Goal: Information Seeking & Learning: Get advice/opinions

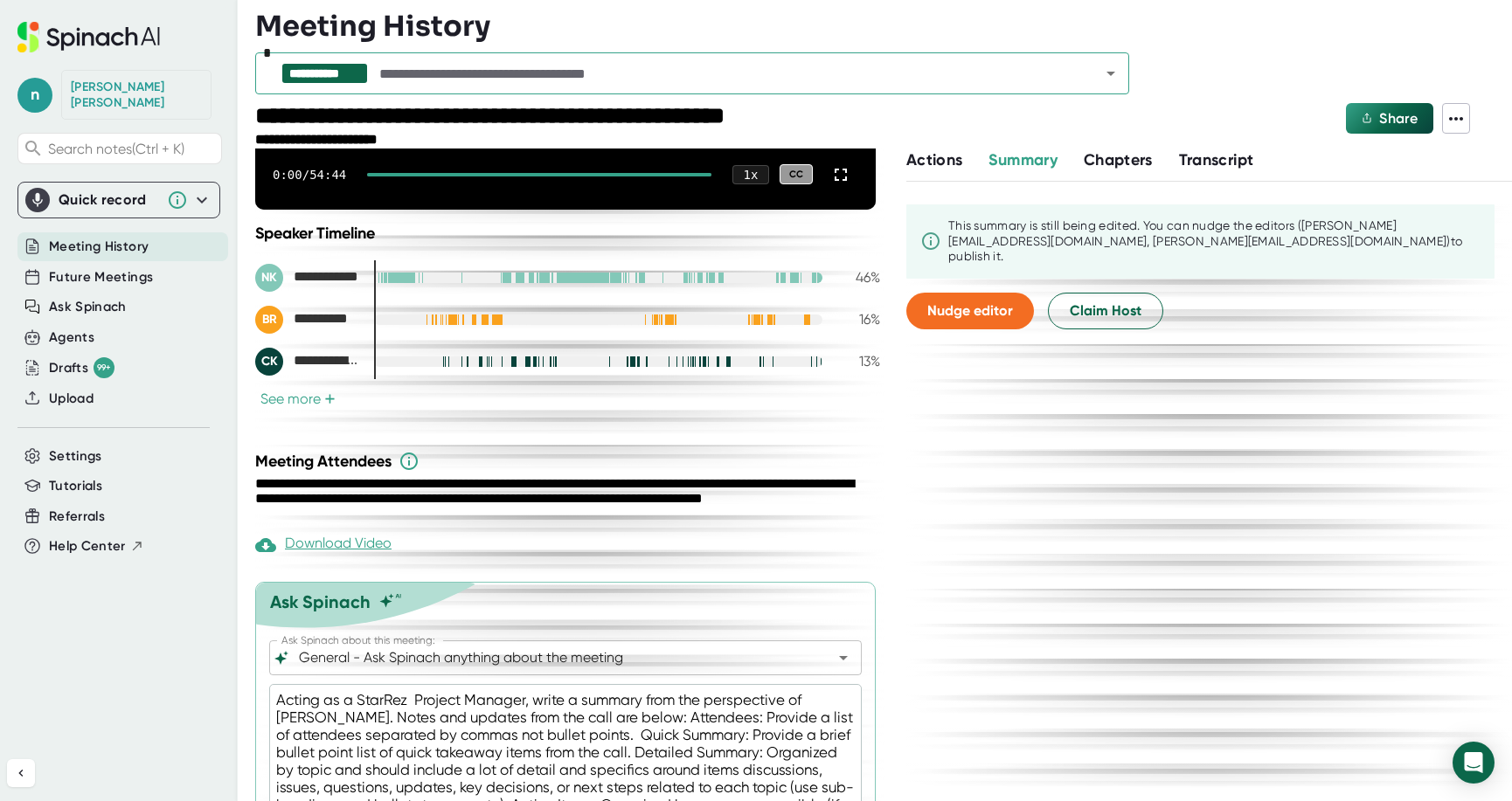
scroll to position [349, 0]
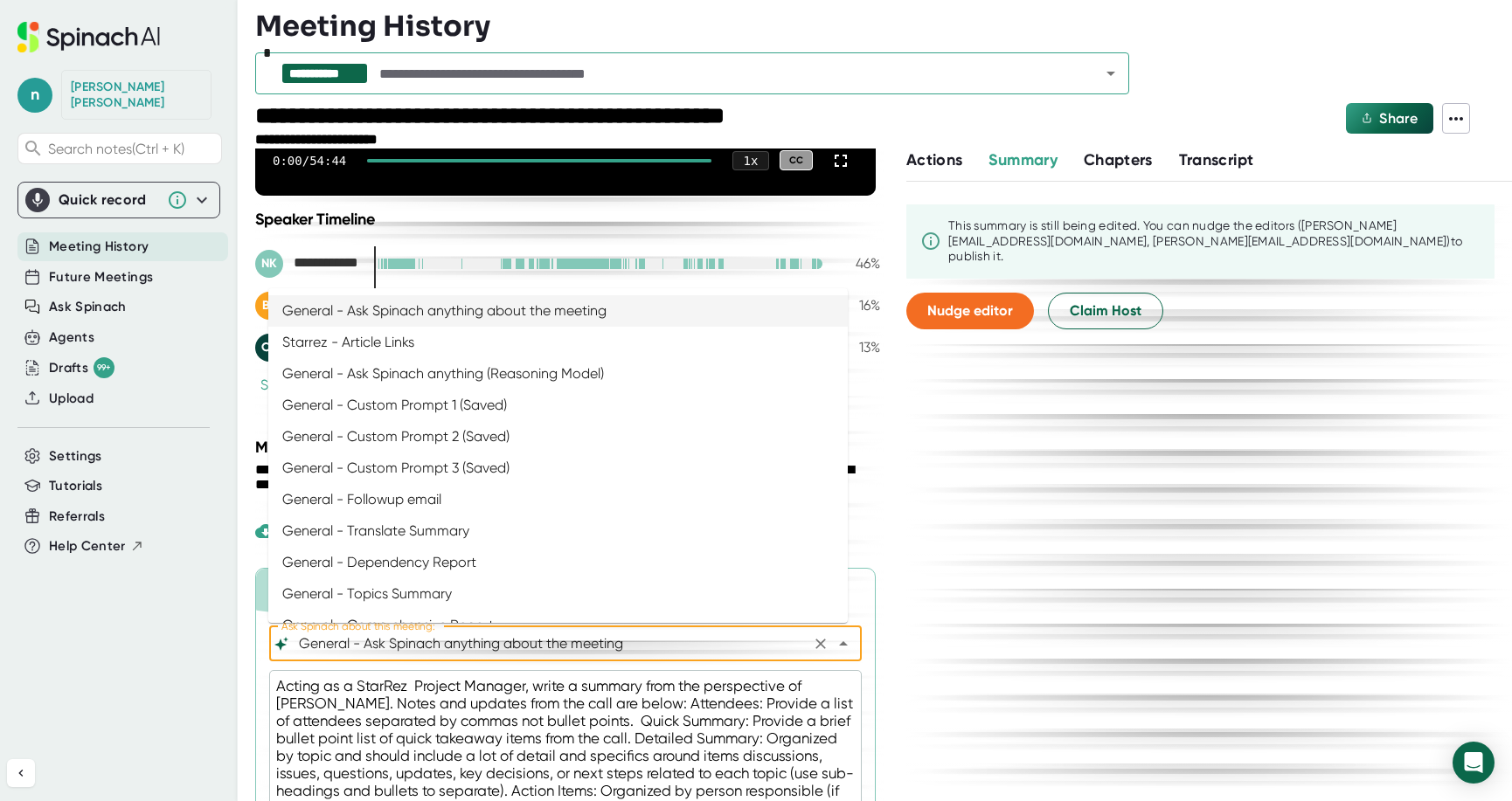
click at [412, 641] on input "General - Ask Spinach anything about the meeting" at bounding box center [550, 644] width 510 height 25
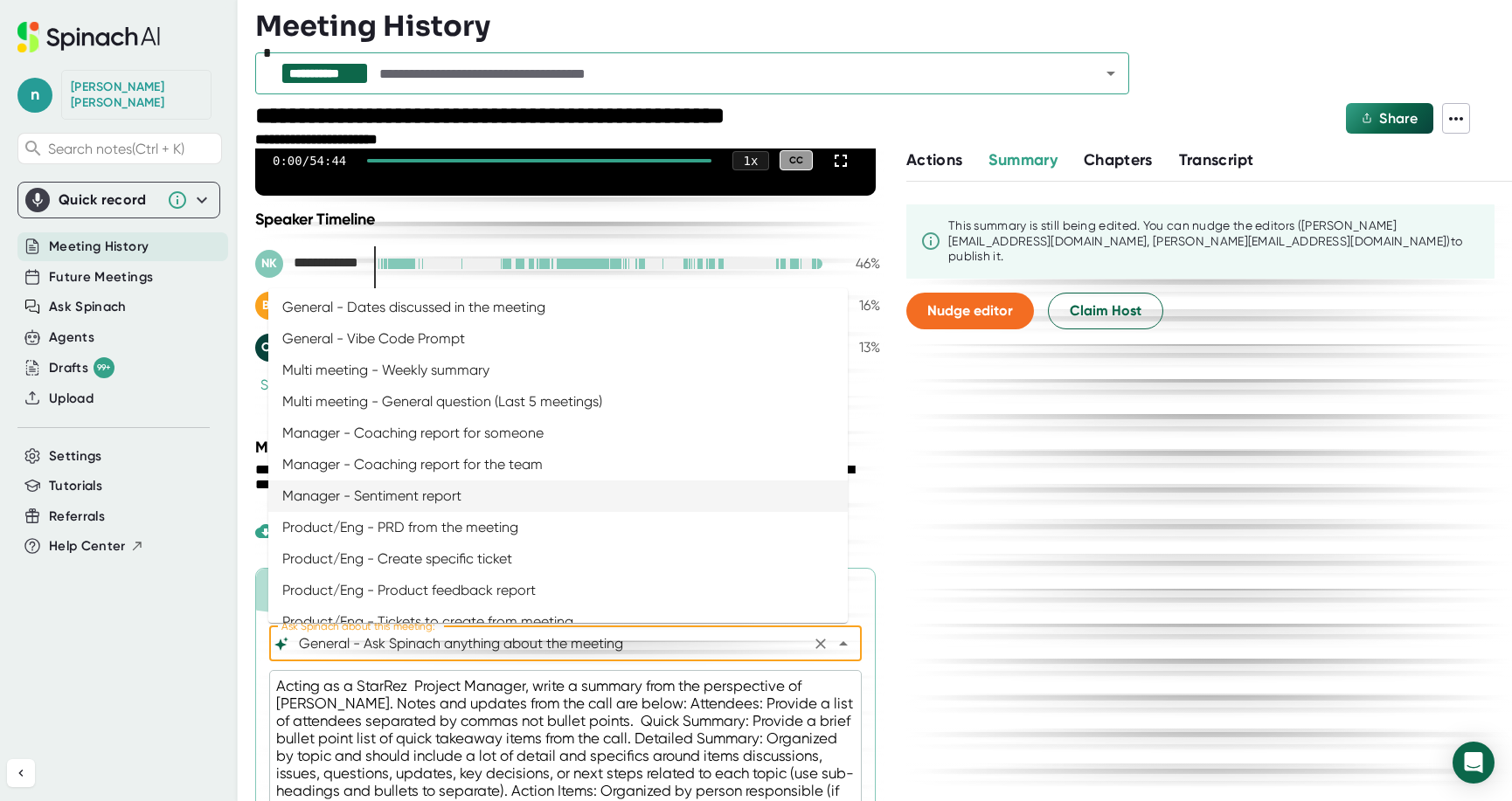
click at [449, 495] on li "Manager - Sentiment report" at bounding box center [558, 496] width 580 height 32
type input "Manager - Sentiment report"
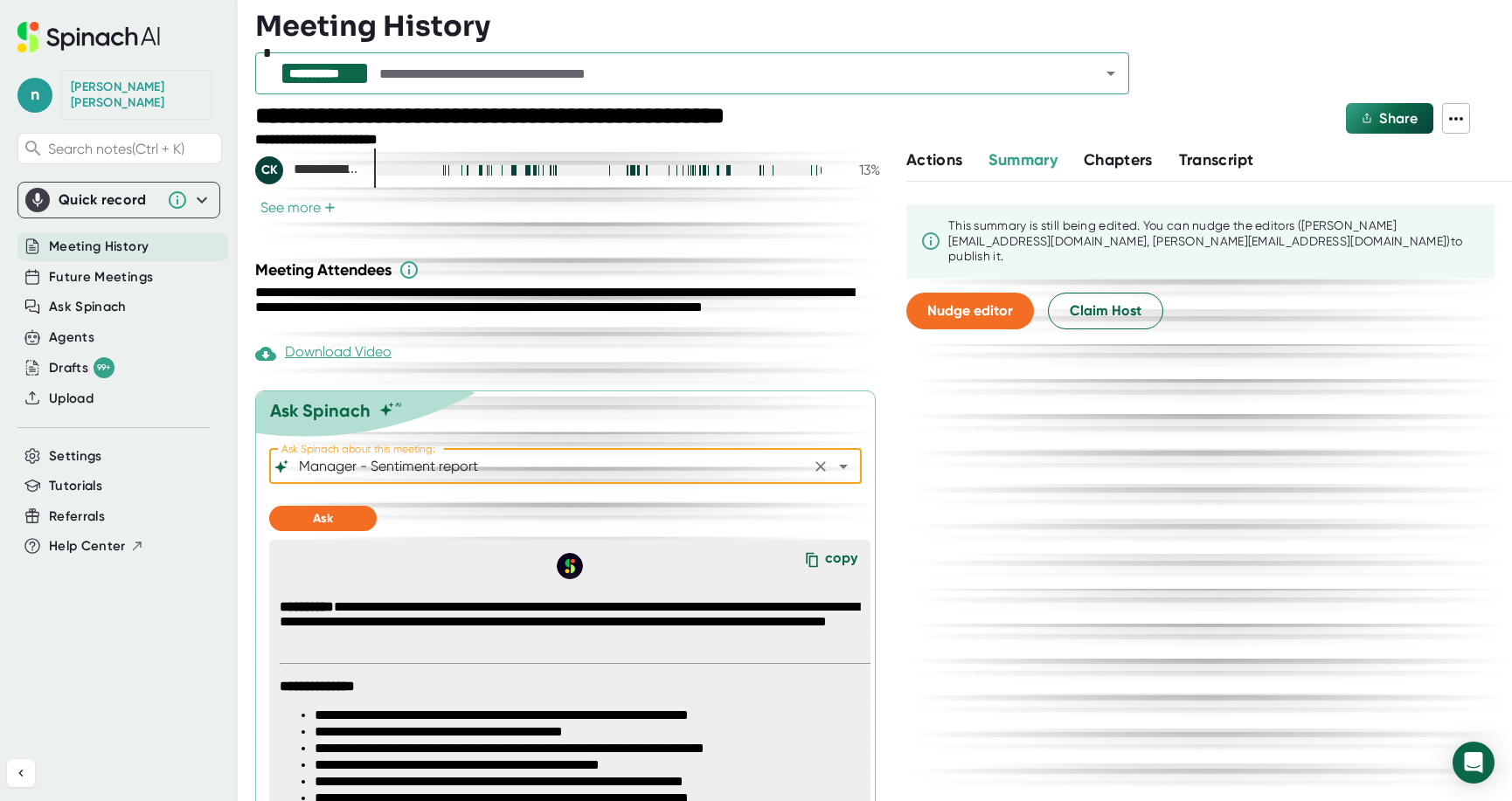
scroll to position [524, 0]
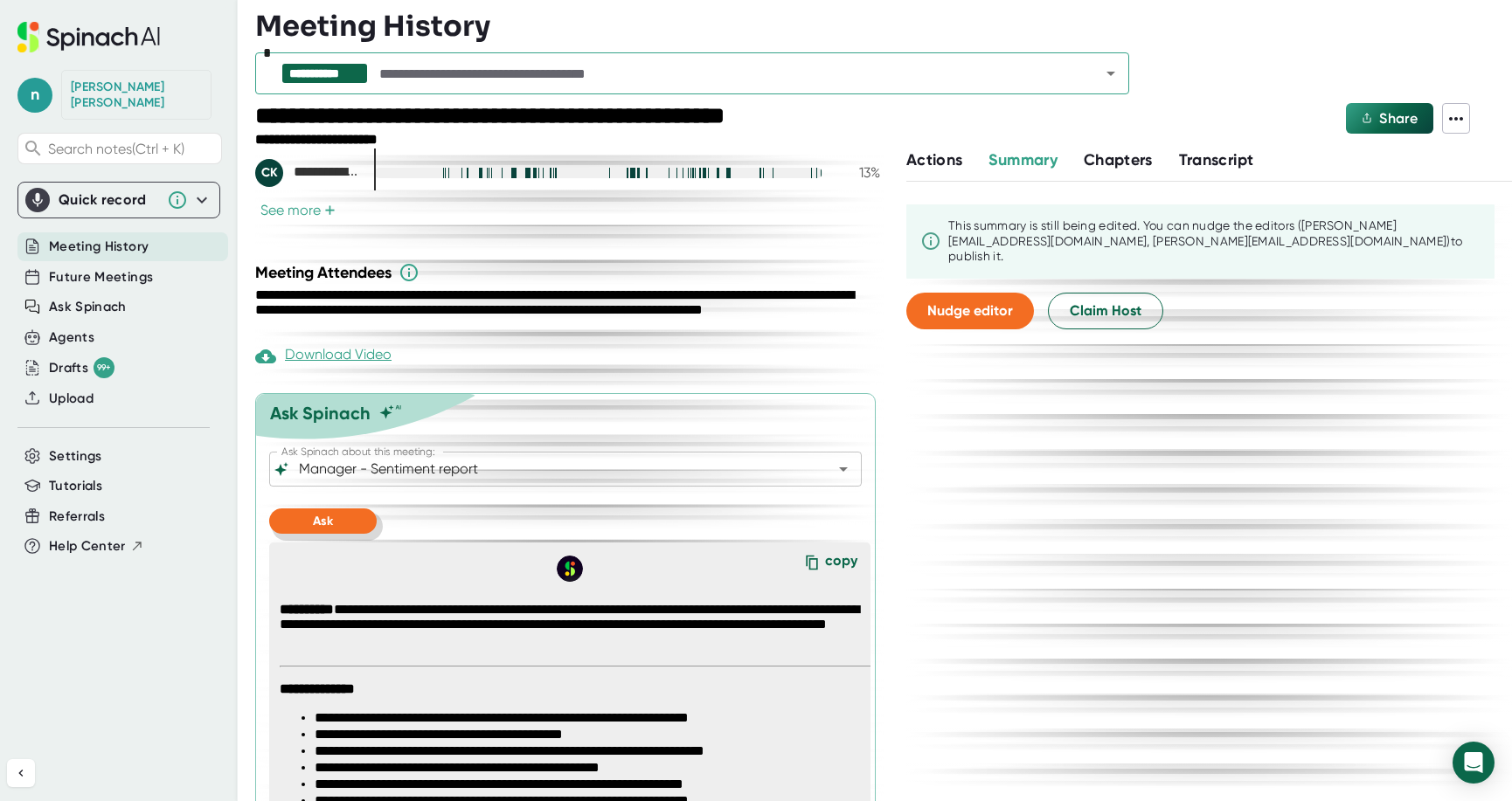
click at [329, 522] on span "Ask" at bounding box center [322, 521] width 20 height 15
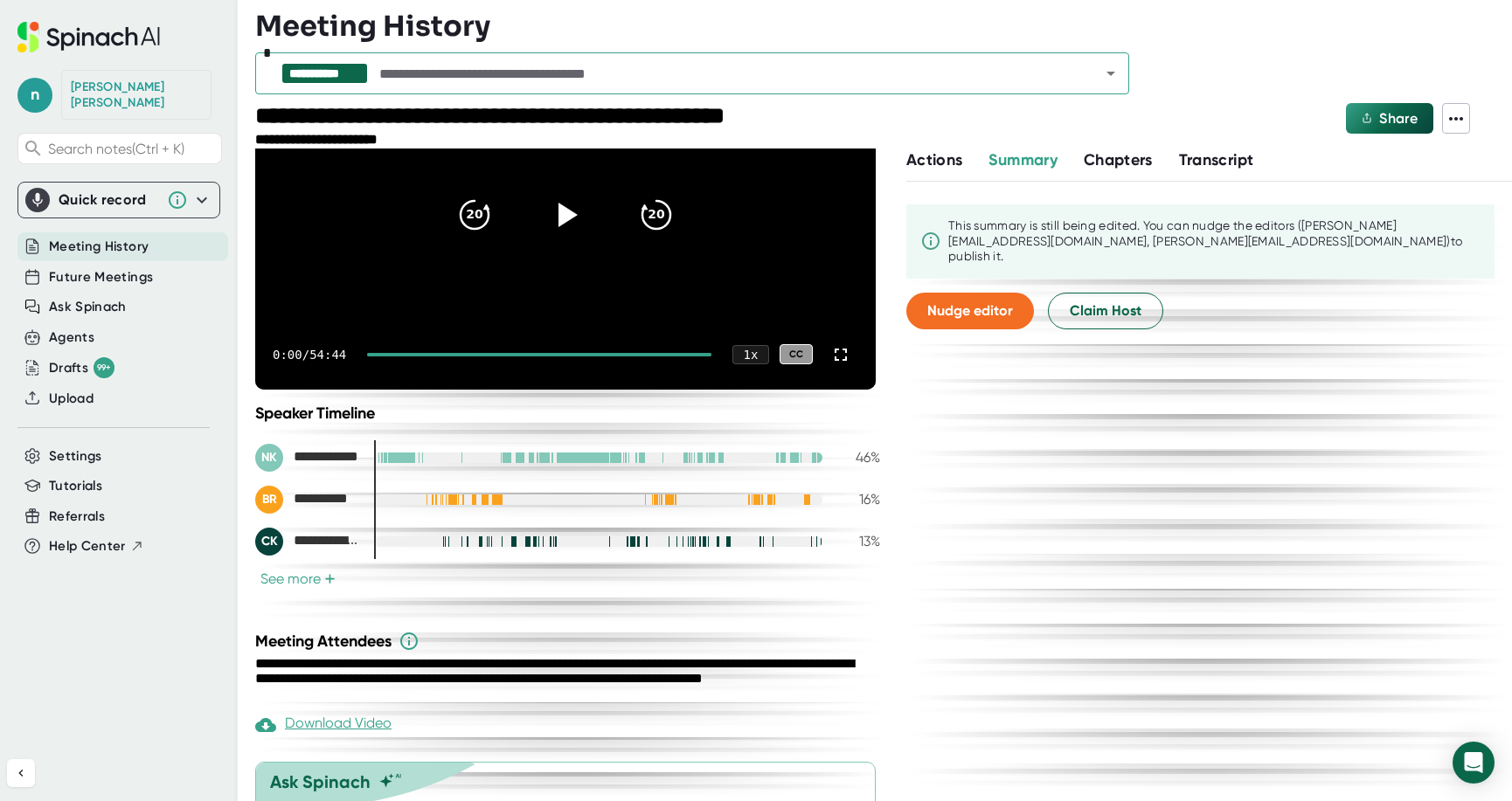
scroll to position [0, 0]
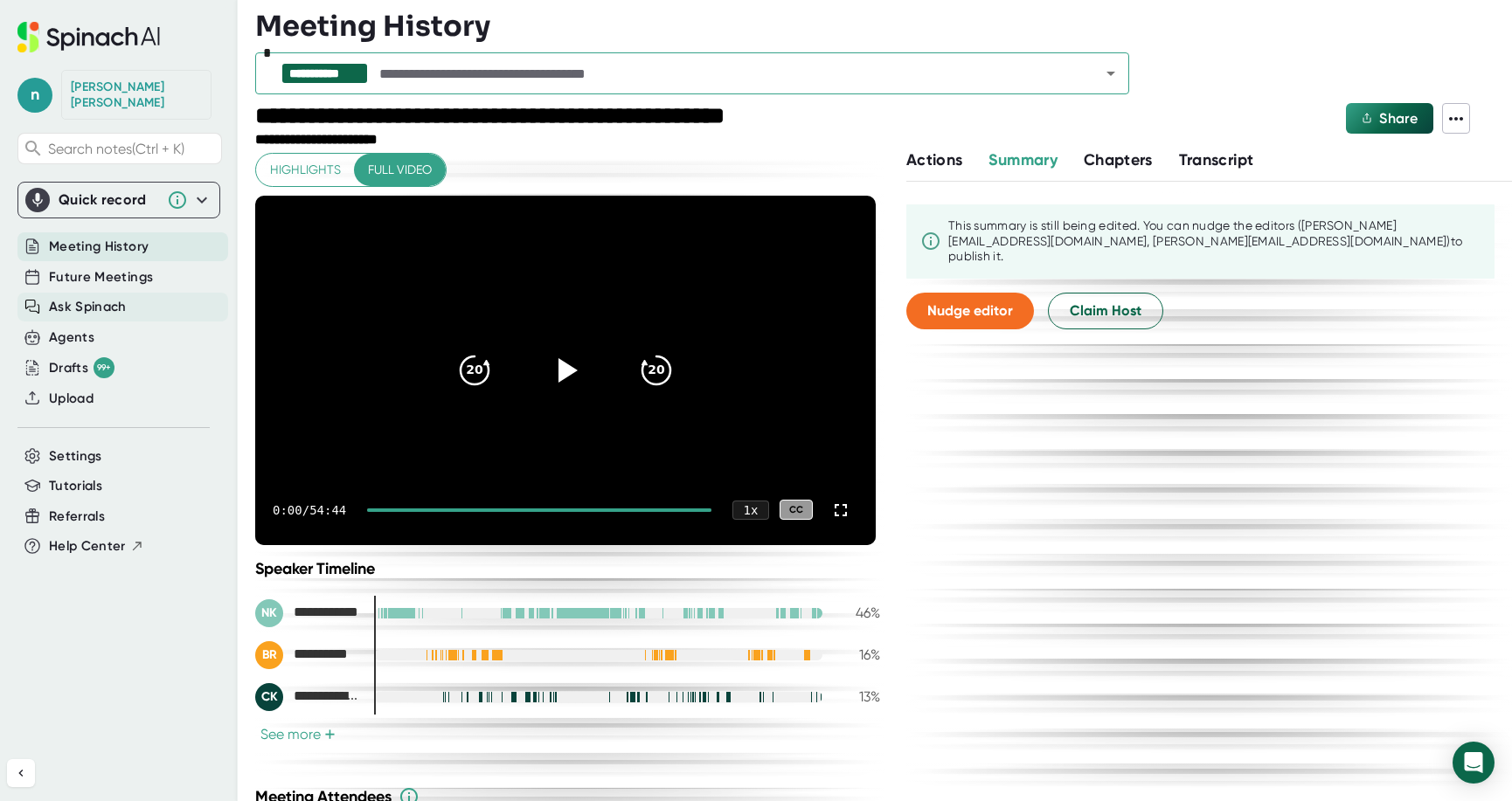
click at [86, 297] on span "Ask Spinach" at bounding box center [87, 307] width 77 height 20
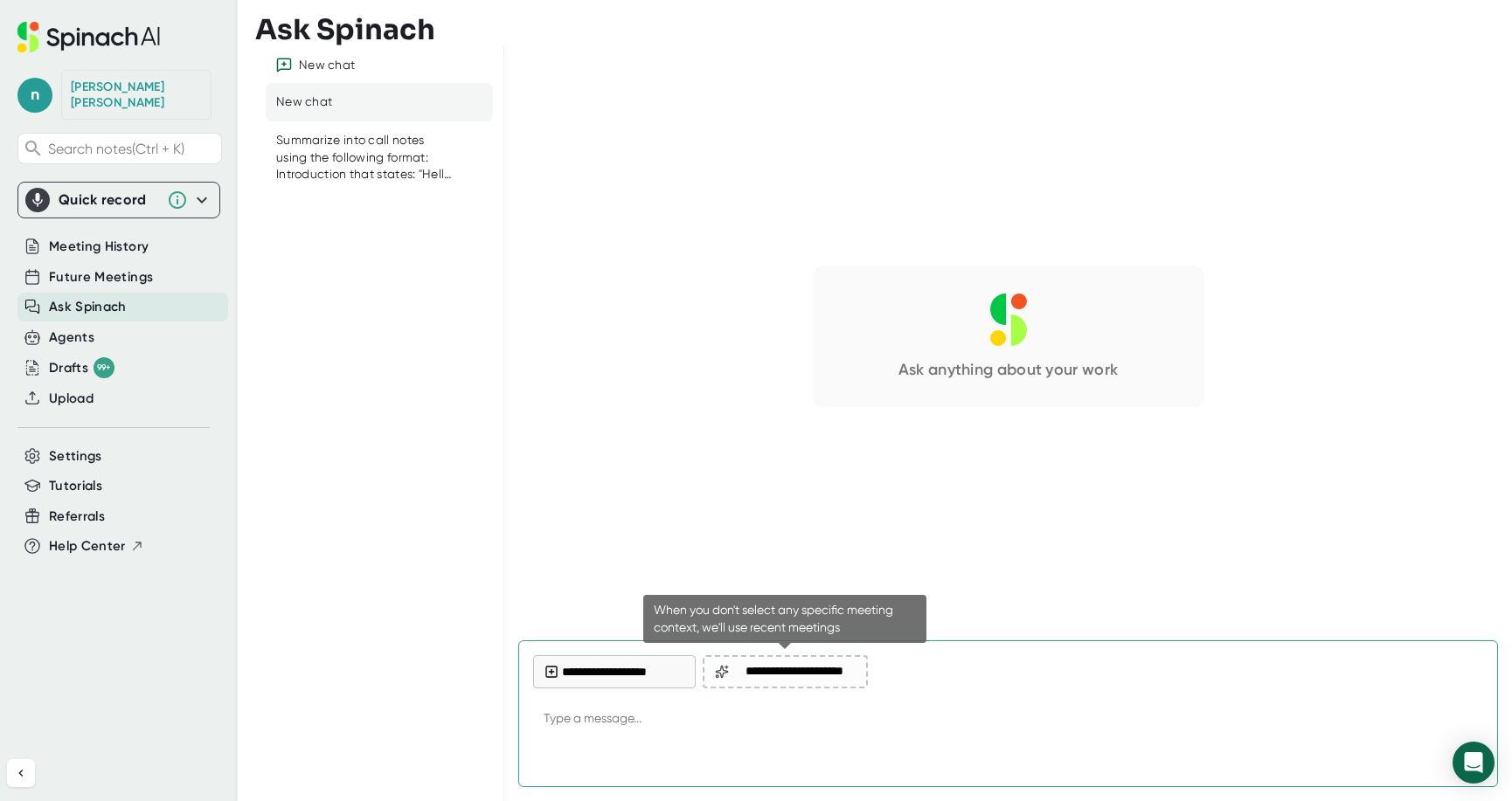
click at [794, 678] on span "**********" at bounding box center [794, 671] width 123 height 14
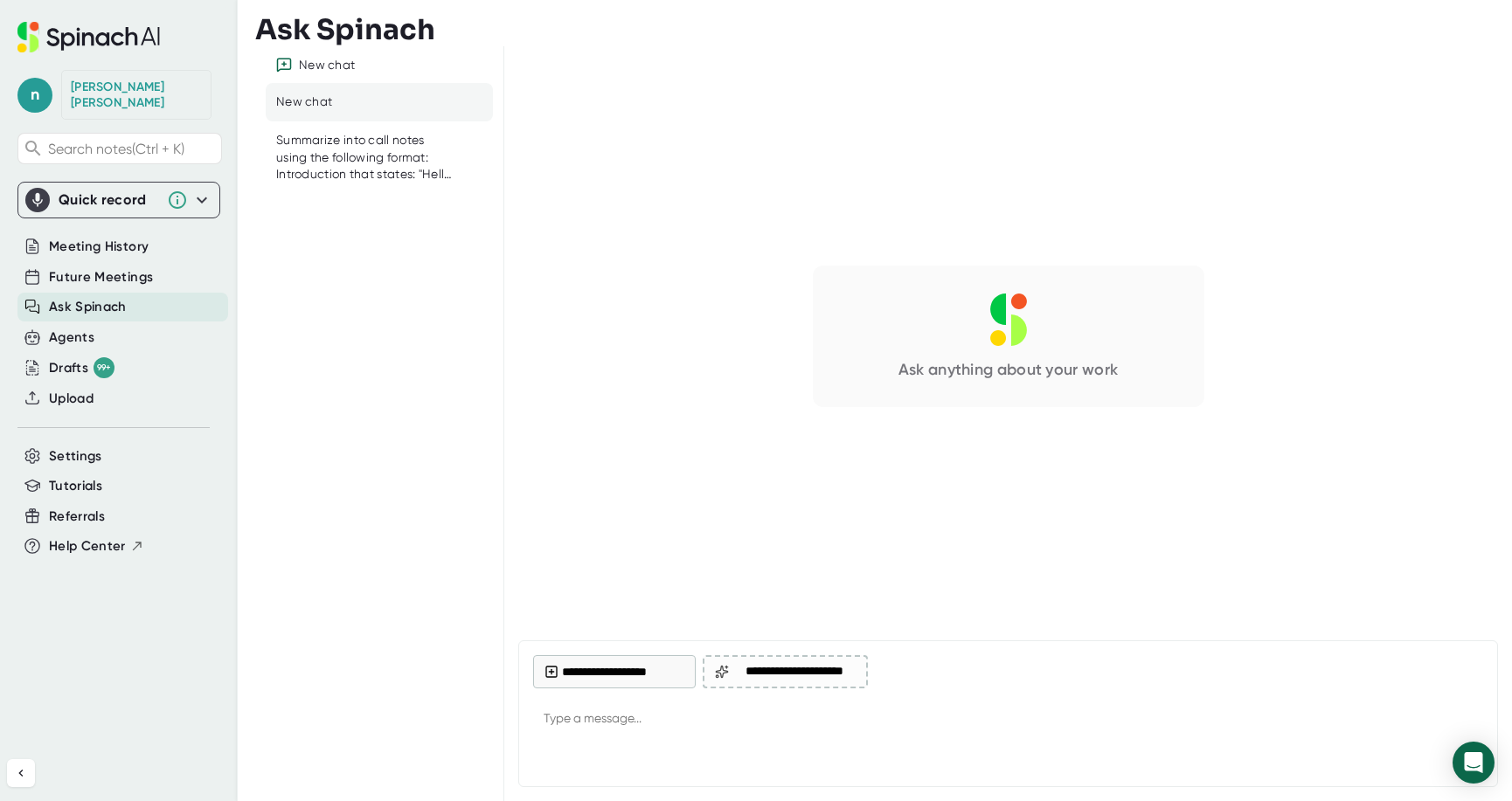
type textarea "x"
click at [585, 729] on textarea at bounding box center [1007, 720] width 950 height 42
type textarea "W"
type textarea "x"
type textarea "WS"
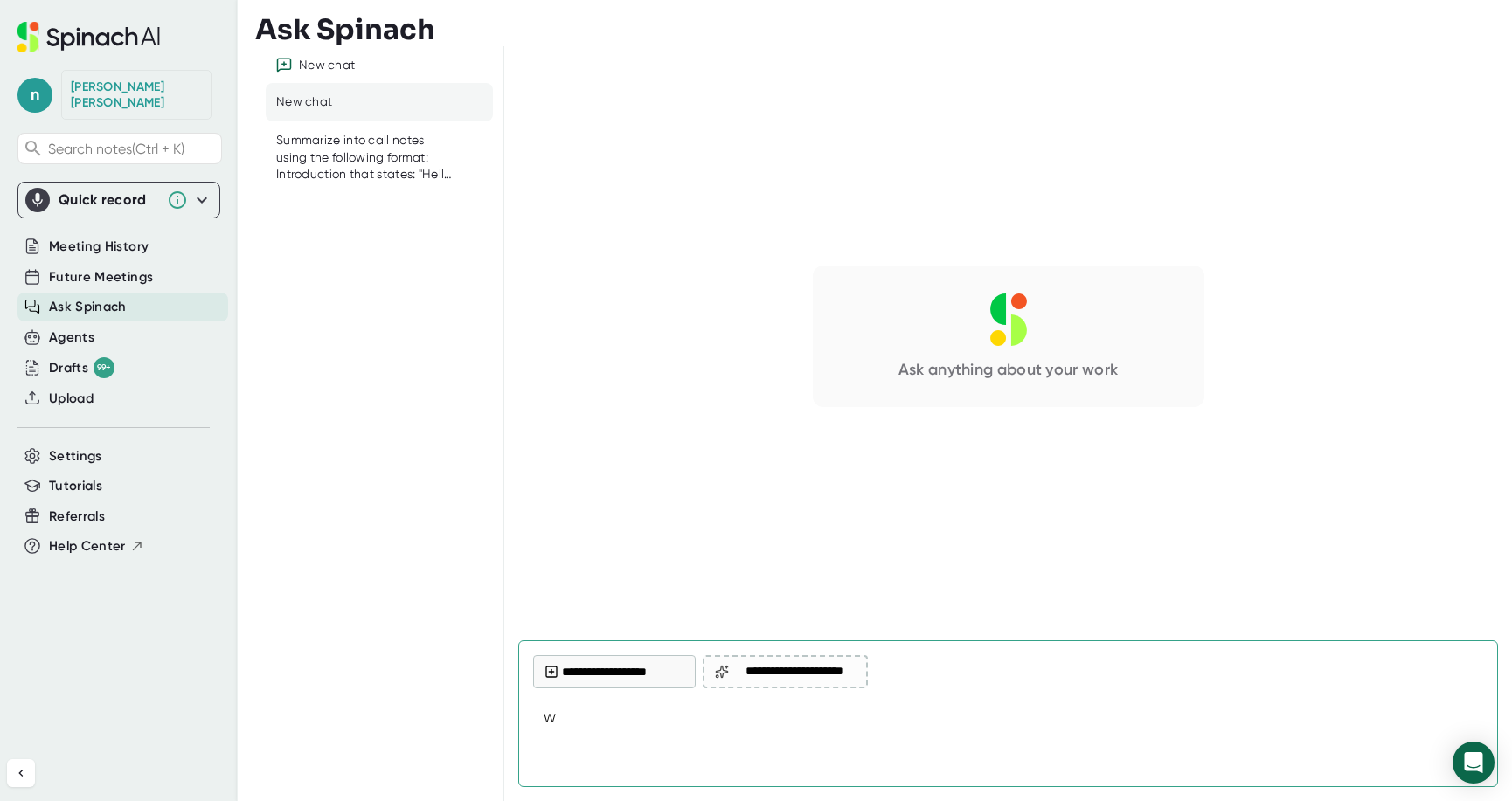
type textarea "x"
type textarea "WSU"
type textarea "x"
type textarea "WSU"
type textarea "x"
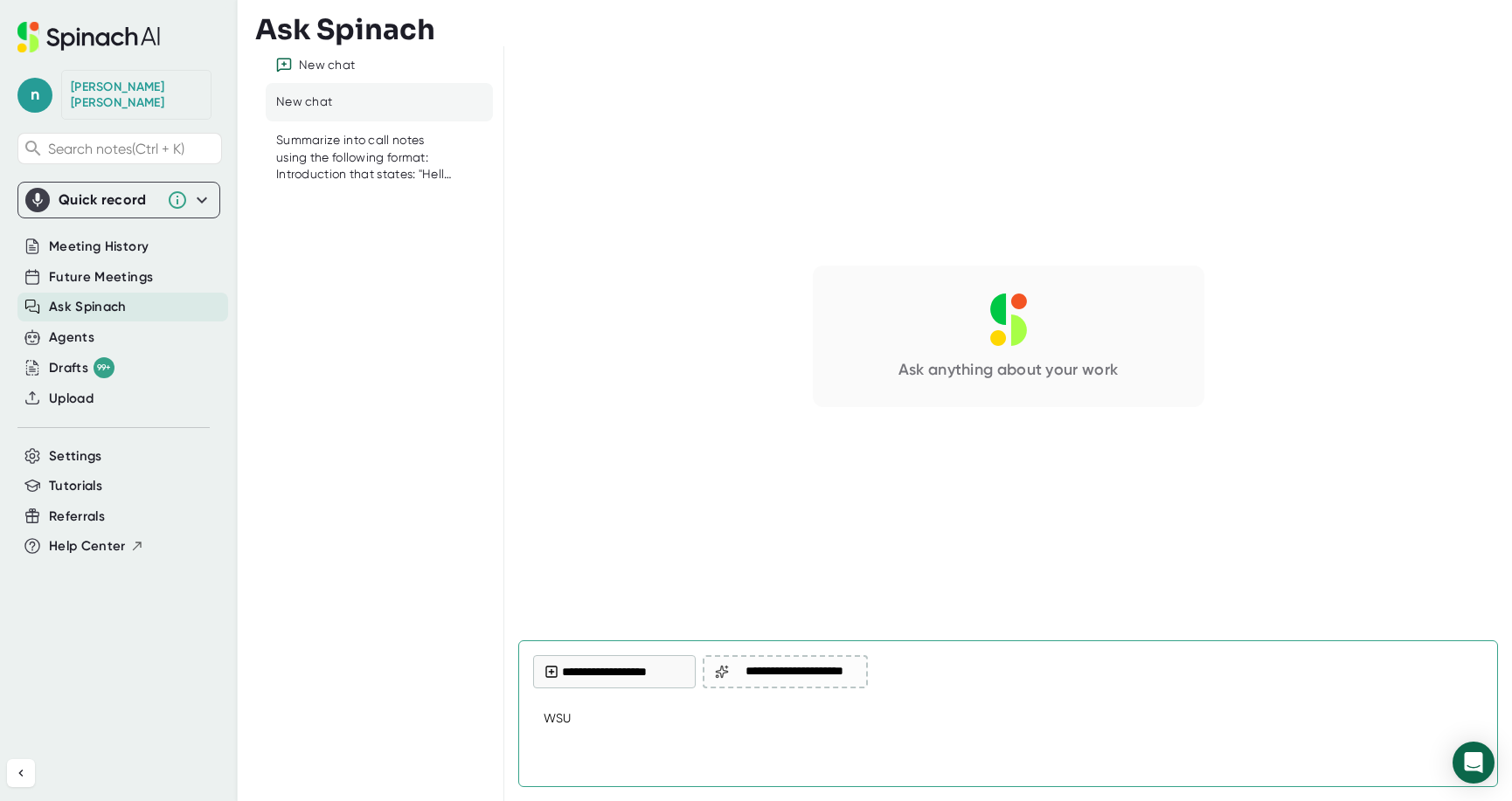
type textarea "WSU s"
type textarea "x"
type textarea "WSU su"
type textarea "x"
type textarea "WSU sum"
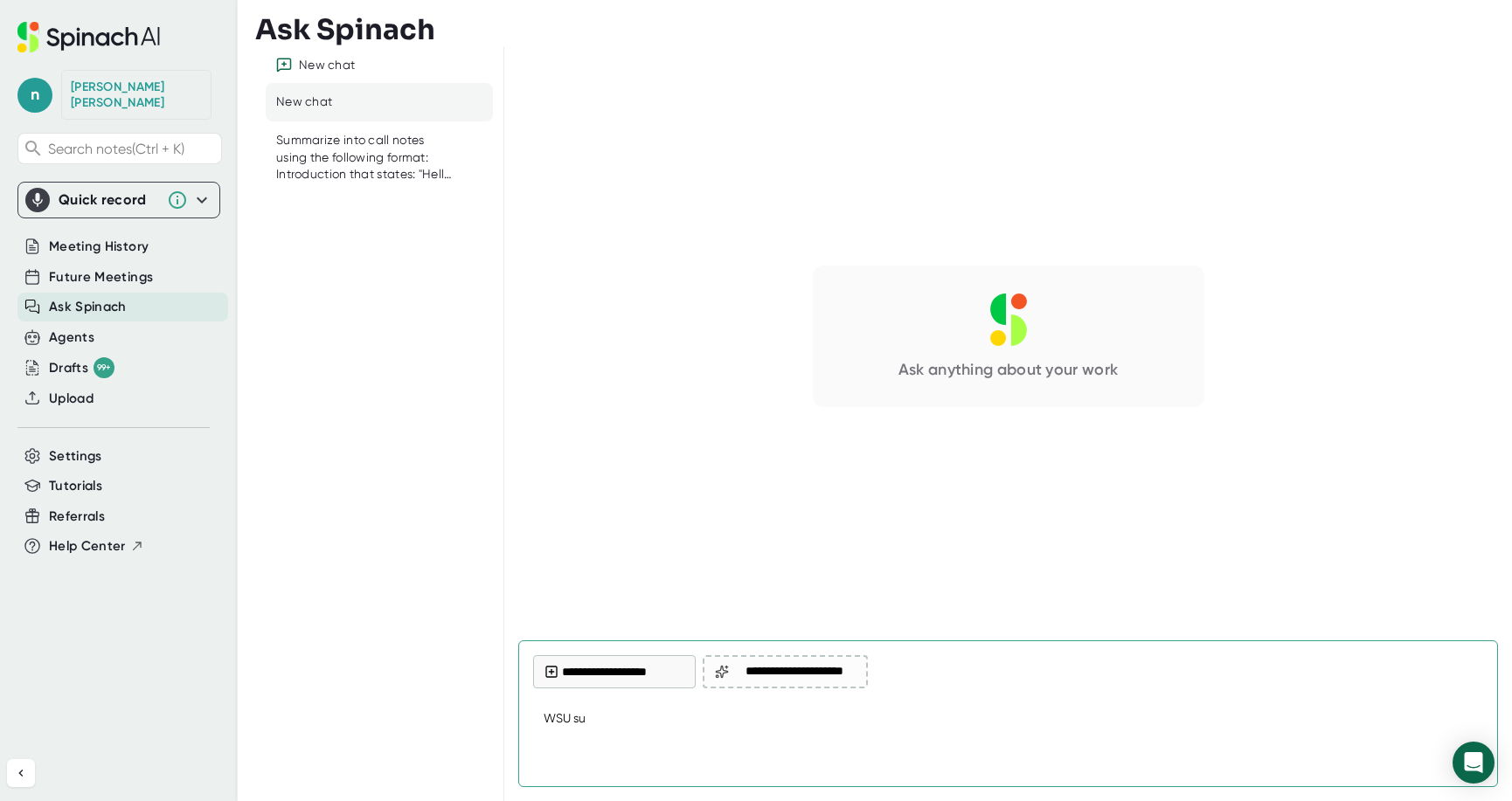
type textarea "x"
type textarea "WSU summ"
type textarea "x"
type textarea "WSU summa"
type textarea "x"
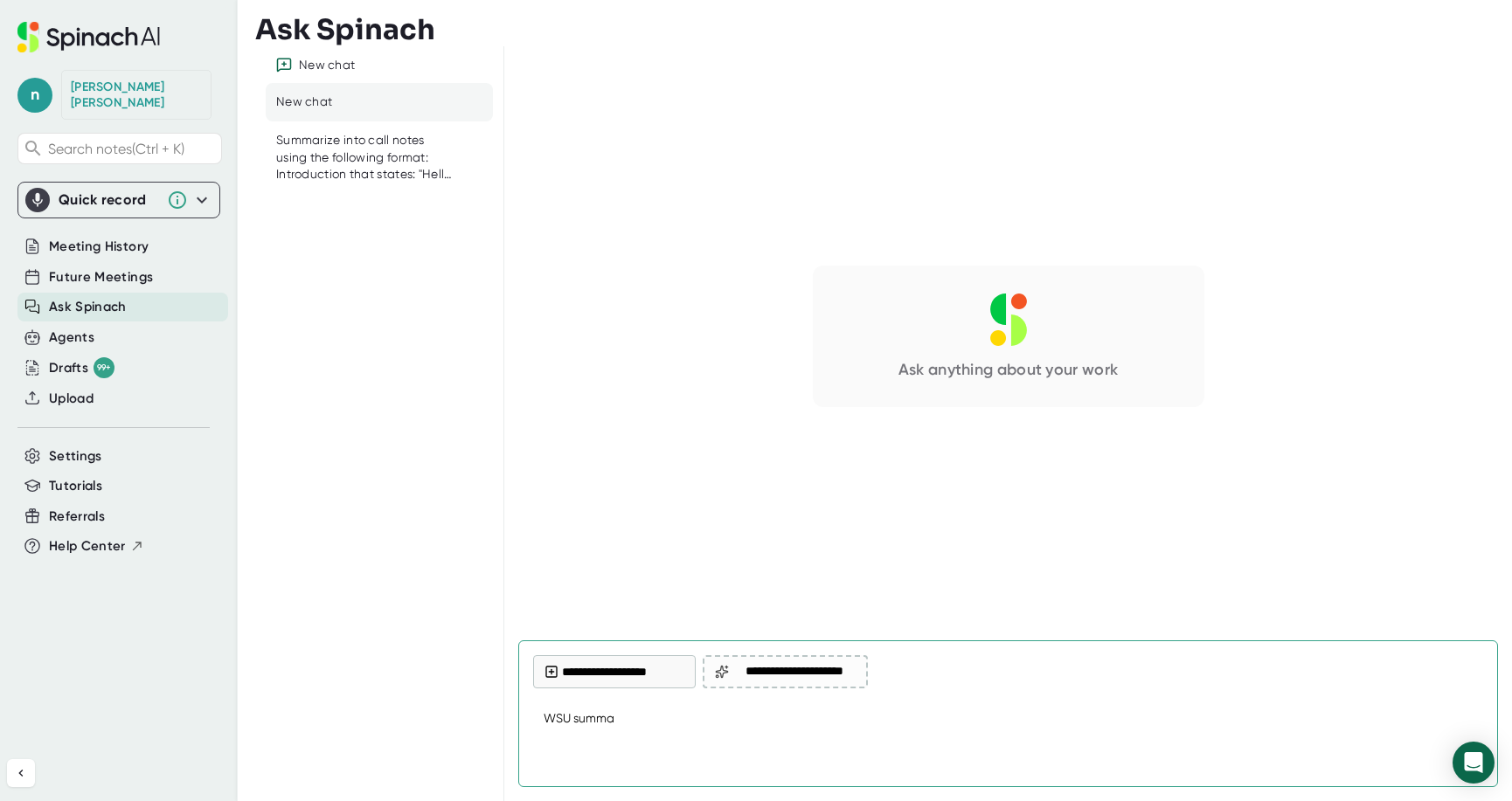
type textarea "WSU [PERSON_NAME]"
type textarea "x"
type textarea "WSU summary"
type textarea "x"
type textarea "WSU summary"
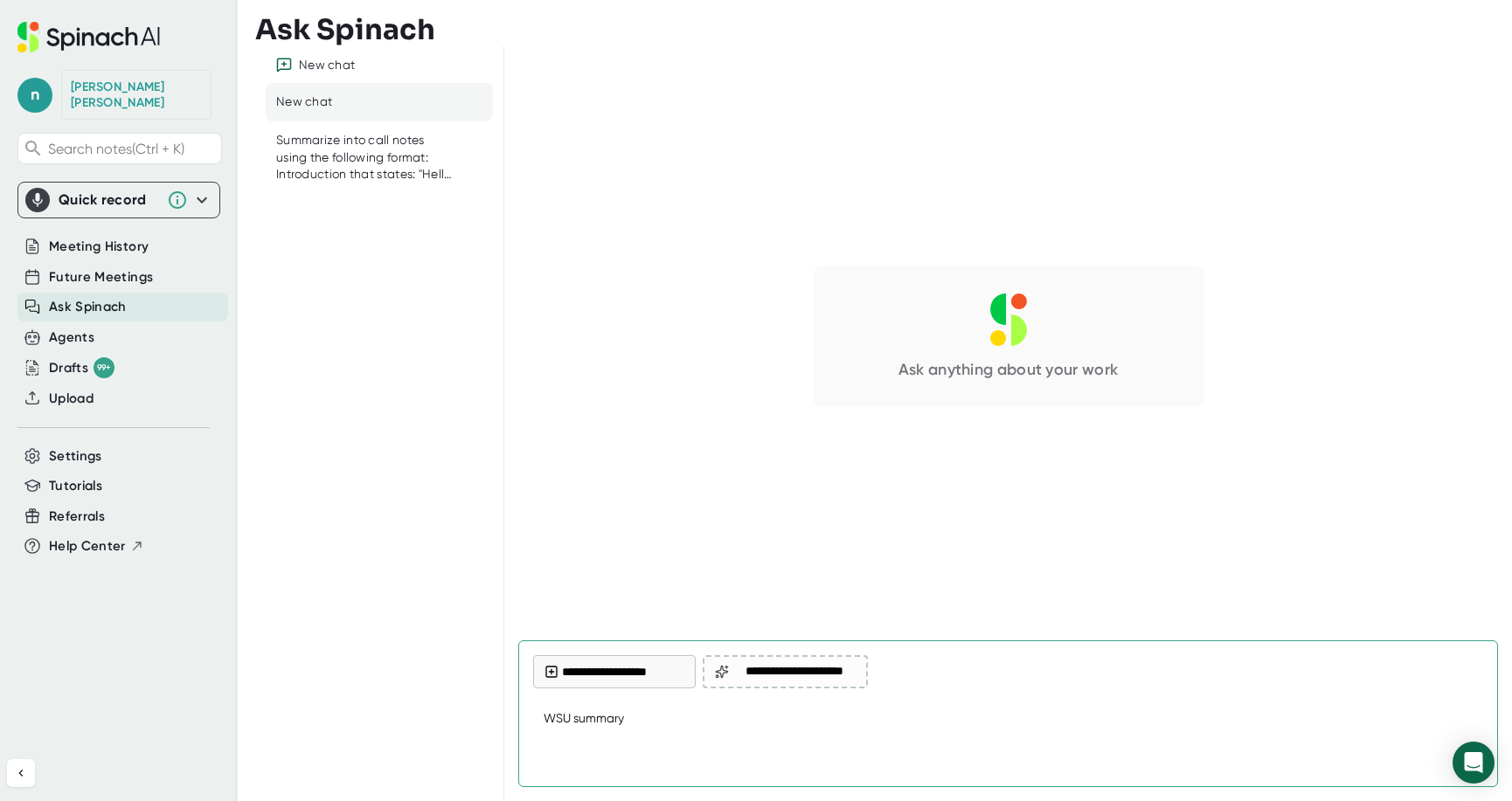
type textarea "x"
type textarea "WSU summary o"
type textarea "x"
type textarea "WSU summary of"
type textarea "x"
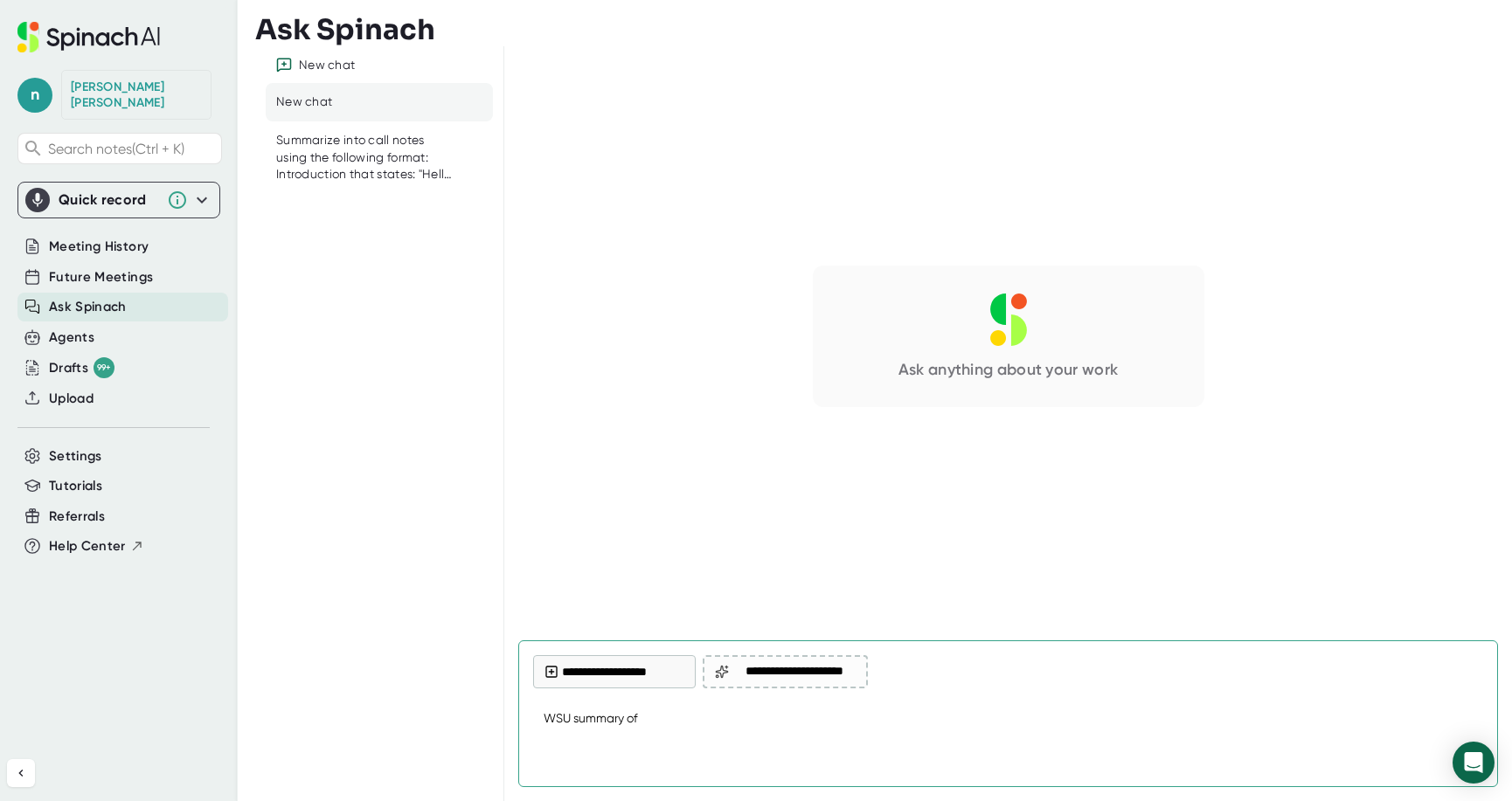
type textarea "WSU summary of"
type textarea "x"
type textarea "WSU summary of l"
type textarea "x"
type textarea "WSU summary of la"
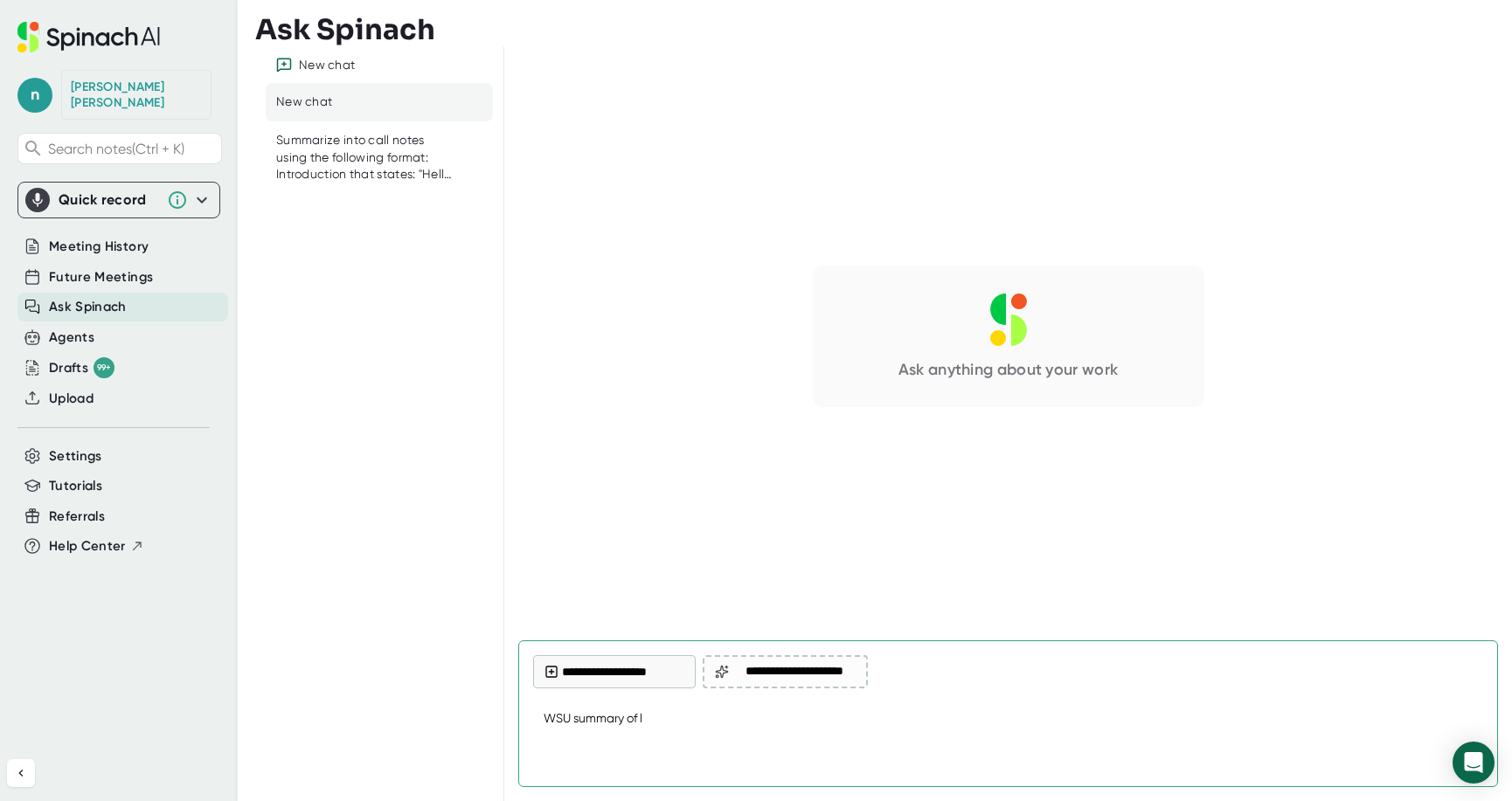
type textarea "x"
type textarea "WSU summary of las"
type textarea "x"
type textarea "WSU summary of last"
type textarea "x"
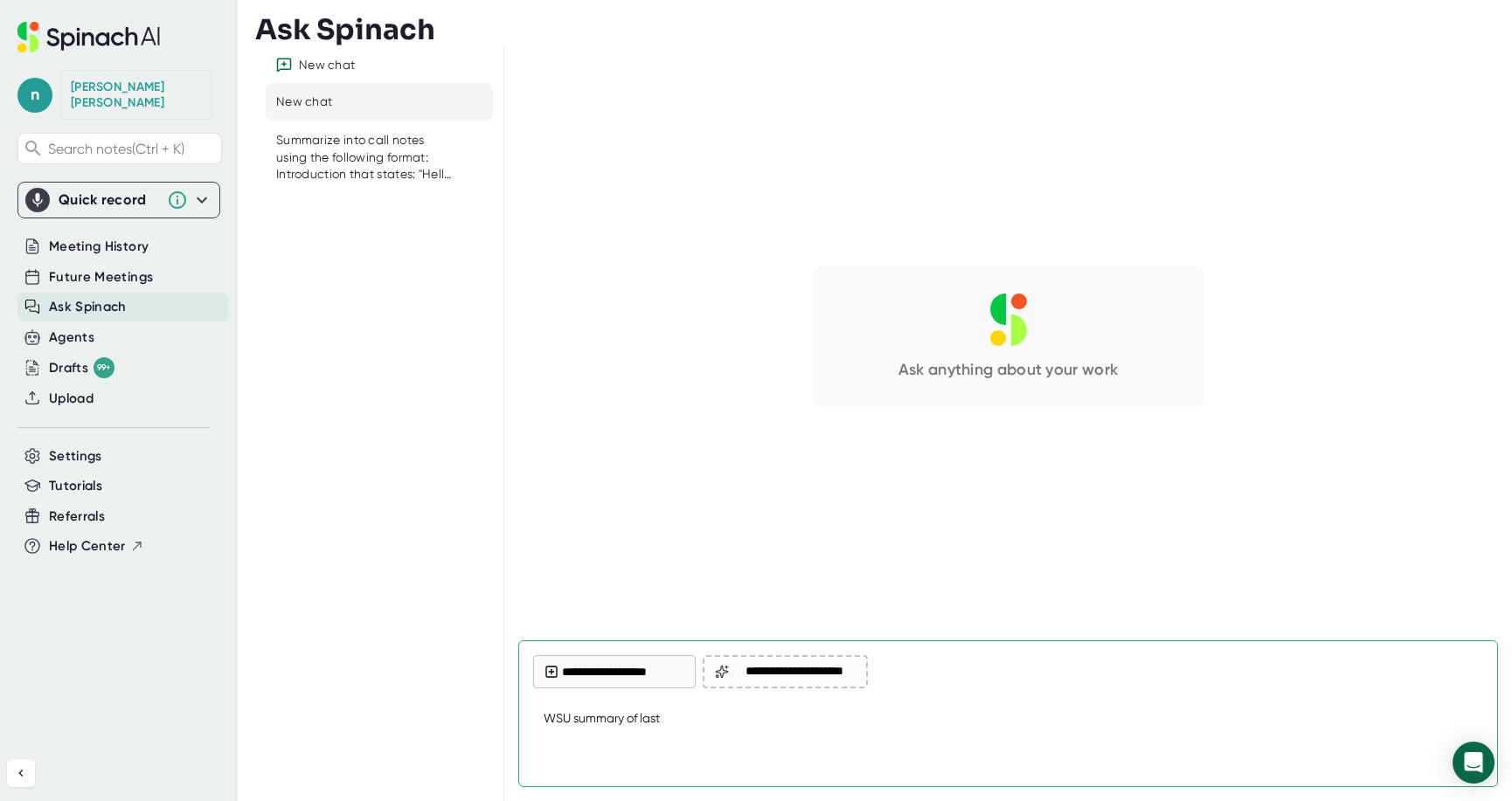
type textarea "WSU summary of last"
type textarea "x"
type textarea "WSU summary of last t"
type textarea "x"
type textarea "WSU summary of last"
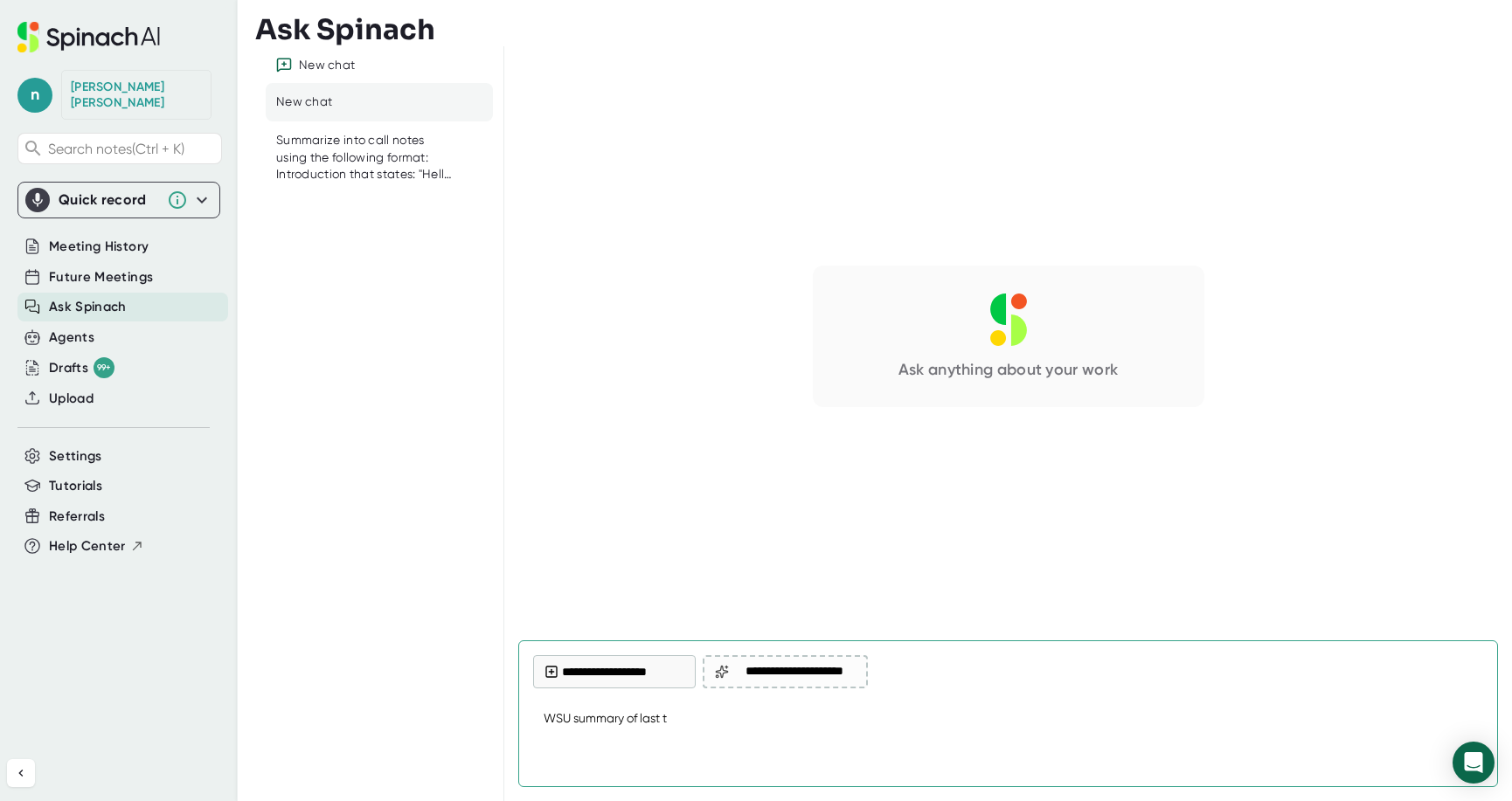
type textarea "x"
type textarea "WSU summary of last 1"
type textarea "x"
type textarea "WSU summary of last 10"
type textarea "x"
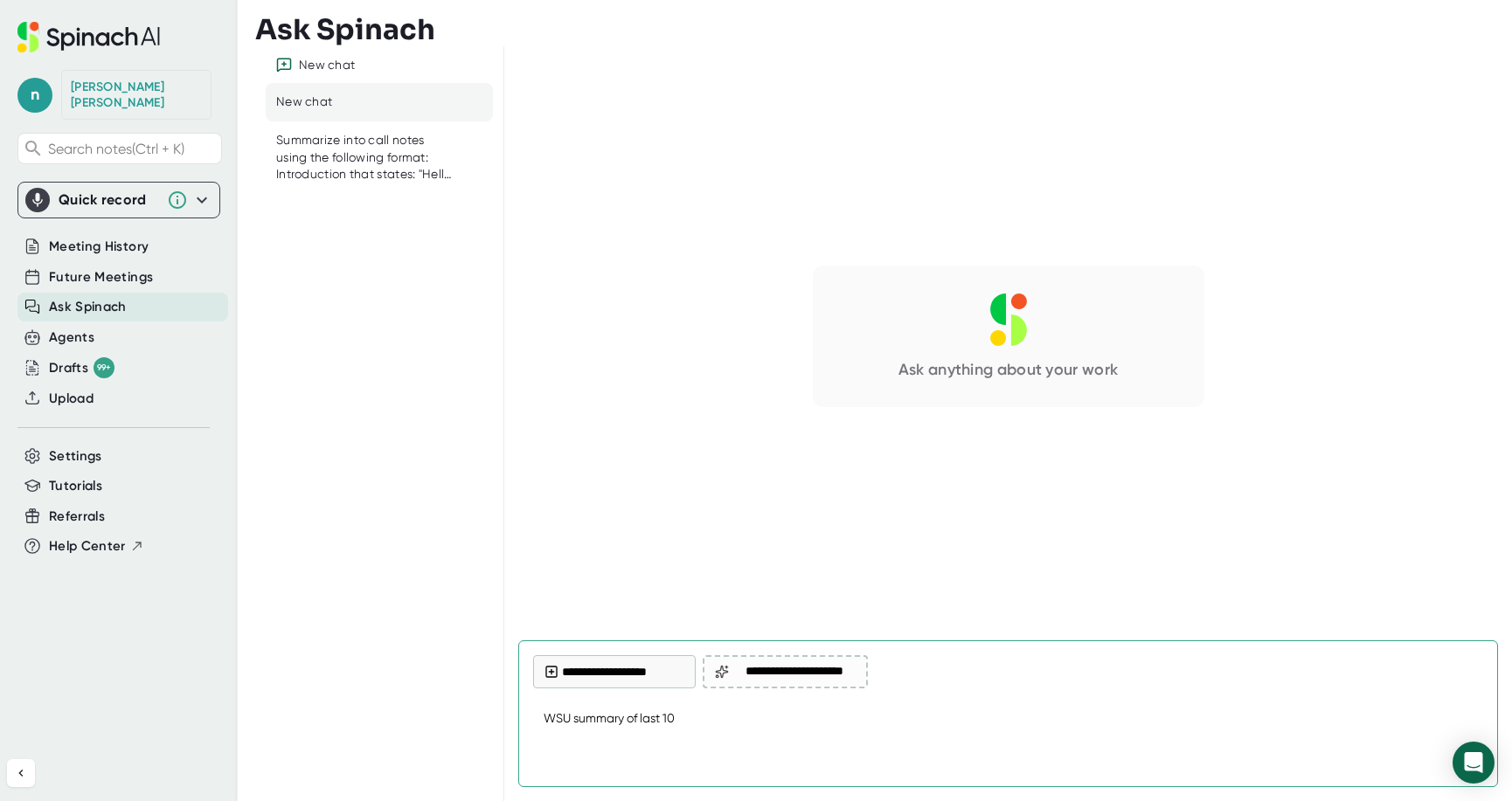
type textarea "WSU summary of last 10"
type textarea "x"
type textarea "WSU summary of last 10 m"
type textarea "x"
type textarea "WSU summary of last 10 me"
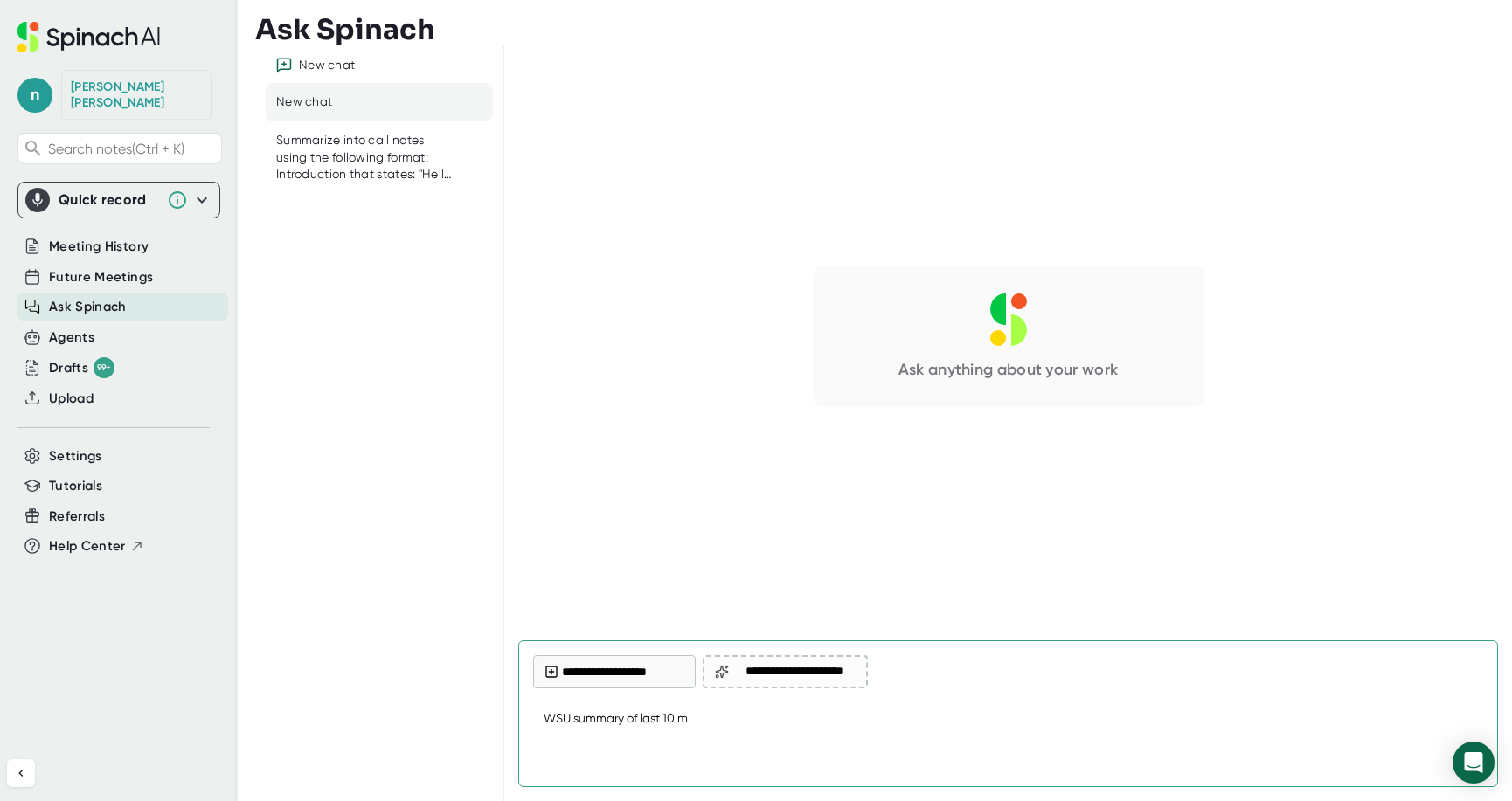
type textarea "x"
type textarea "WSU summary of last 10 mee"
type textarea "x"
type textarea "WSU summary of last 10 meet"
type textarea "x"
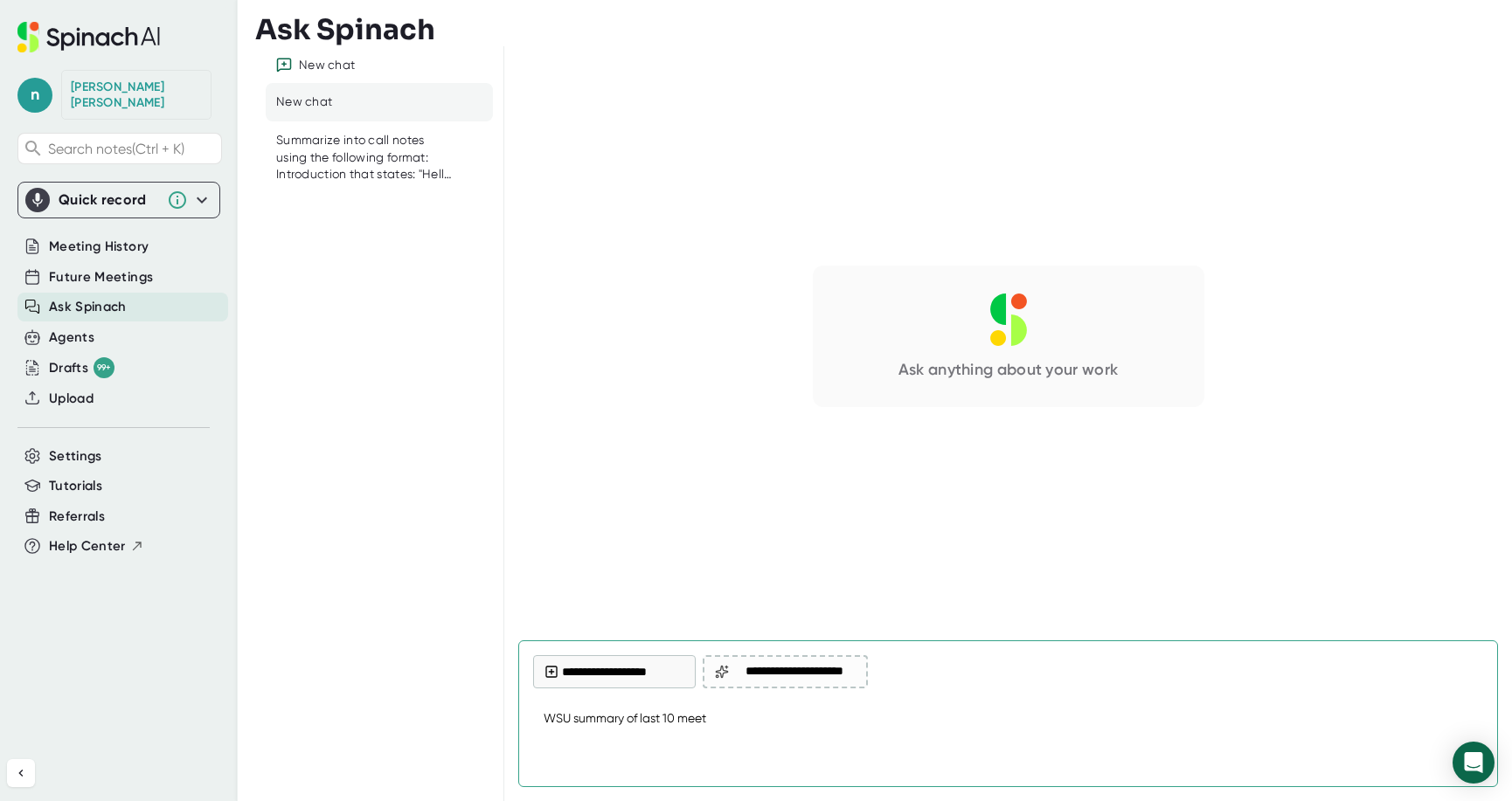
type textarea "WSU summary of last 10 meeti"
type textarea "x"
type textarea "WSU summary of last 10 meetin"
type textarea "x"
type textarea "WSU summary of last 10 meeting"
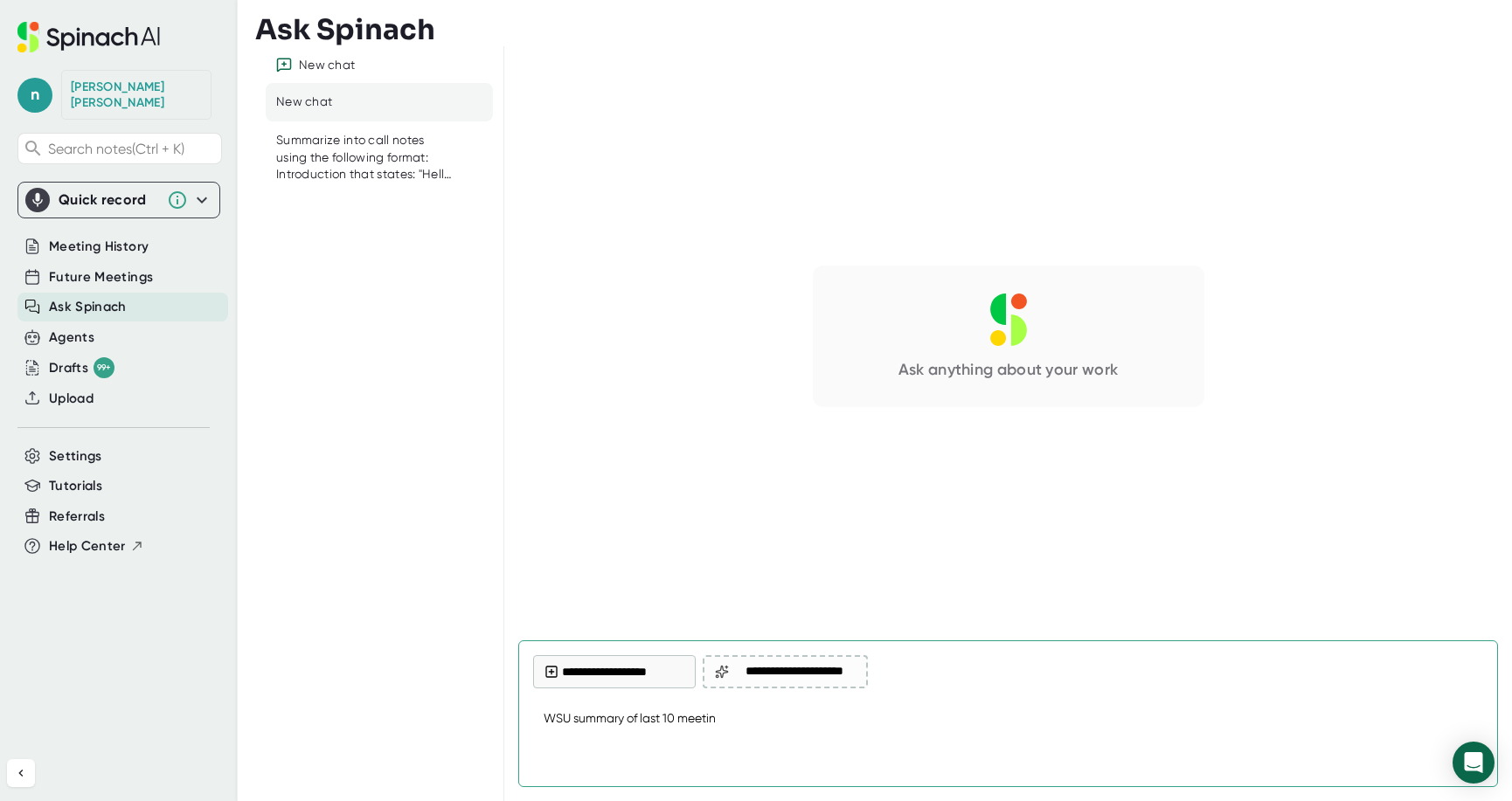
type textarea "x"
type textarea "WSU summary of last 10 meetings"
type textarea "x"
drag, startPoint x: 620, startPoint y: 722, endPoint x: 541, endPoint y: 723, distance: 79.0
click at [541, 722] on textarea "WSU summary of last 10 meetings" at bounding box center [1007, 720] width 950 height 42
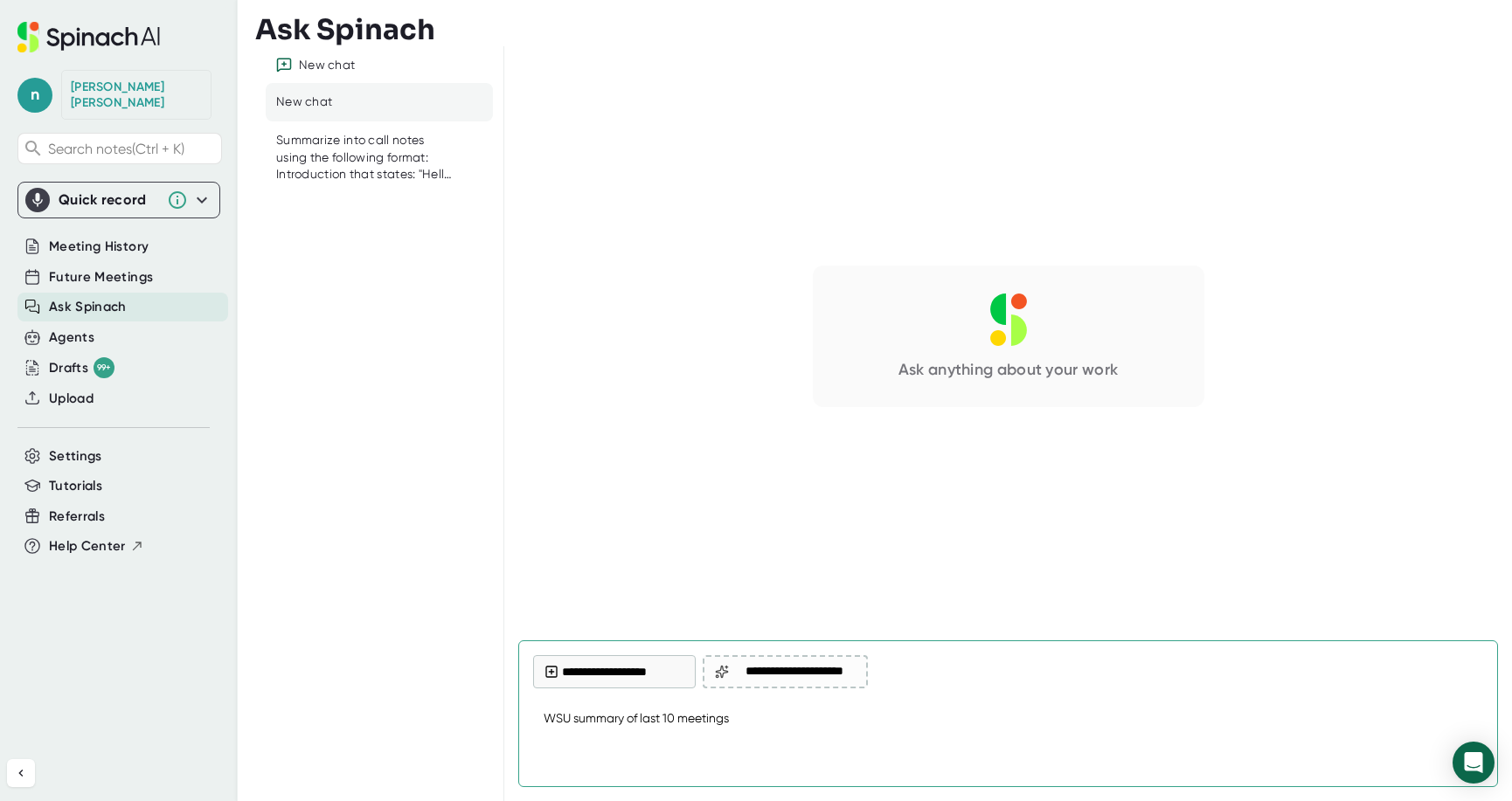
type textarea "Sy of last 10 meetings"
type textarea "x"
type textarea "Suy of last 10 meetings"
type textarea "x"
type textarea "Sumy of last 10 meetings"
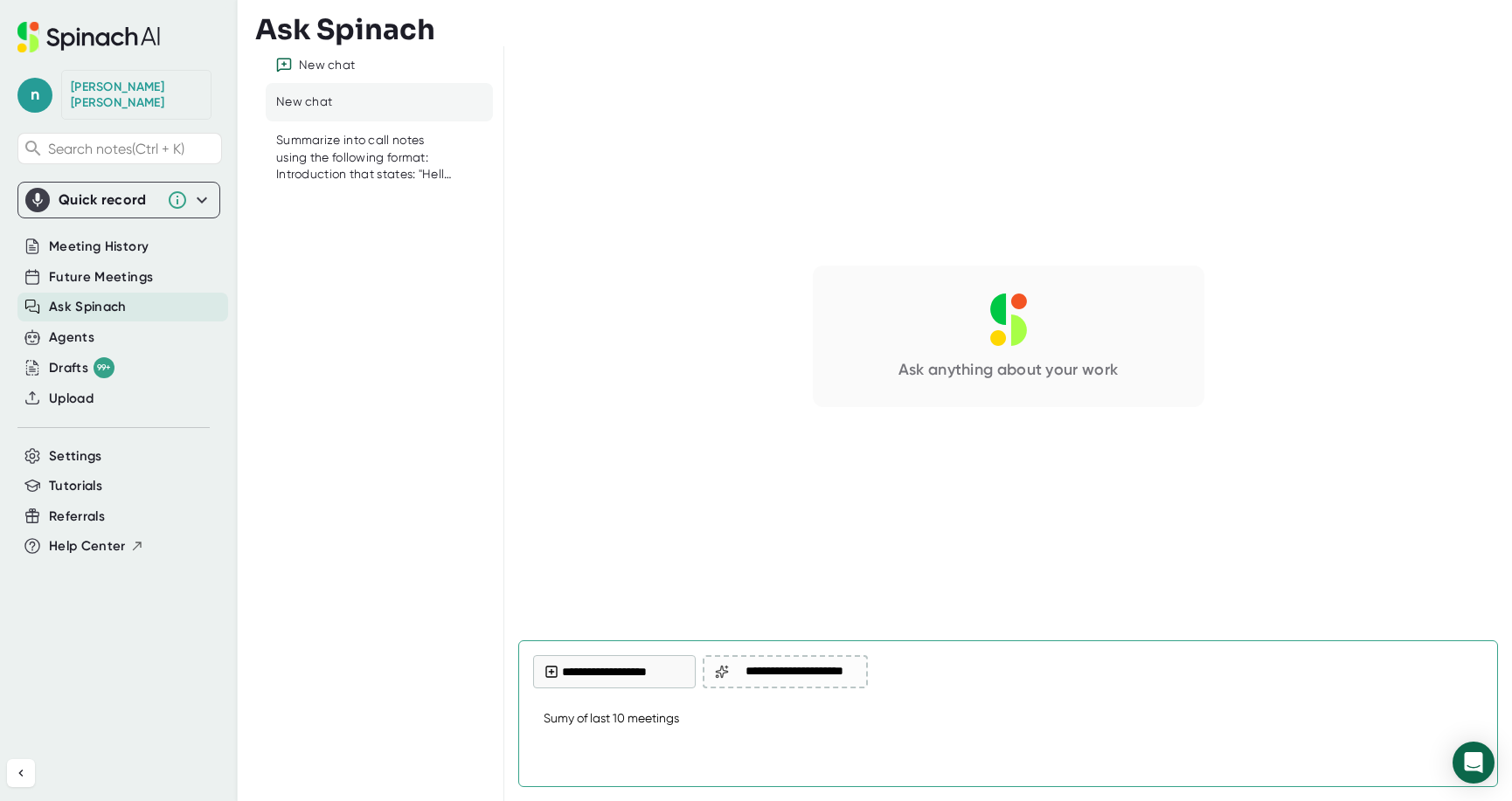
type textarea "x"
type textarea "[PERSON_NAME] of last 10 meetings"
type textarea "x"
type textarea "Summay of last 10 meetings"
type textarea "x"
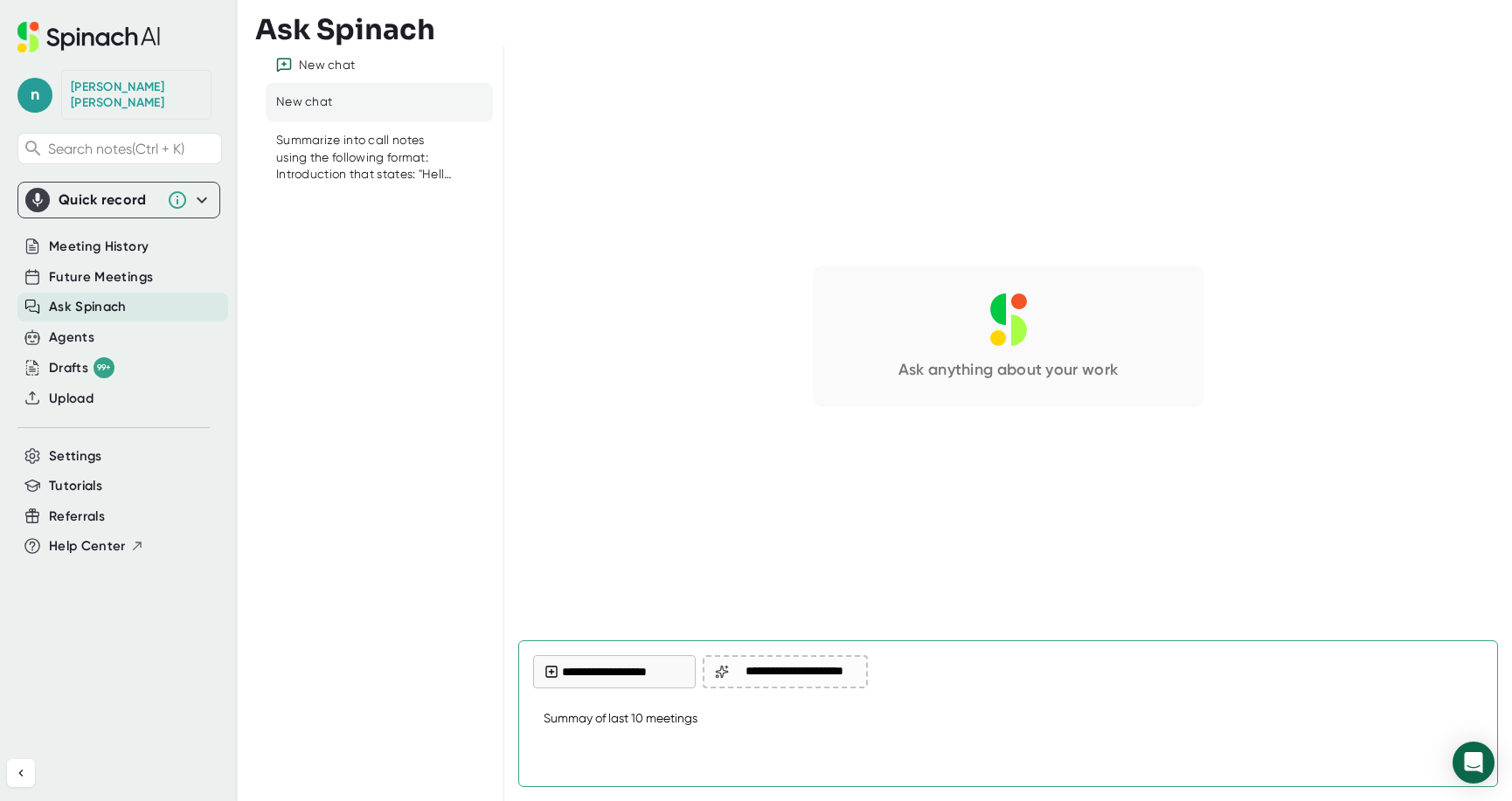
type textarea "Summary of last 10 meetings"
type textarea "x"
type textarea "Summariy of last 10 meetings"
type textarea "x"
type textarea "Summarizy of last 10 meetings"
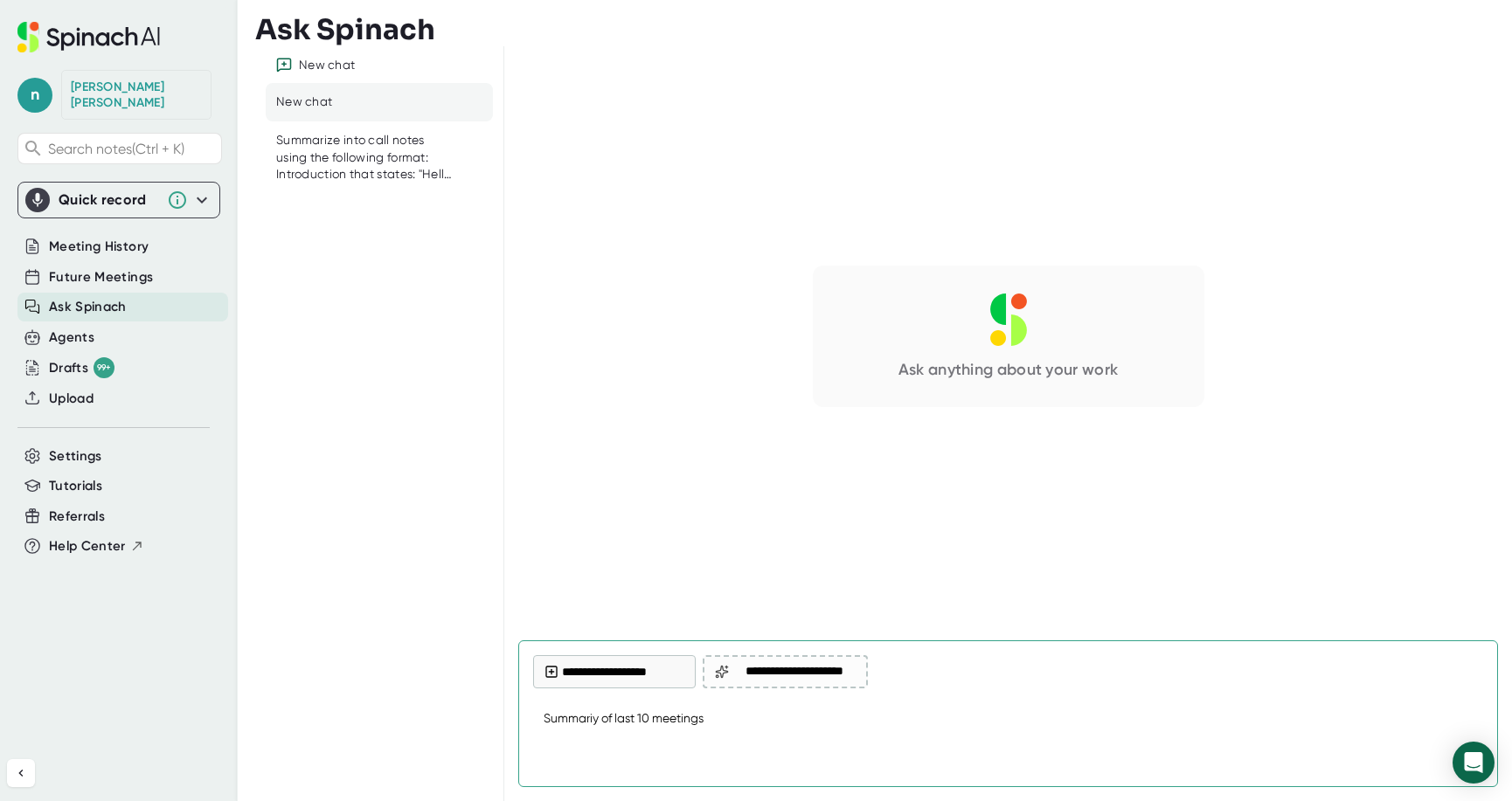
type textarea "x"
type textarea "Summarizey of last 10 meetings"
type textarea "x"
type textarea "Summarize y of last 10 meetings"
type textarea "x"
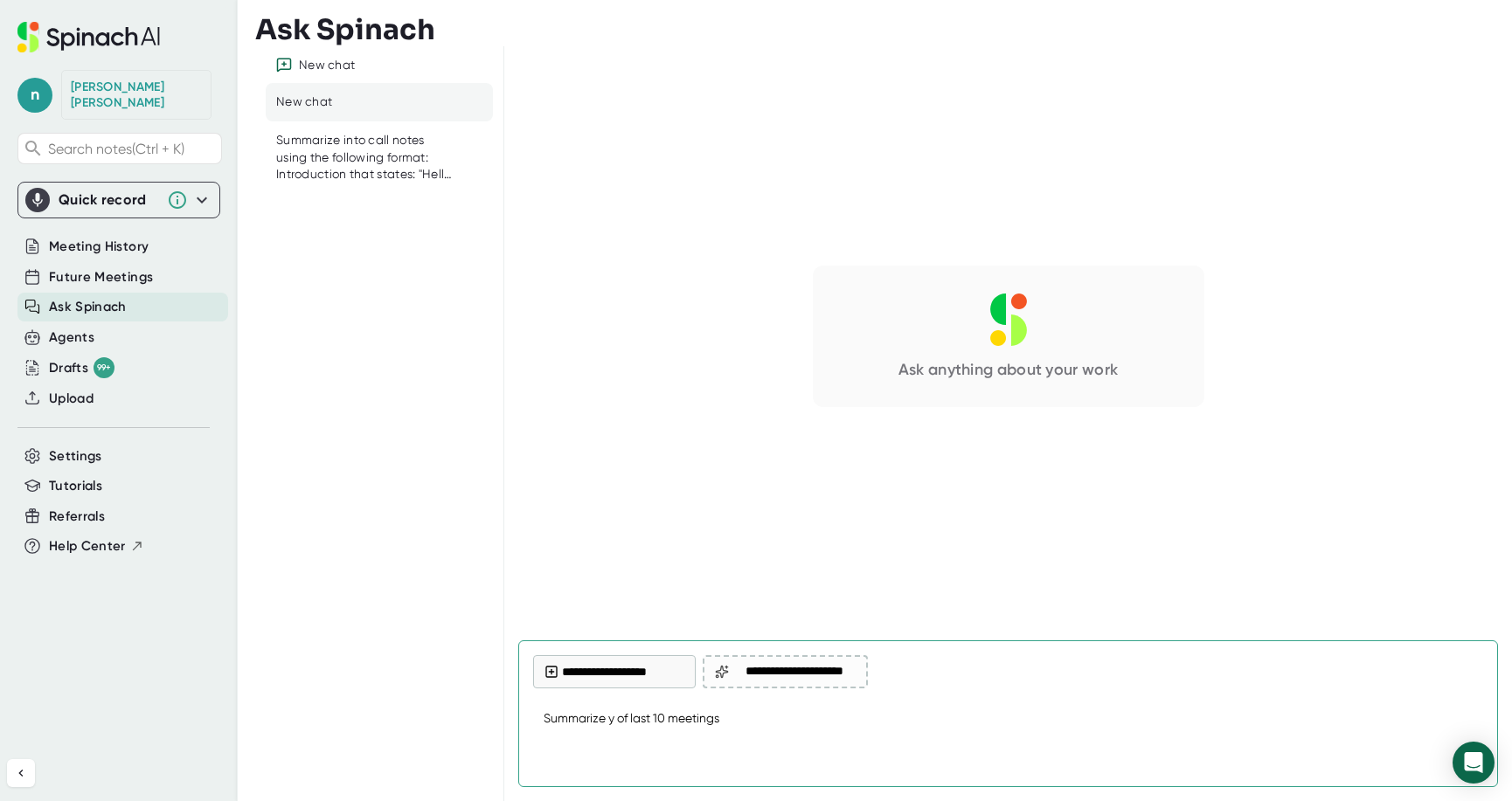
type textarea "Summarize of last 10 meetings"
type textarea "x"
type textarea "Summarize of last 10 meetings"
type textarea "x"
type textarea "Summarize f last 10 meetings"
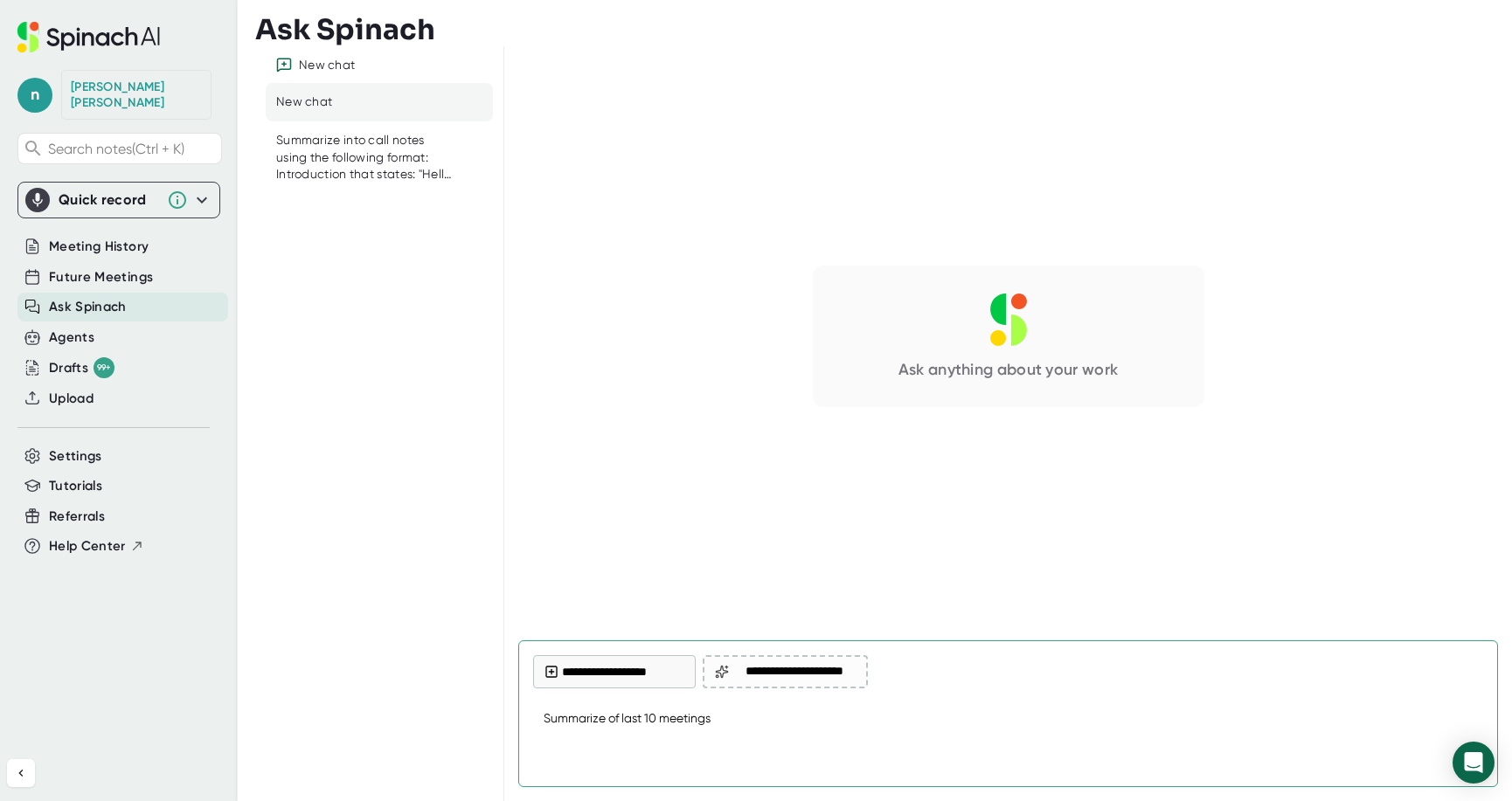
type textarea "x"
type textarea "Summarize last 10 meetings"
type textarea "x"
type textarea "Summarize last 10 meetings"
type textarea "x"
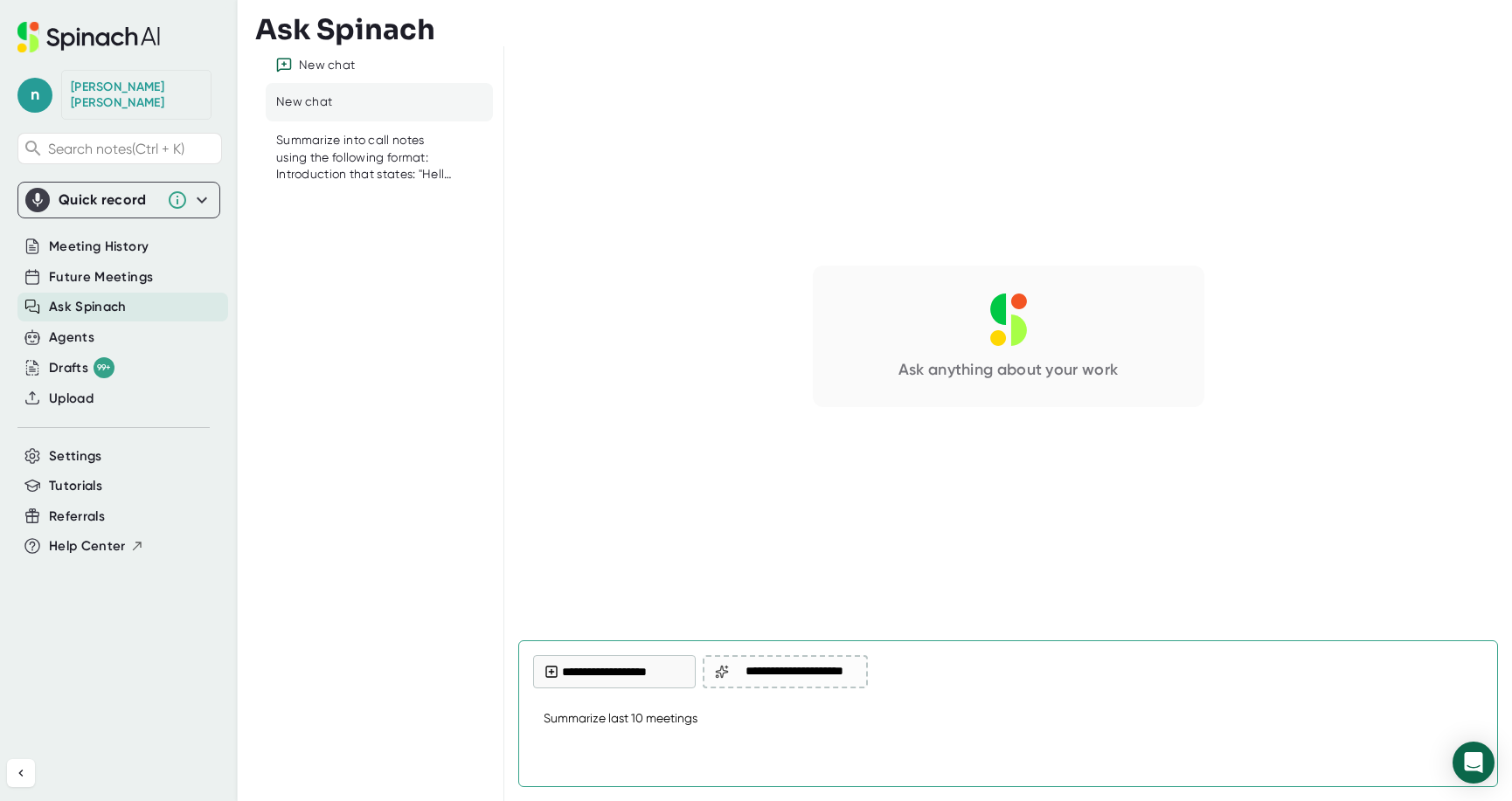
click at [754, 723] on textarea "Summarize last 10 meetings" at bounding box center [1007, 720] width 950 height 42
type textarea "Summarize last 10 meetings"
type textarea "x"
type textarea "Summarize last 10 meetings f"
type textarea "x"
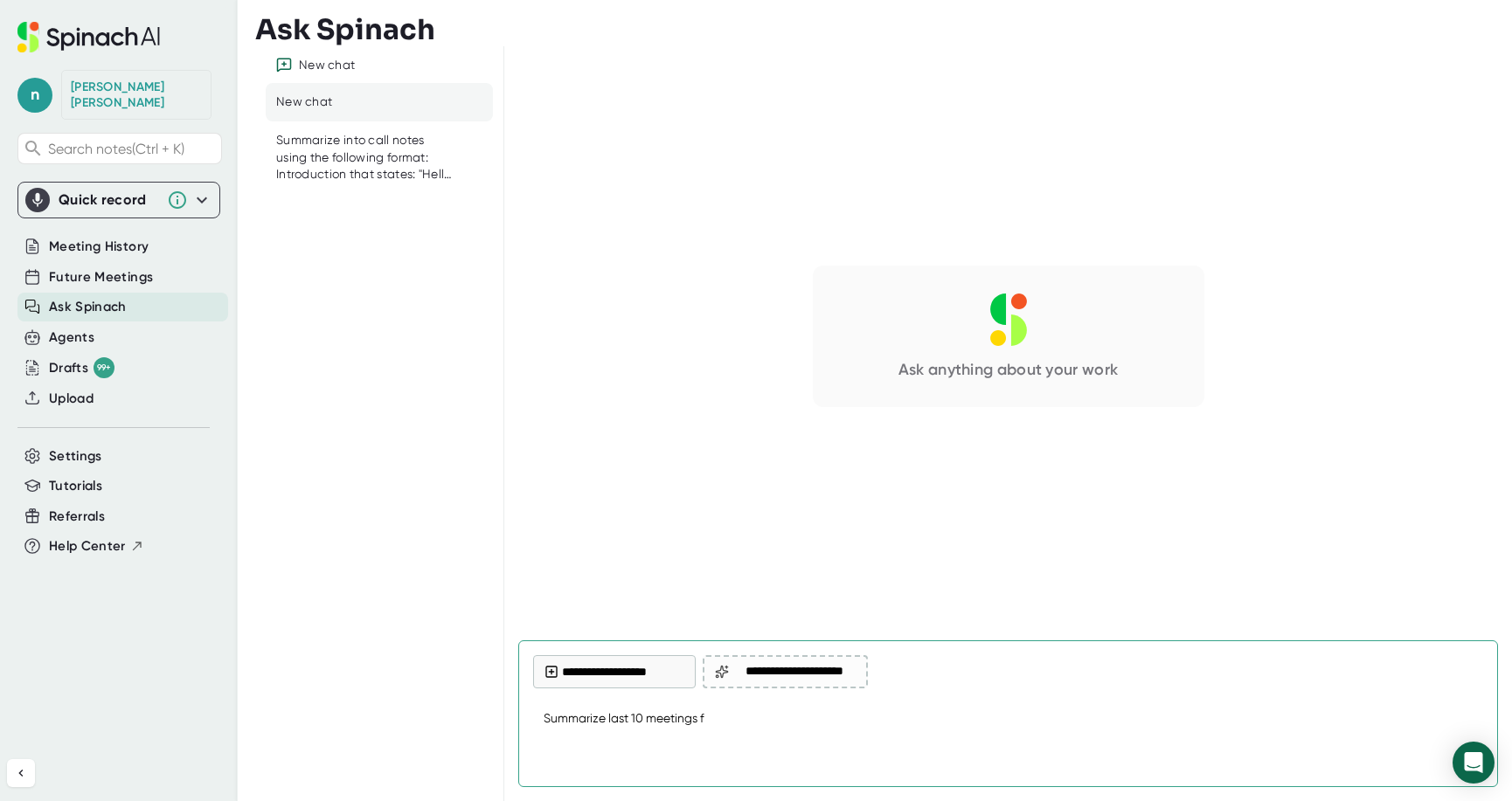
type textarea "Summarize last 10 meetings fo"
type textarea "x"
type textarea "Summarize last 10 meetings for"
type textarea "x"
type textarea "Summarize last 10 meetings for"
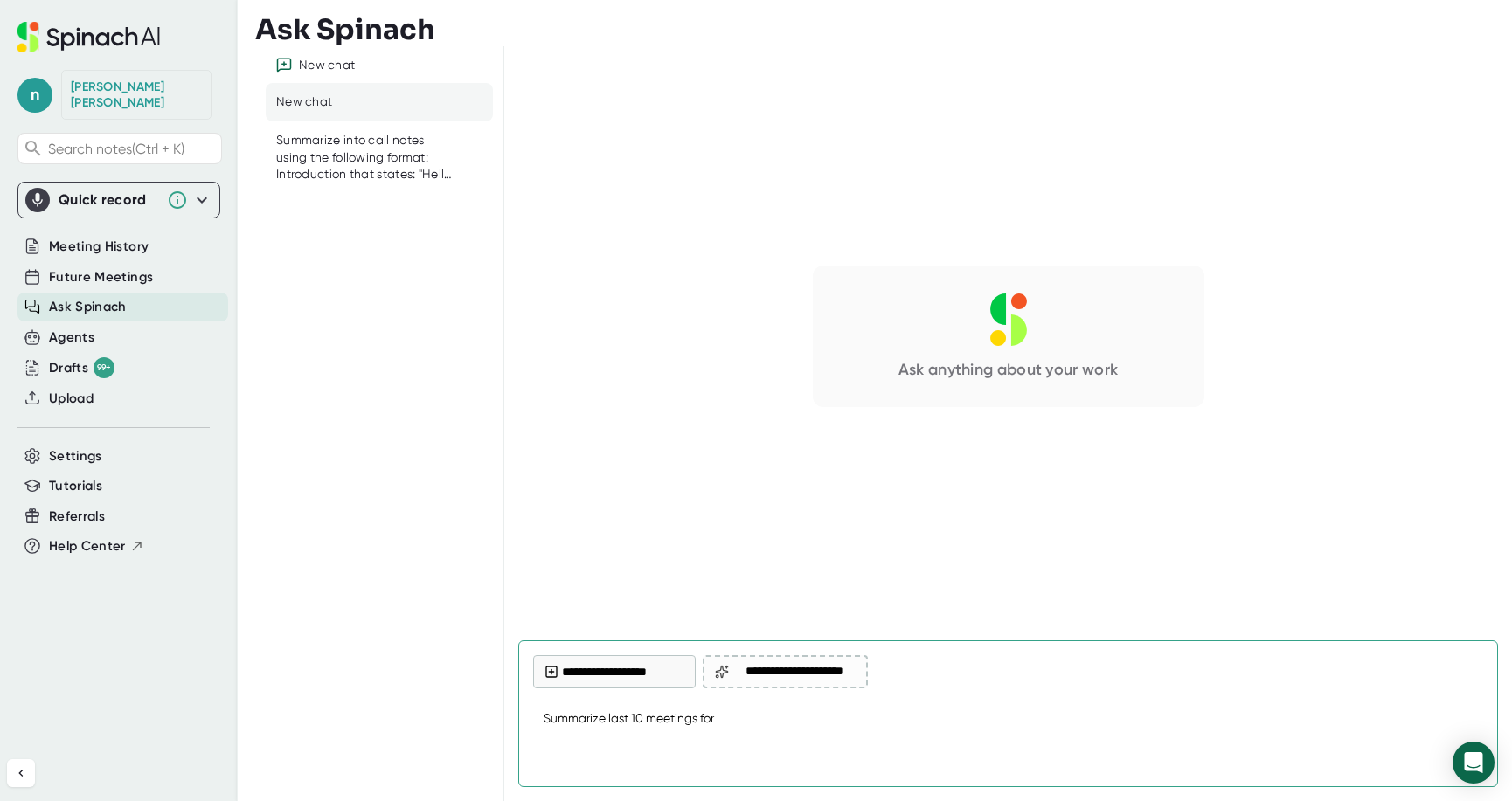
type textarea "x"
type textarea "Summarize last 10 meetings for W"
type textarea "x"
type textarea "Summarize last 10 meetings for WS"
type textarea "x"
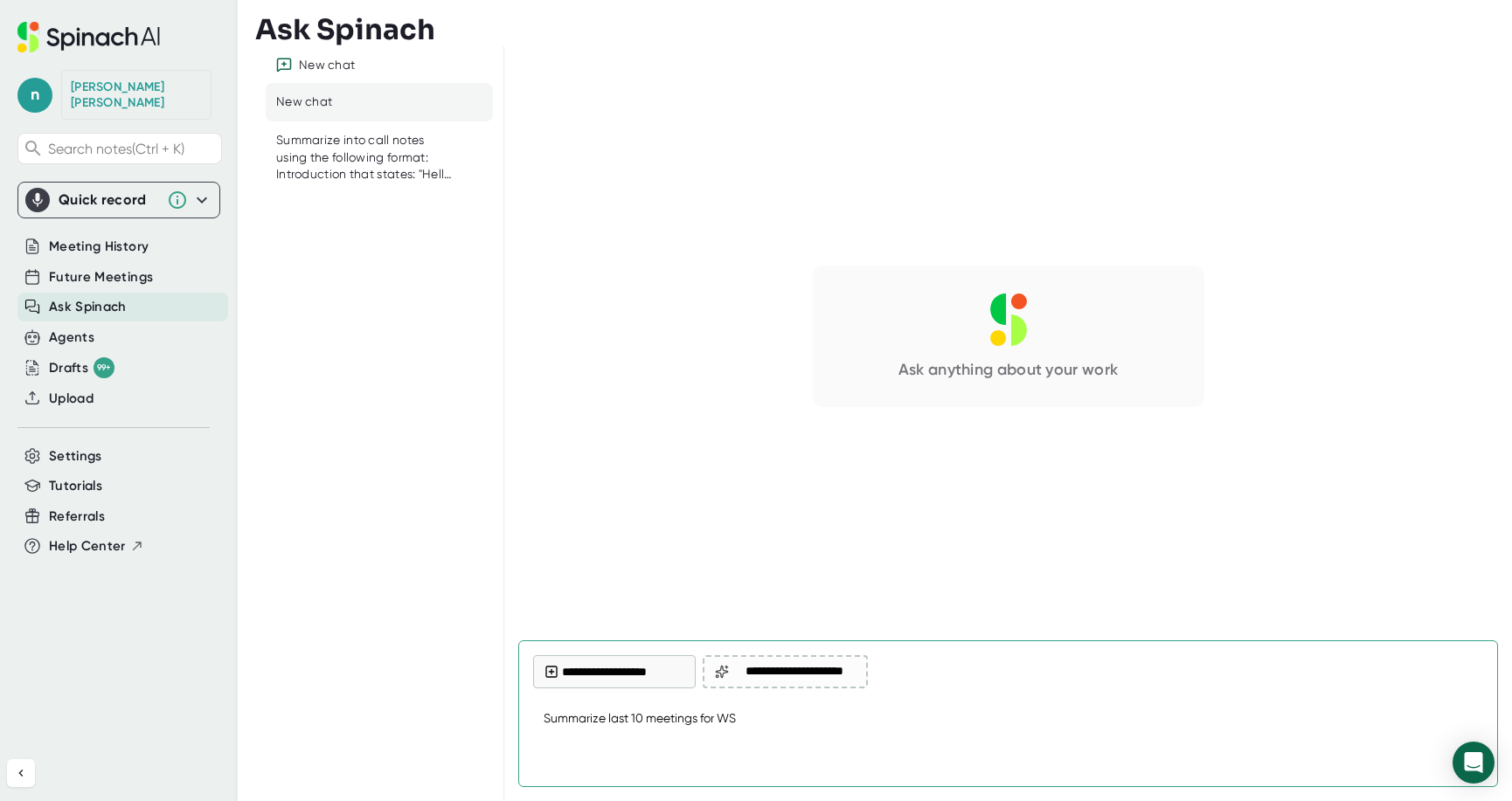
type textarea "Summarize last 10 meetings for WSU"
type textarea "x"
type textarea "Summarize last 10 meetings for WSU"
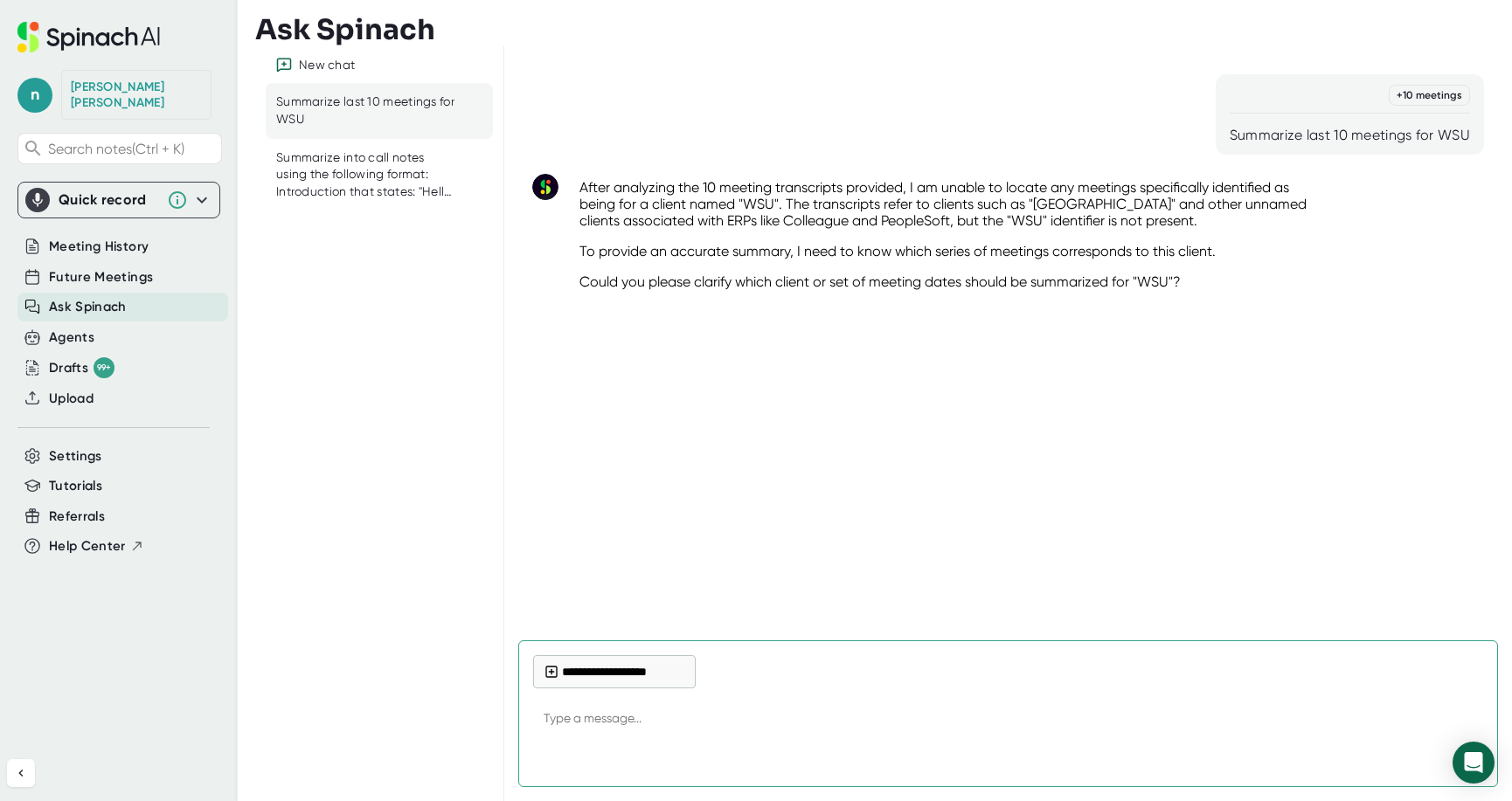
click at [1361, 132] on div "Summarize last 10 meetings for WSU" at bounding box center [1349, 135] width 240 height 17
type textarea "x"
click at [673, 721] on textarea at bounding box center [1007, 720] width 950 height 42
type textarea "S"
type textarea "x"
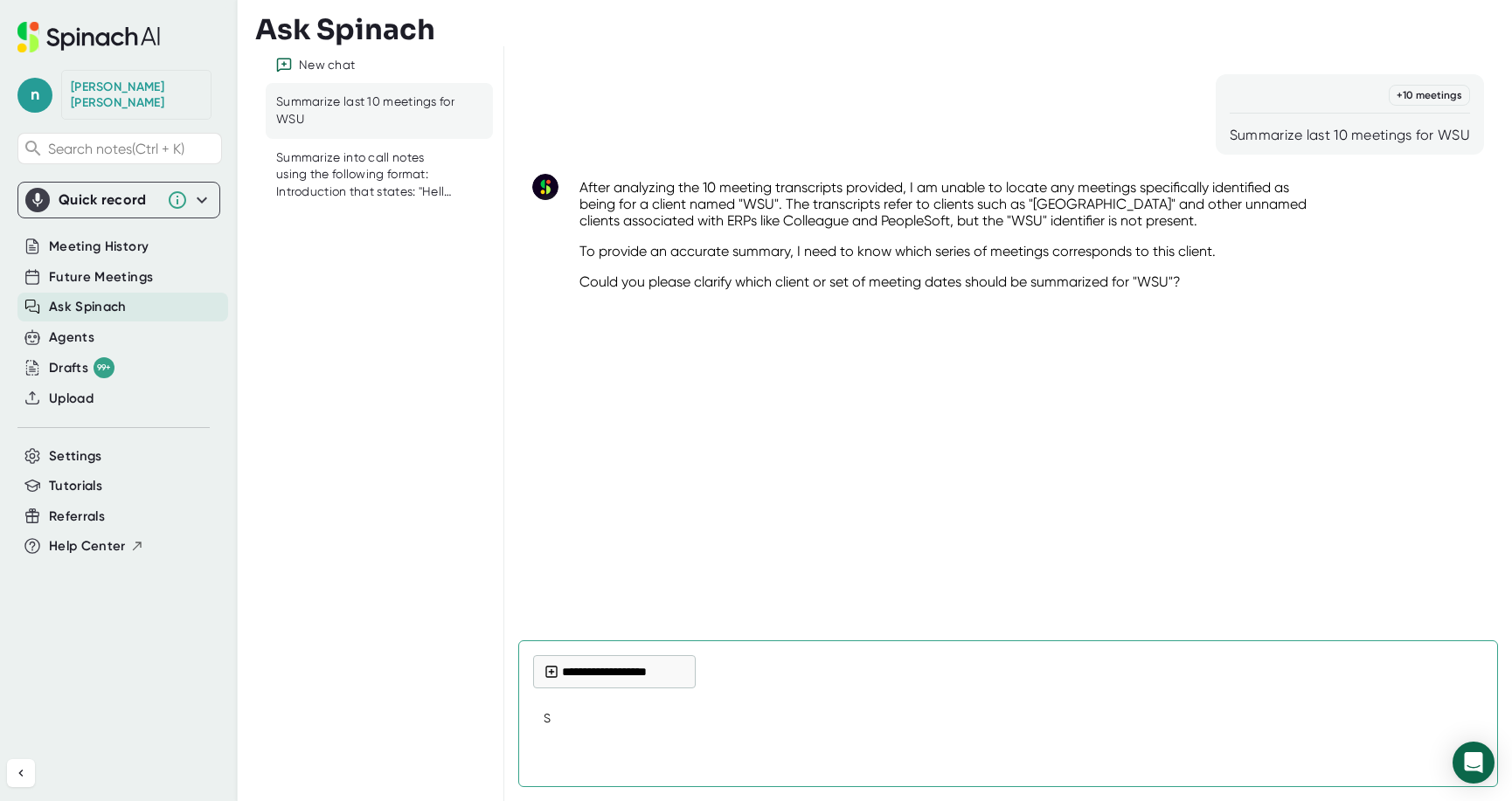
type textarea "Su"
type textarea "x"
type textarea "Sum"
type textarea "x"
type textarea "Summ"
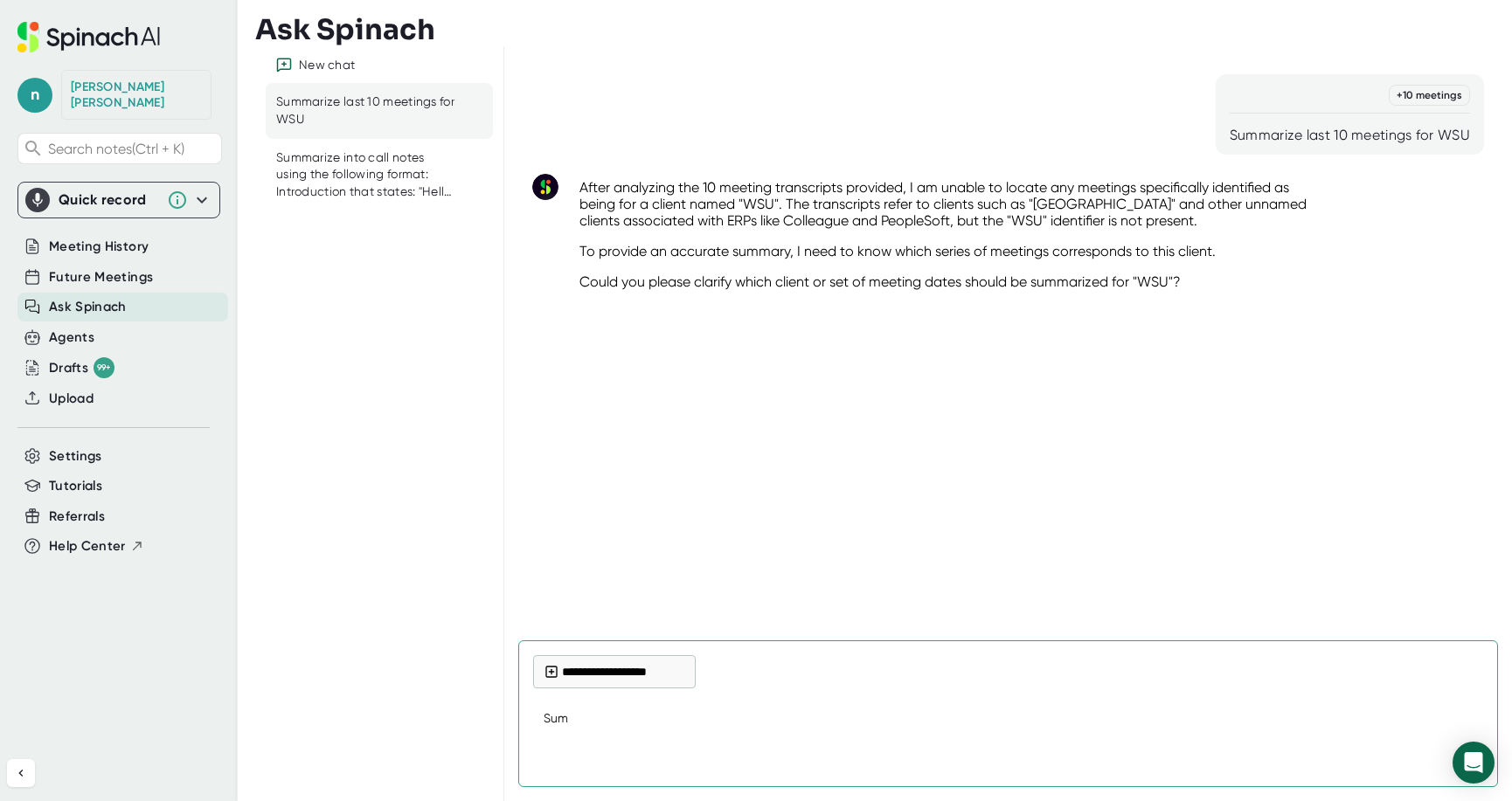
type textarea "x"
type textarea "Summa"
type textarea "x"
type textarea "[PERSON_NAME]"
type textarea "x"
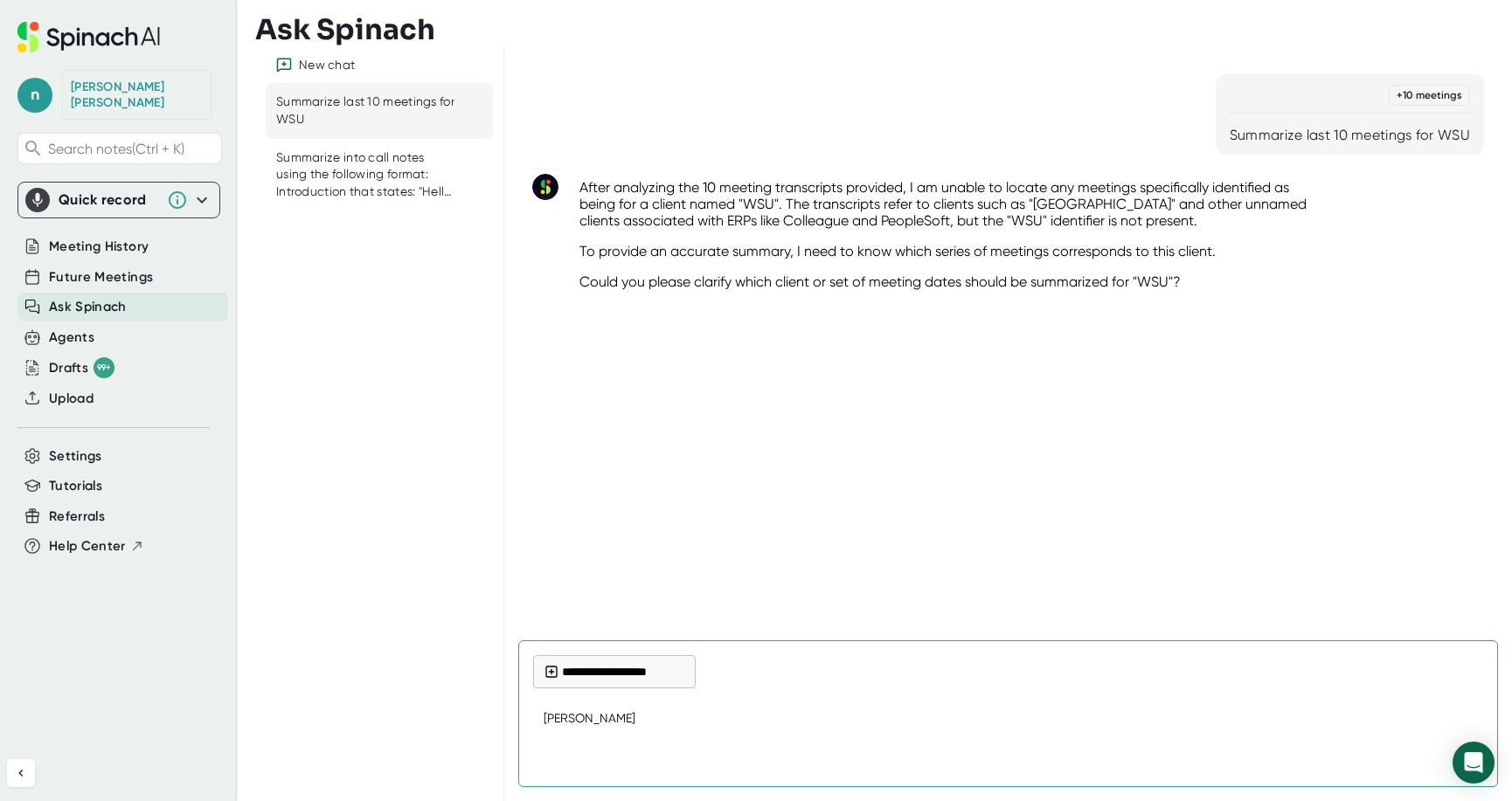
type textarea "Summari"
type textarea "x"
type textarea "Summariz"
type textarea "x"
type textarea "Summarize"
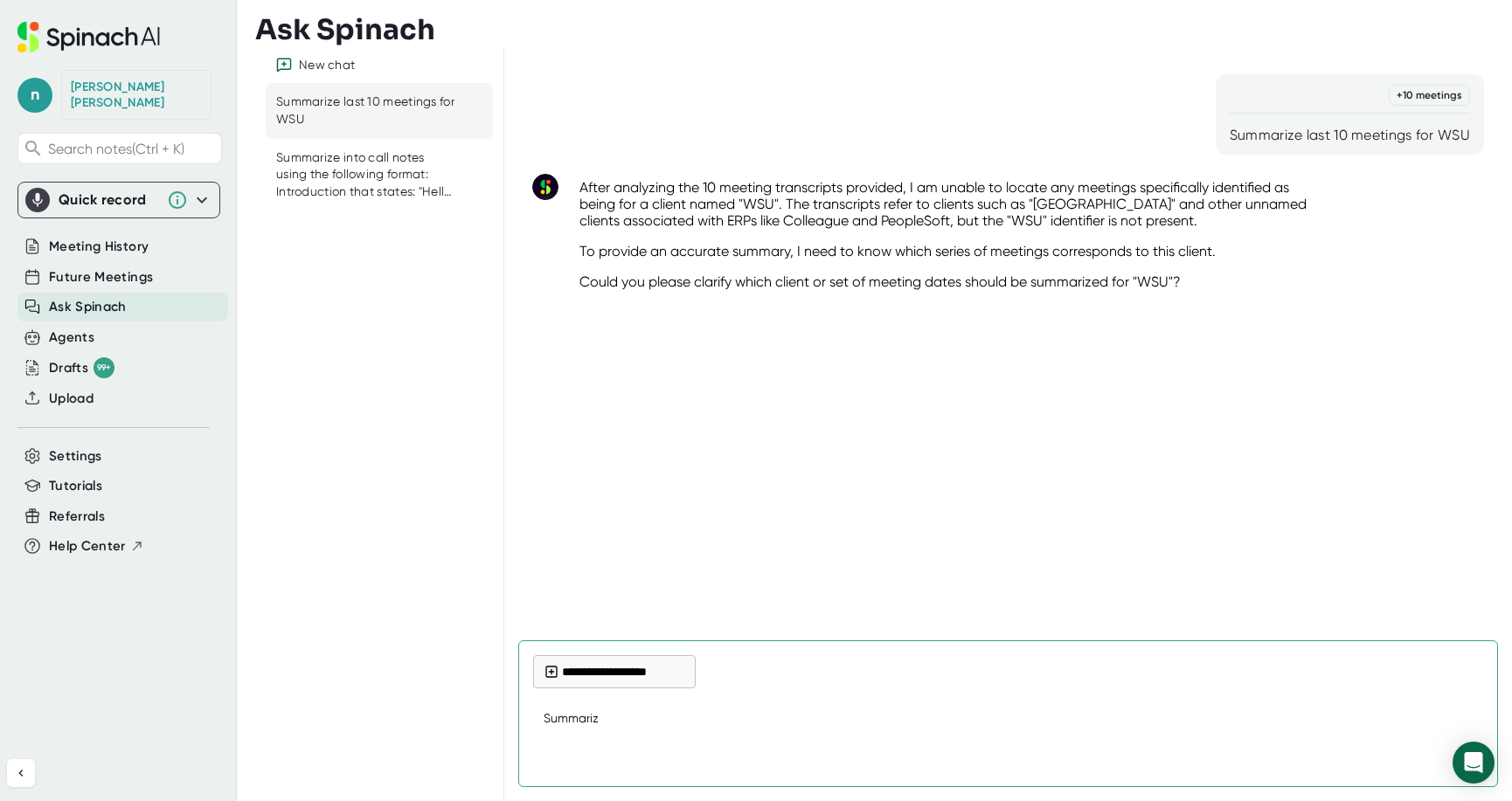
type textarea "x"
type textarea "Summarize"
type textarea "x"
type textarea "Summarize l"
type textarea "x"
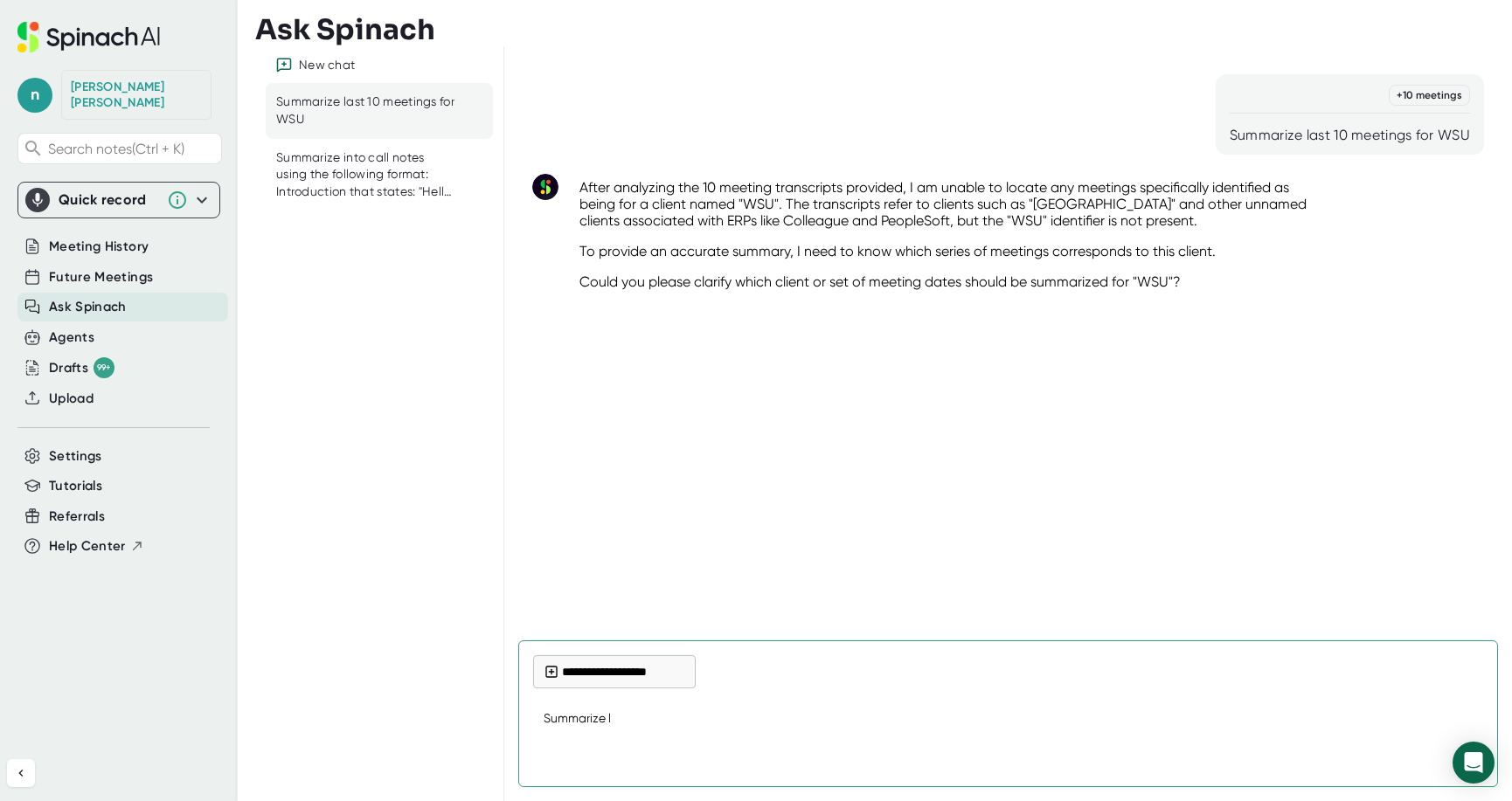
type textarea "Summarize la"
type textarea "x"
type textarea "Summarize l"
type textarea "x"
type textarea "Summarize"
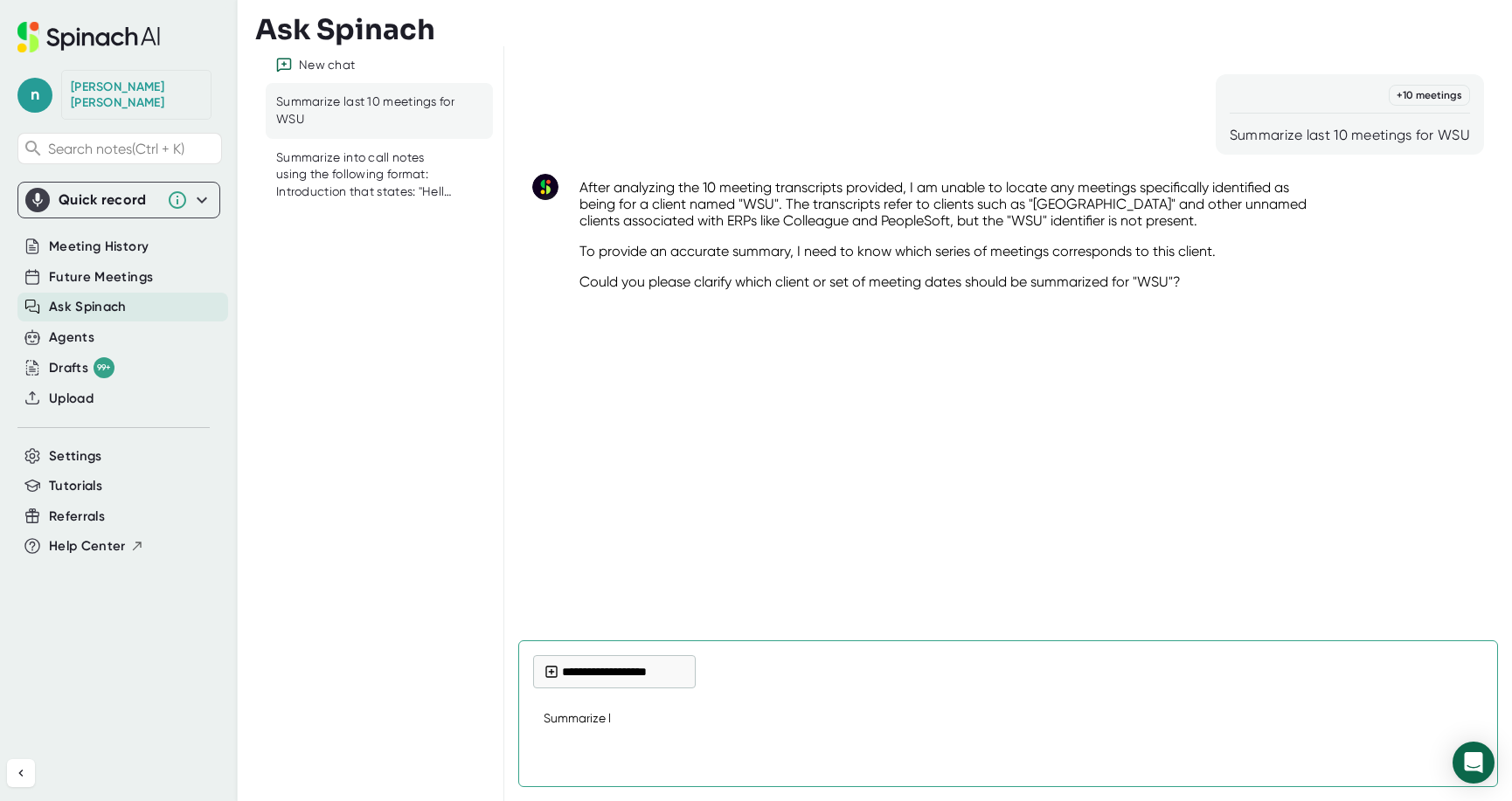
type textarea "x"
type textarea "Summarize"
type textarea "x"
type textarea "Summariz"
type textarea "x"
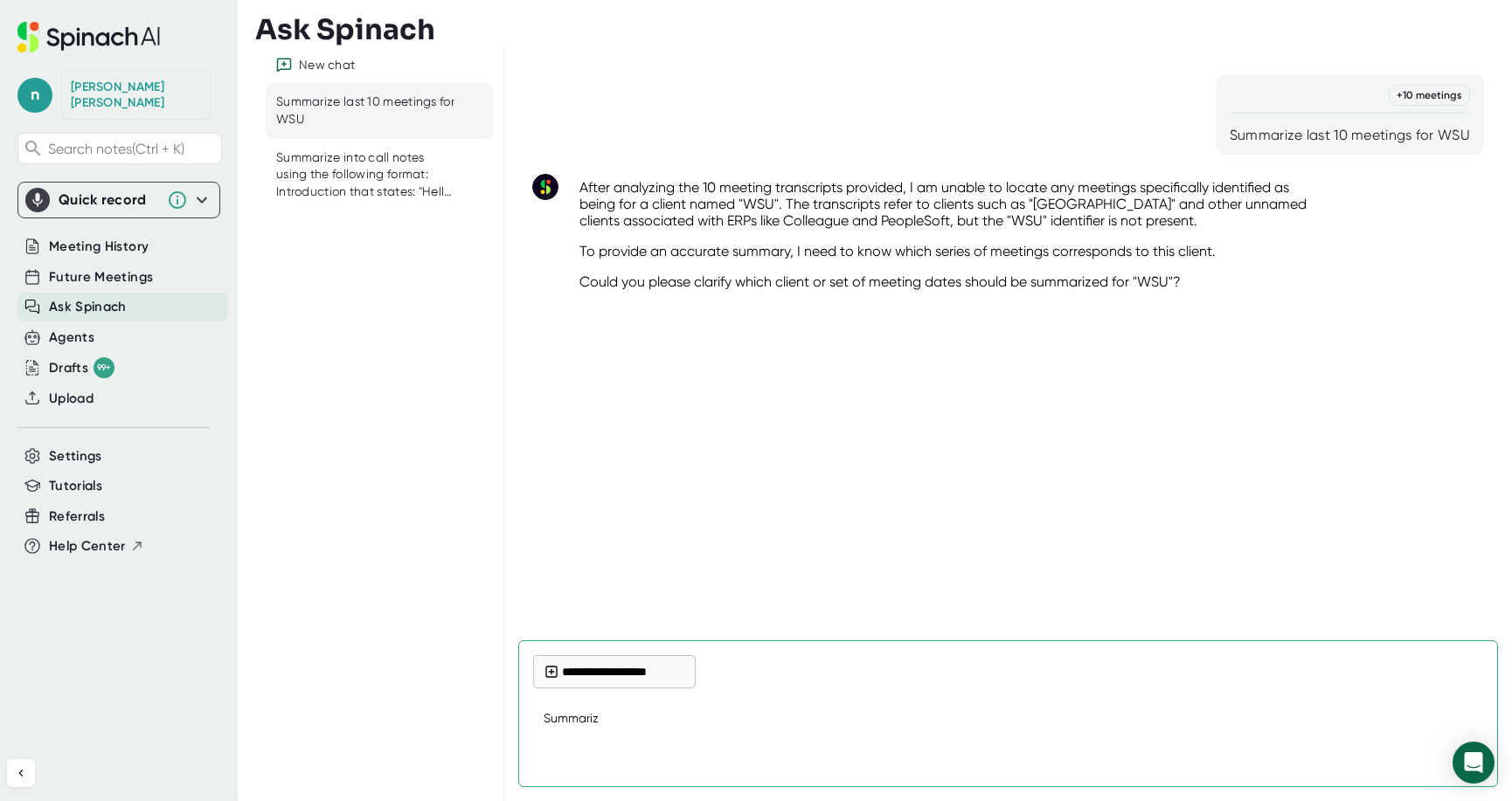
type textarea "Summari"
type textarea "x"
type textarea "[PERSON_NAME]"
type textarea "x"
type textarea "Summa"
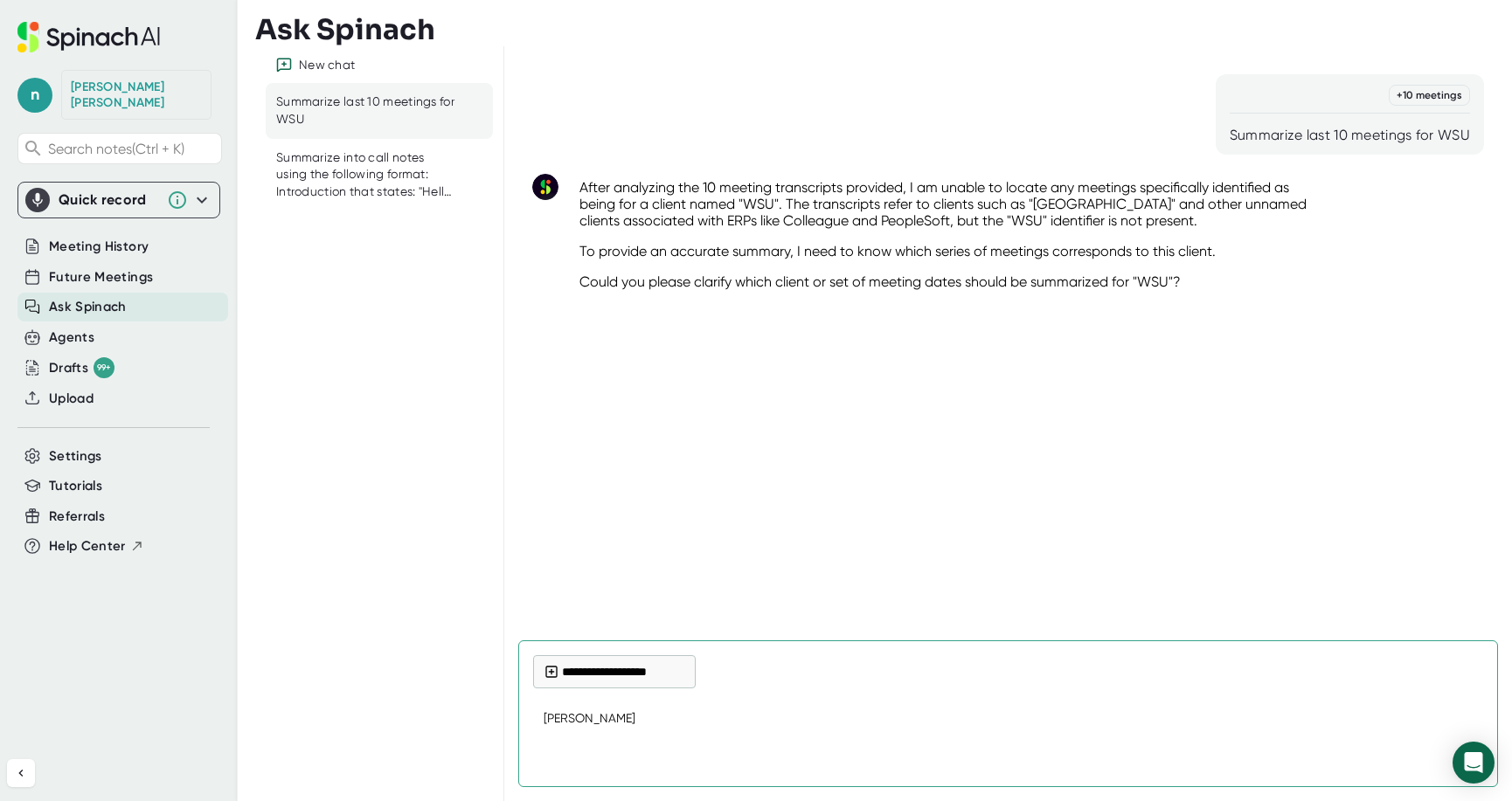
type textarea "x"
type textarea "Summ"
type textarea "x"
type textarea "Sum"
type textarea "x"
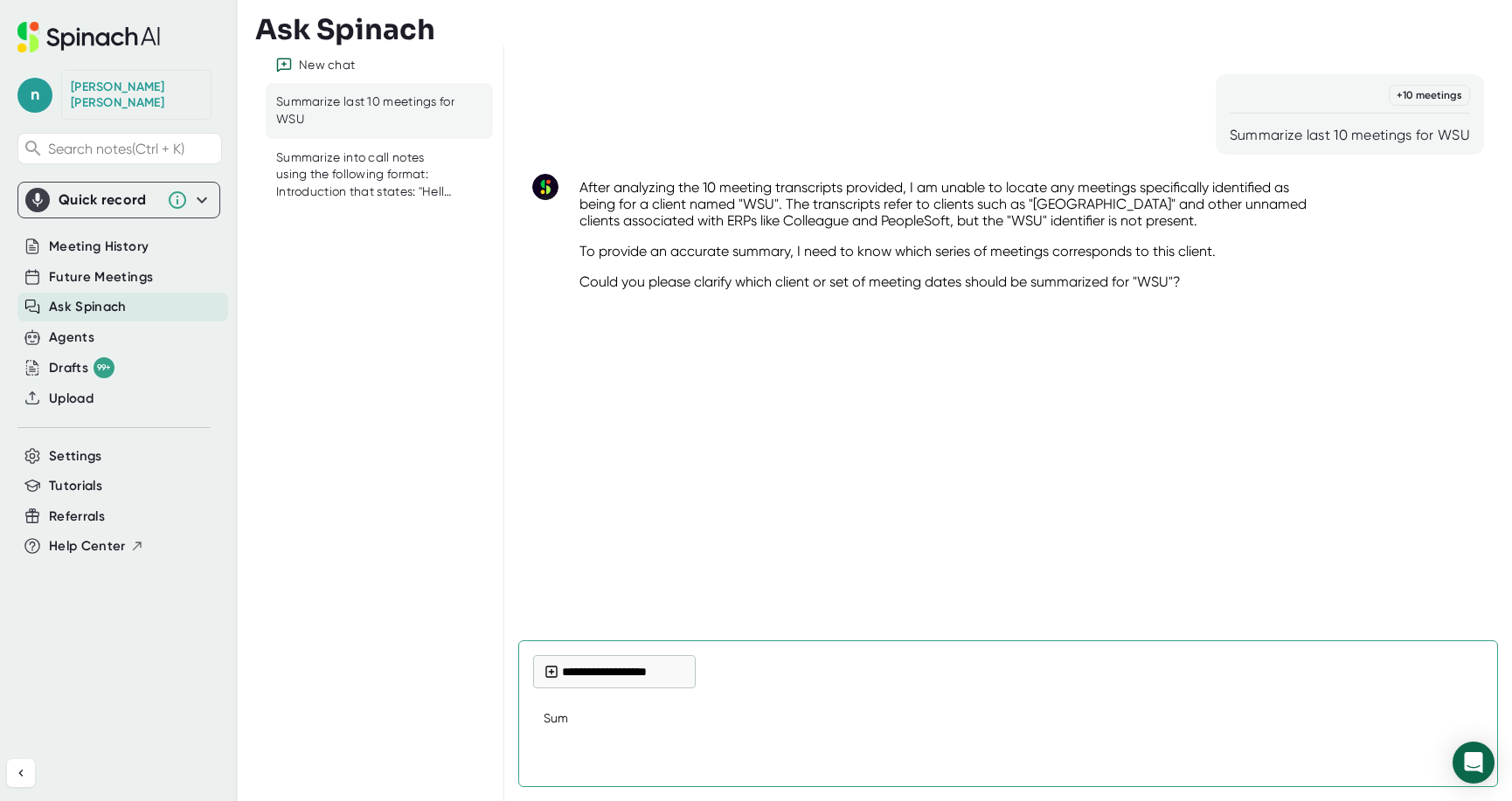
type textarea "Su"
type textarea "x"
type textarea "S"
type textarea "x"
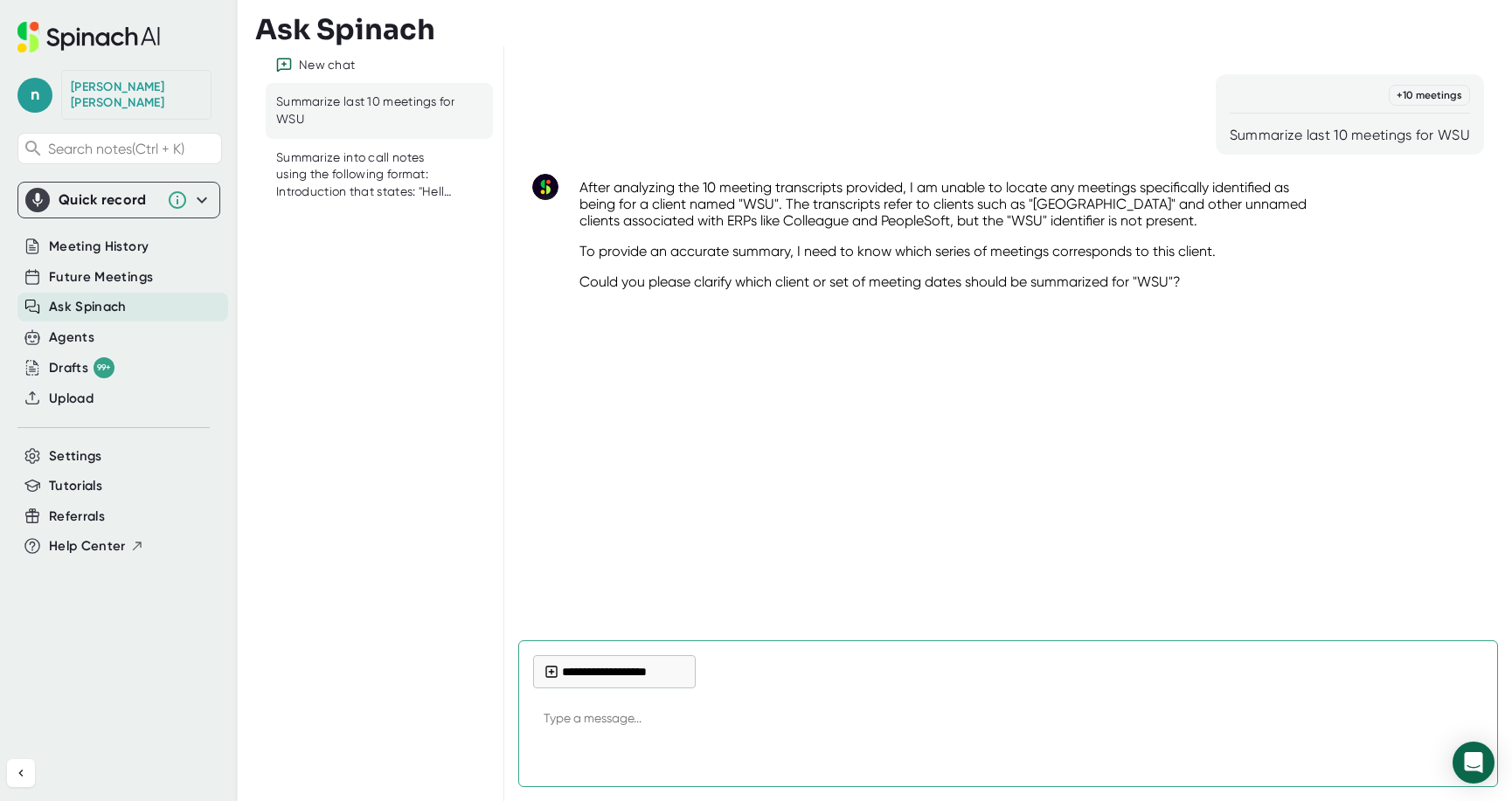
type textarea "W"
type textarea "x"
type textarea "Wa"
type textarea "x"
type textarea "Was"
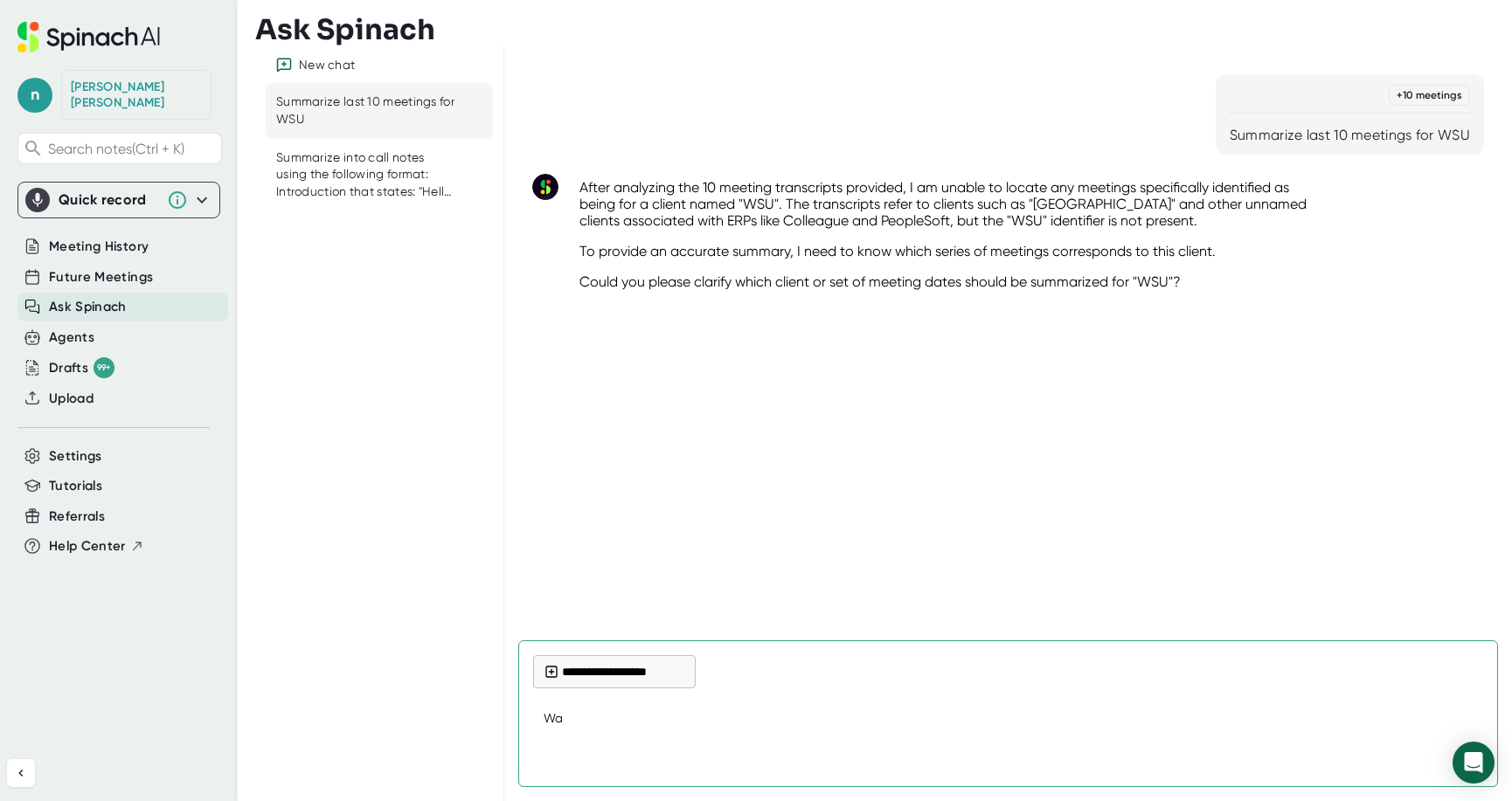
type textarea "x"
type textarea "Wash"
type textarea "x"
type textarea "Washi"
type textarea "x"
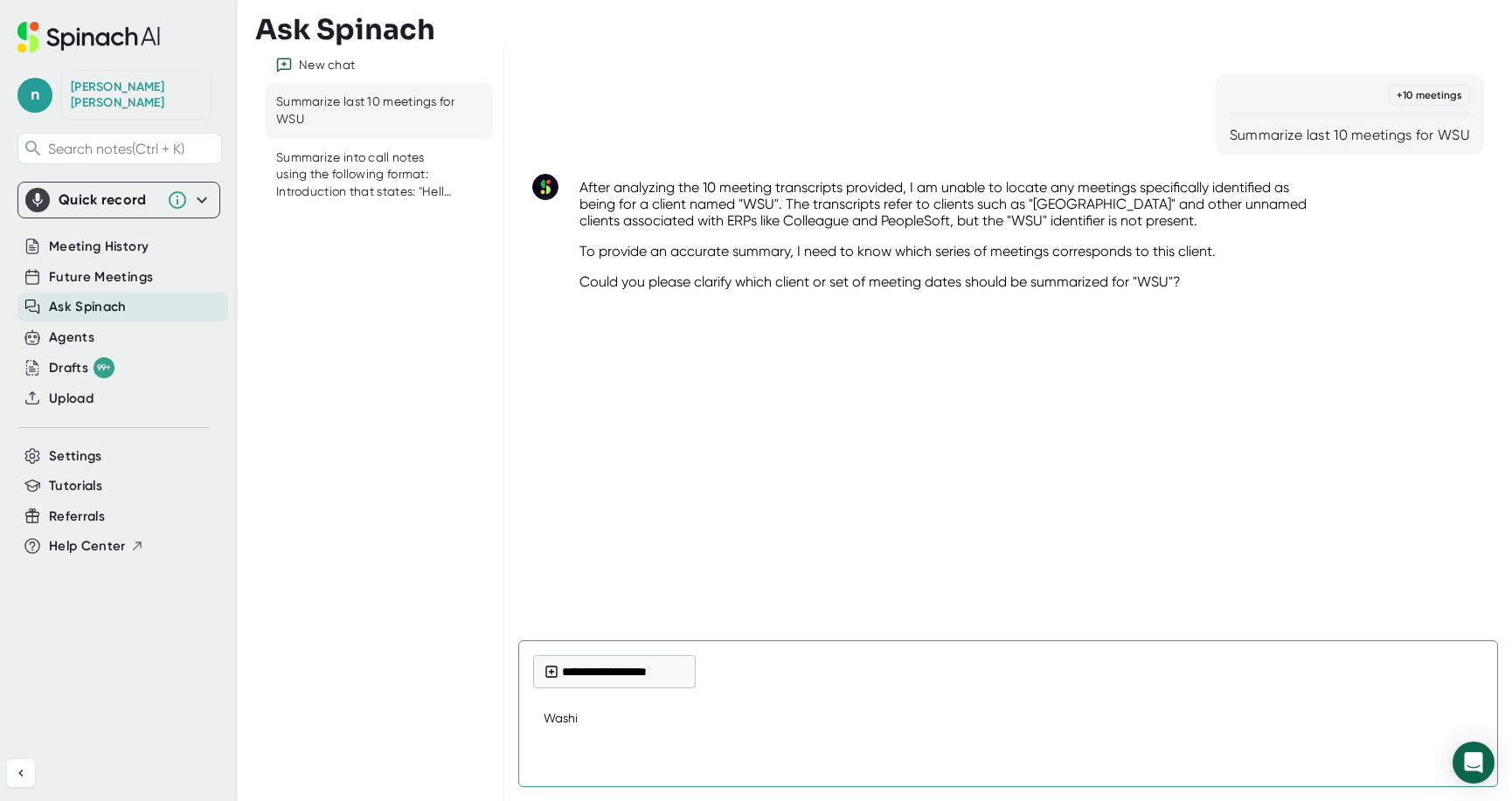
type textarea "Washin"
type textarea "x"
type textarea "Washing"
type textarea "x"
type textarea "Washingt"
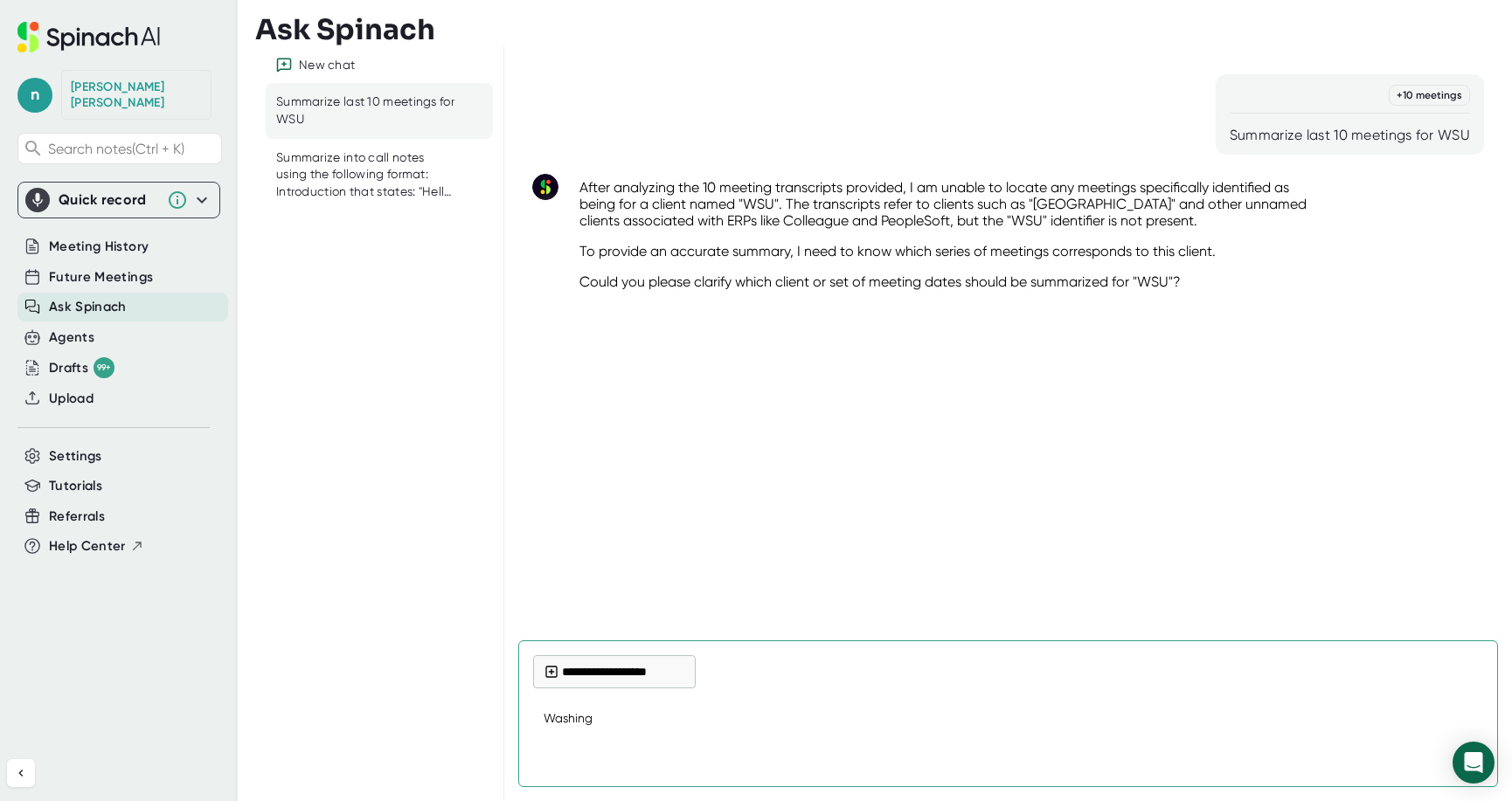
type textarea "x"
type textarea "Washingto"
type textarea "x"
type textarea "[US_STATE]"
type textarea "x"
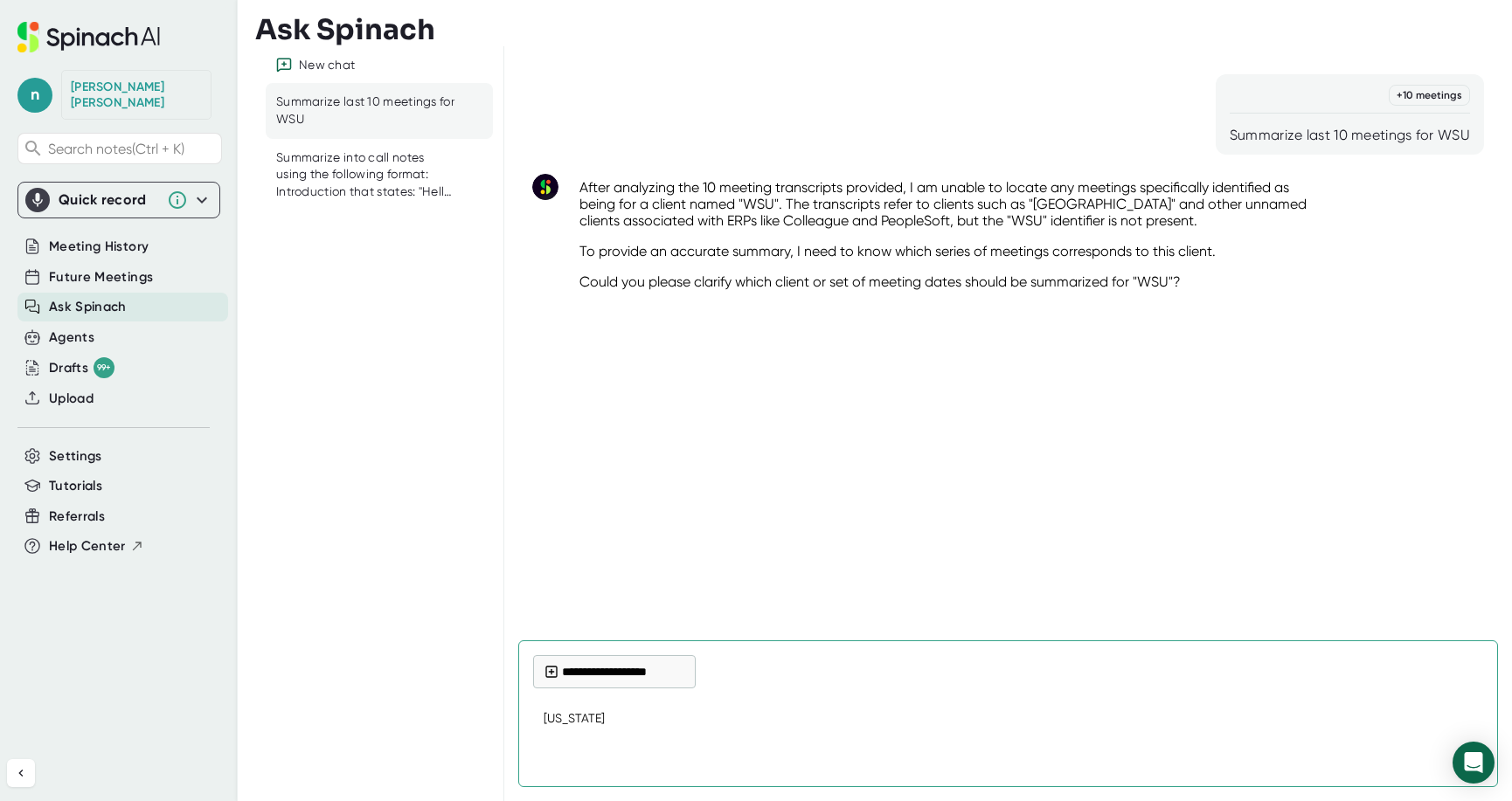
type textarea "[US_STATE]"
type textarea "x"
type textarea "[US_STATE] s"
type textarea "x"
type textarea "[US_STATE][GEOGRAPHIC_DATA]"
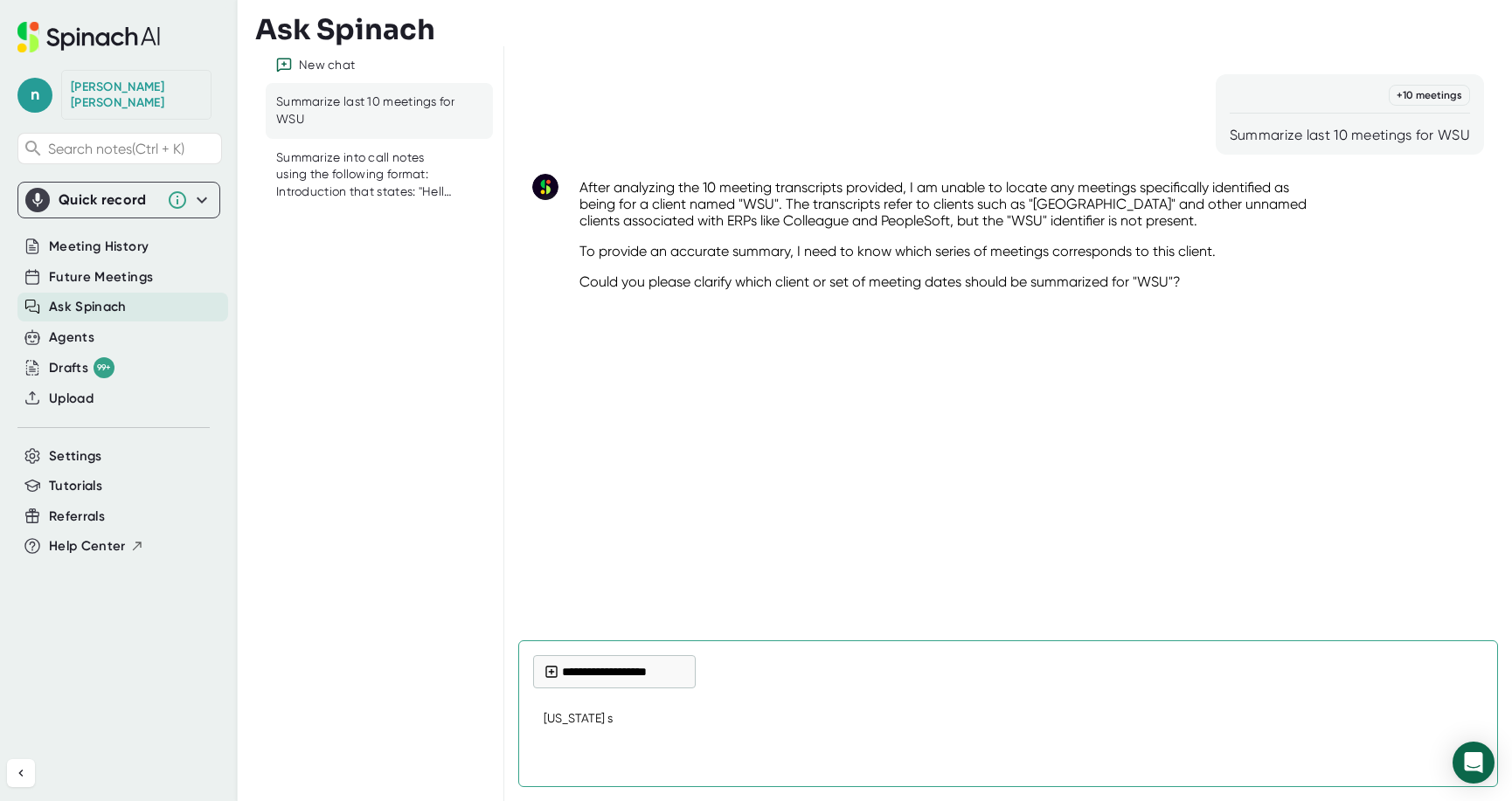
type textarea "x"
type textarea "[US_STATE] sta"
type textarea "x"
type textarea "[US_STATE][GEOGRAPHIC_DATA]"
type textarea "x"
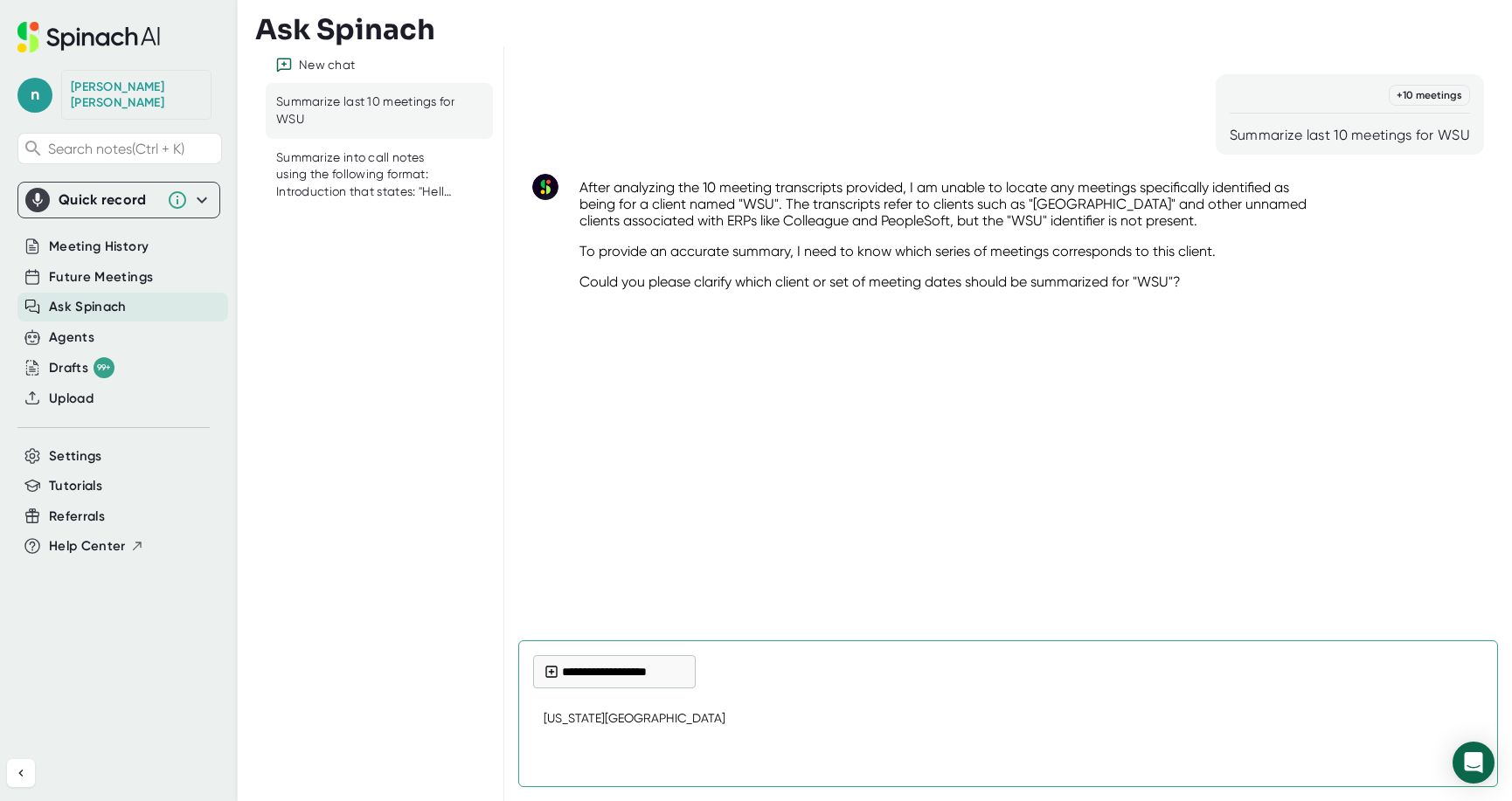
type textarea "[US_STATE] s"
type textarea "x"
type textarea "[US_STATE]"
type textarea "x"
type textarea "[US_STATE] S"
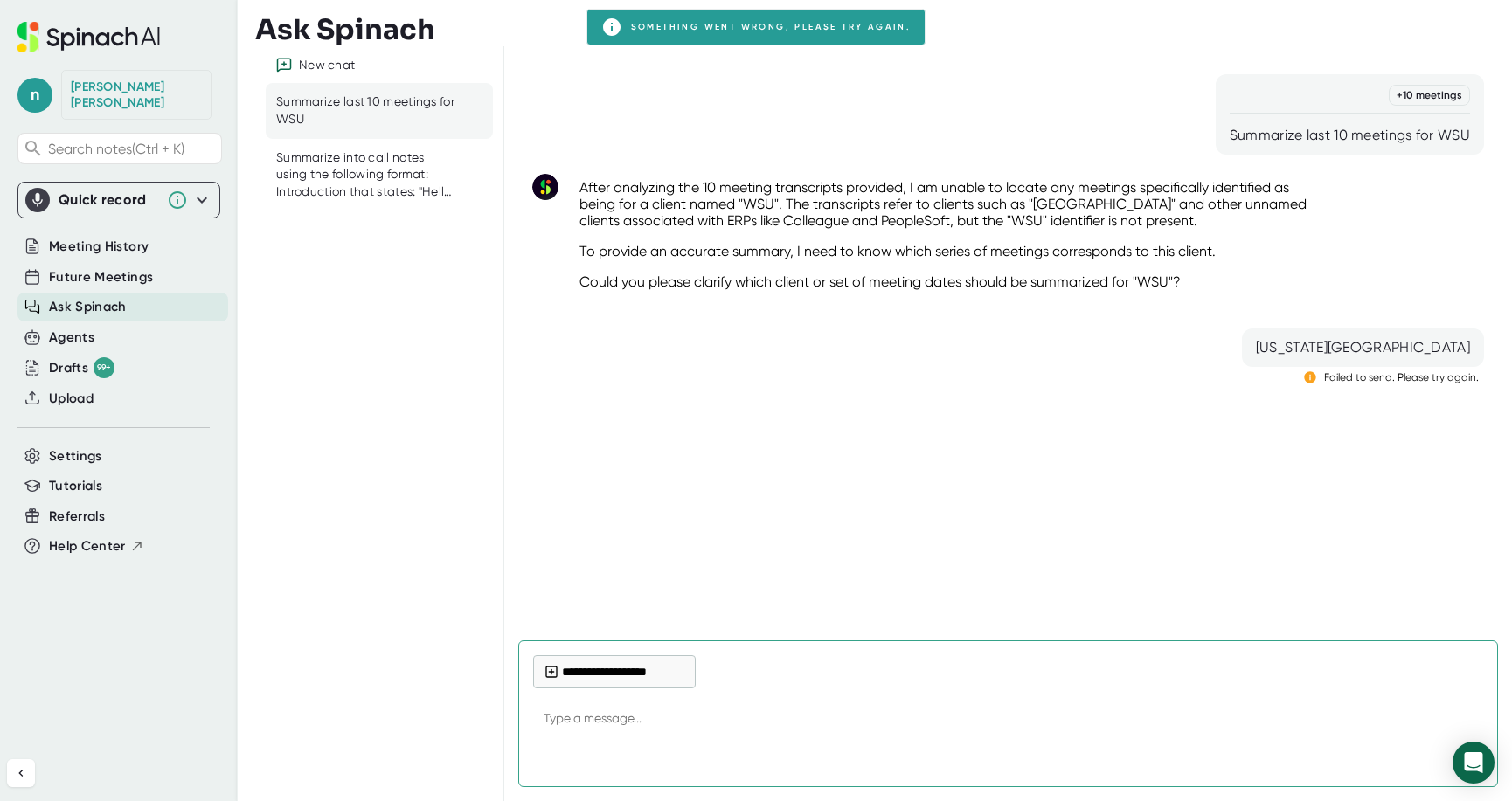
click at [738, 763] on div at bounding box center [1007, 756] width 950 height 32
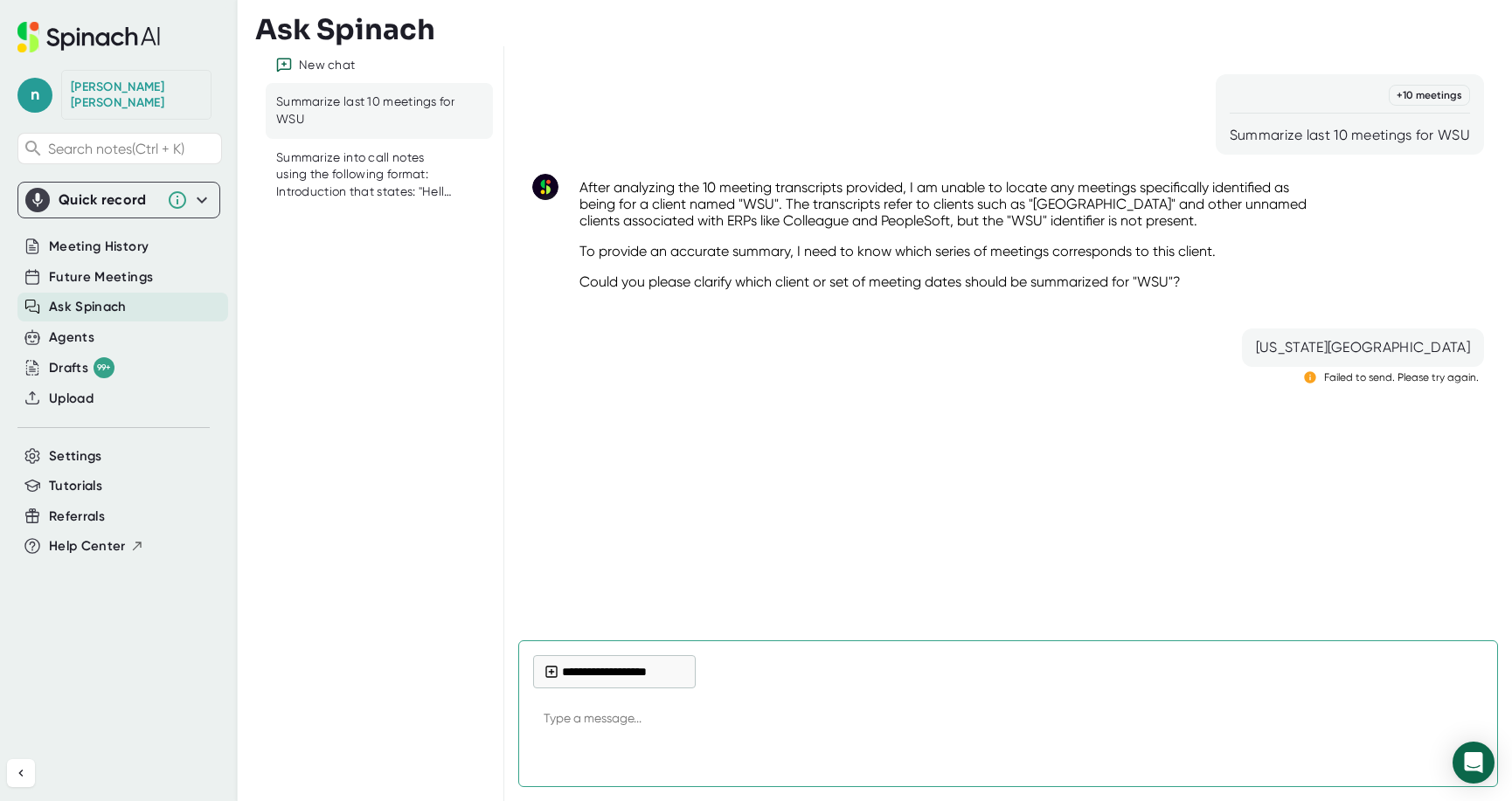
click at [661, 717] on textarea at bounding box center [1007, 720] width 950 height 42
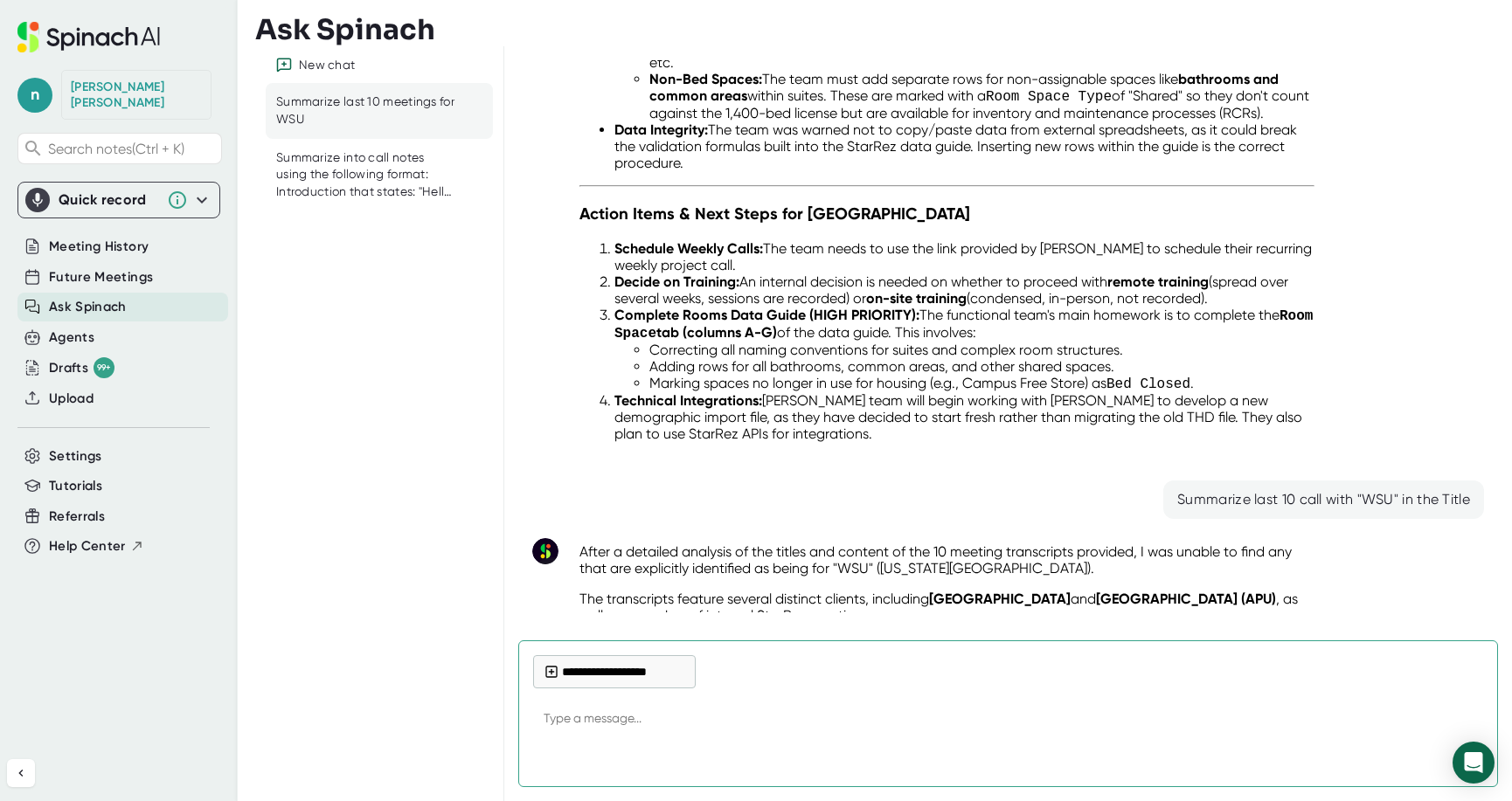
scroll to position [1735, 0]
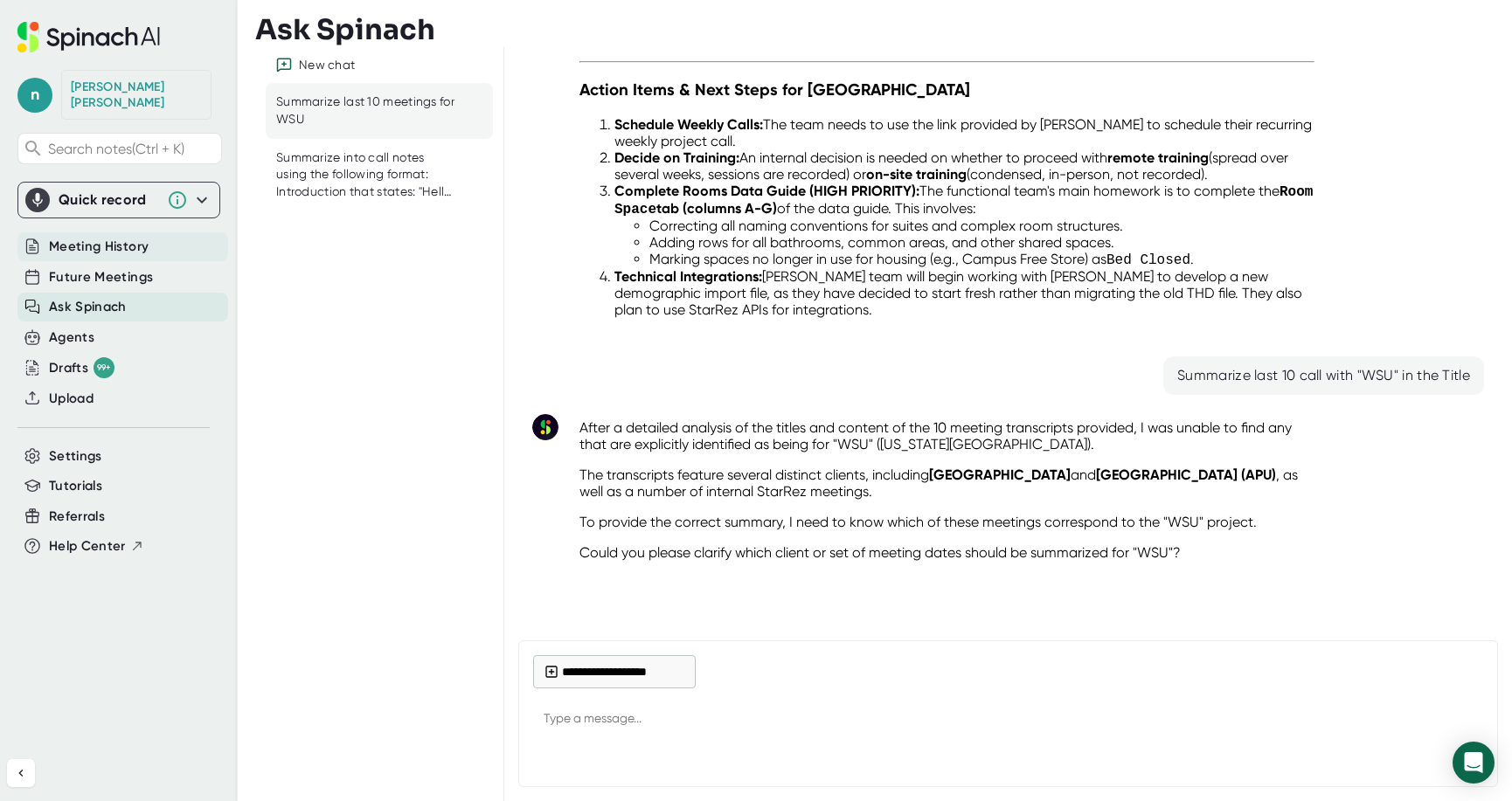
click at [83, 237] on span "Meeting History" at bounding box center [99, 247] width 99 height 20
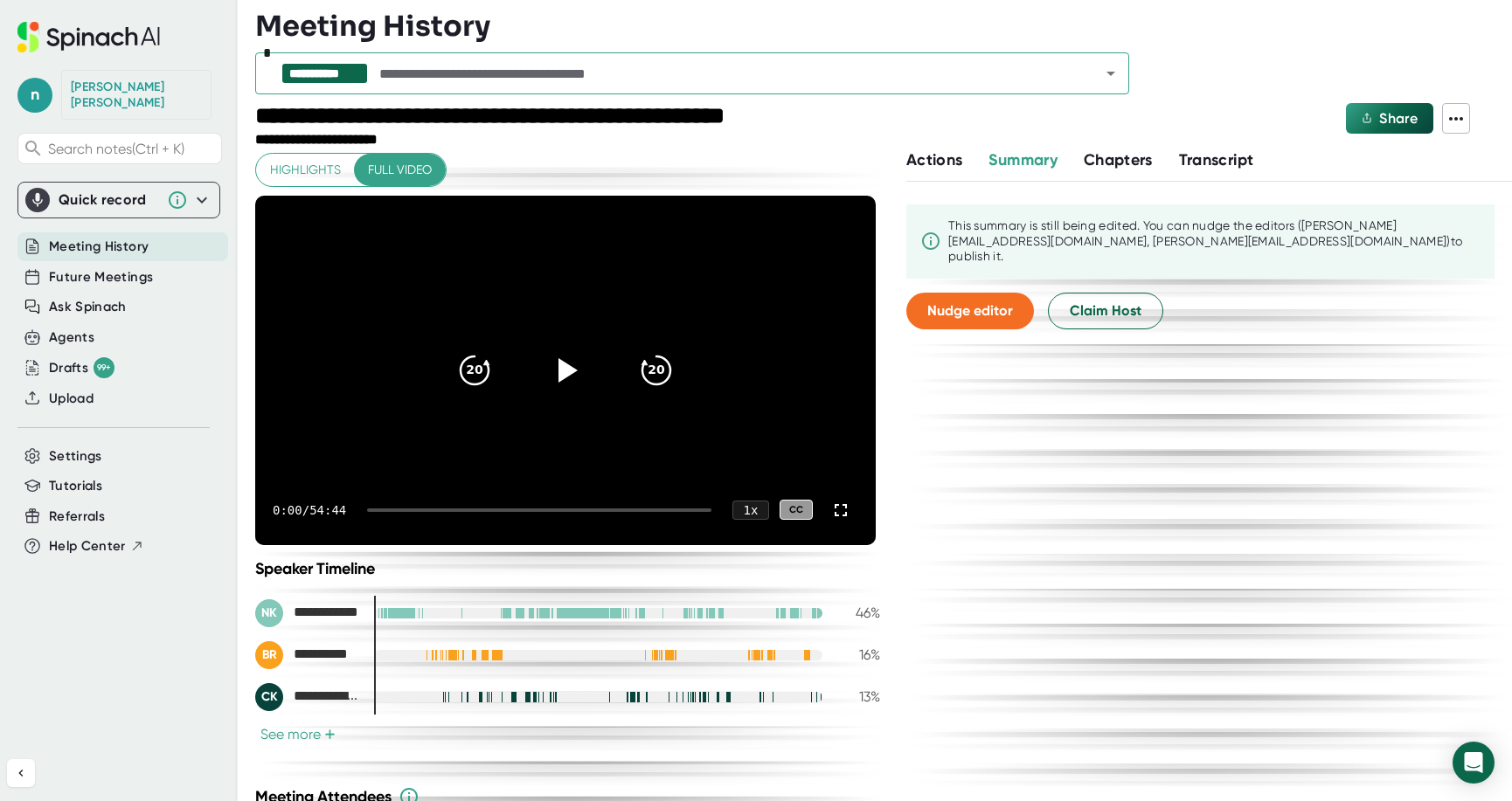
click at [1108, 76] on icon "Open" at bounding box center [1110, 74] width 21 height 21
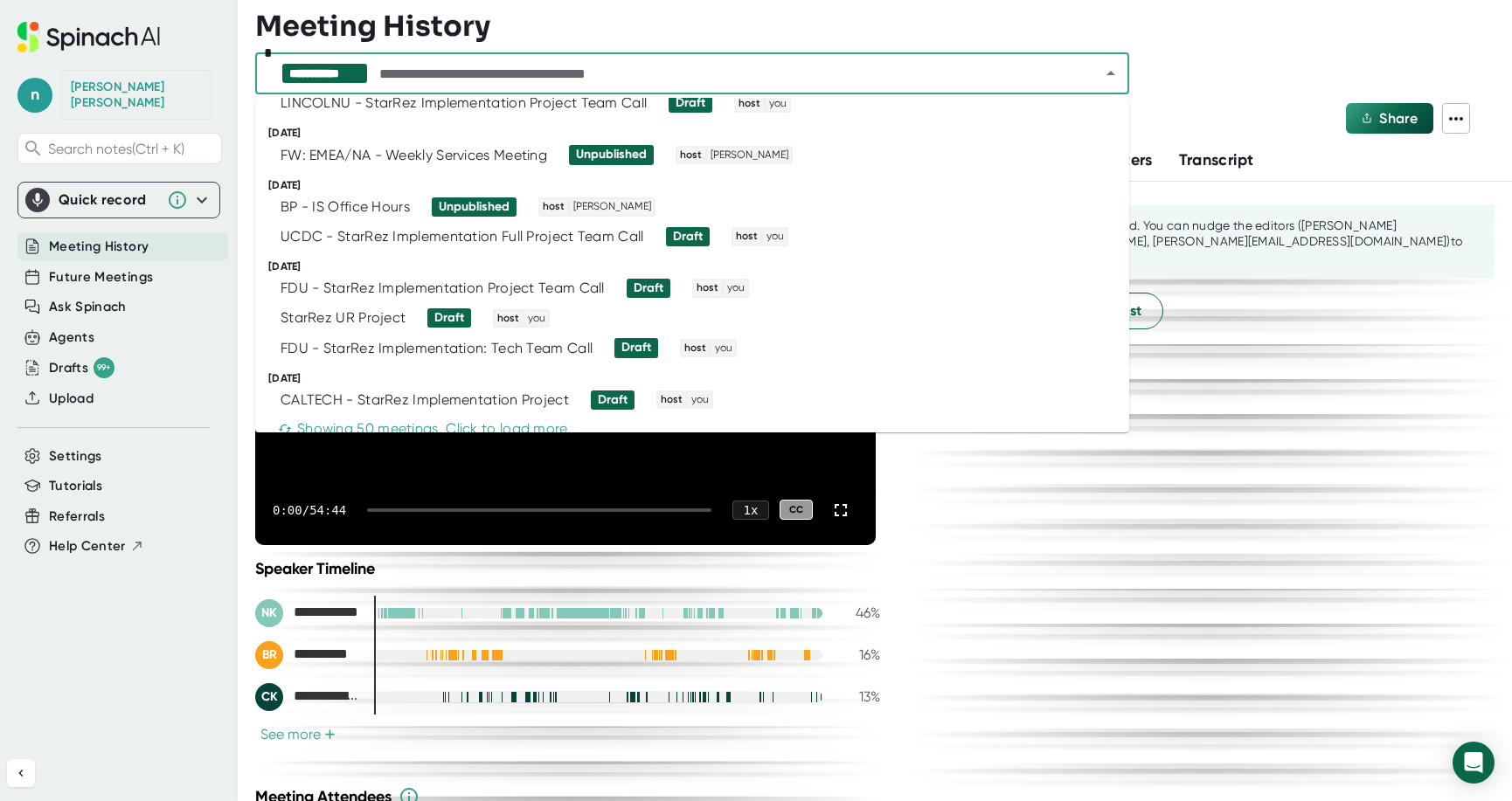
scroll to position [1702, 0]
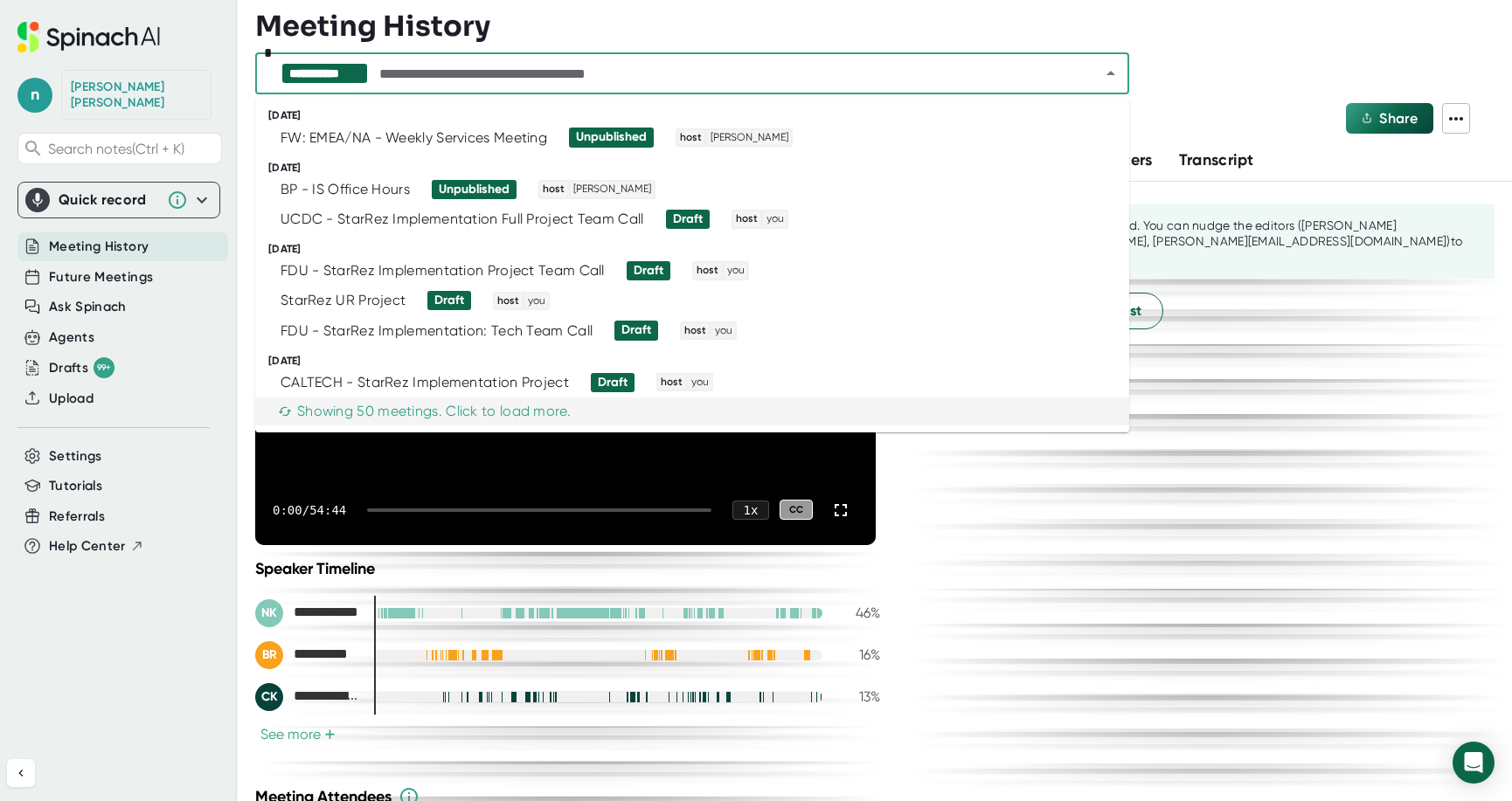
click at [444, 415] on div "Showing 50 meetings. Click to load more." at bounding box center [425, 411] width 293 height 17
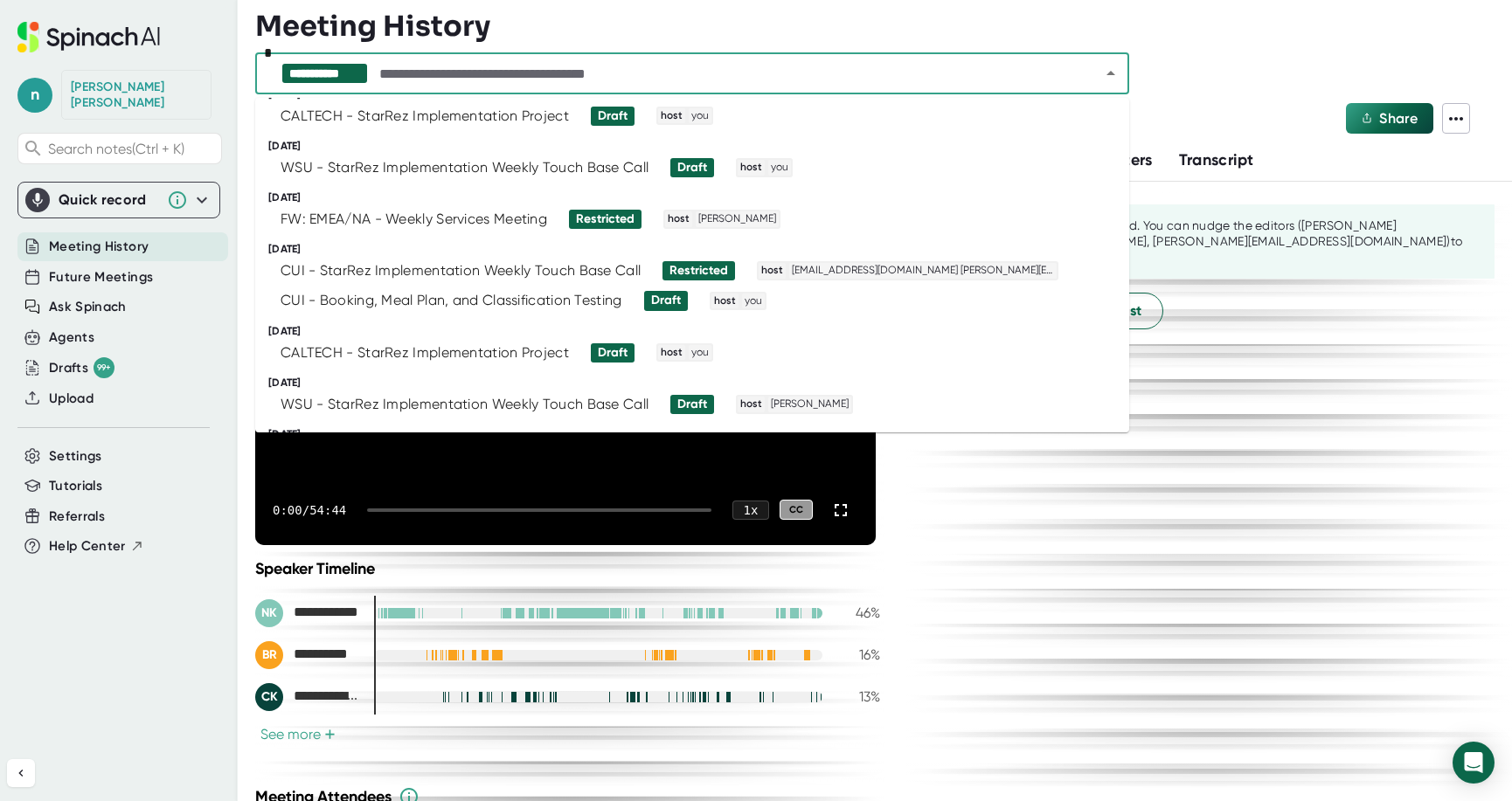
scroll to position [2661, 0]
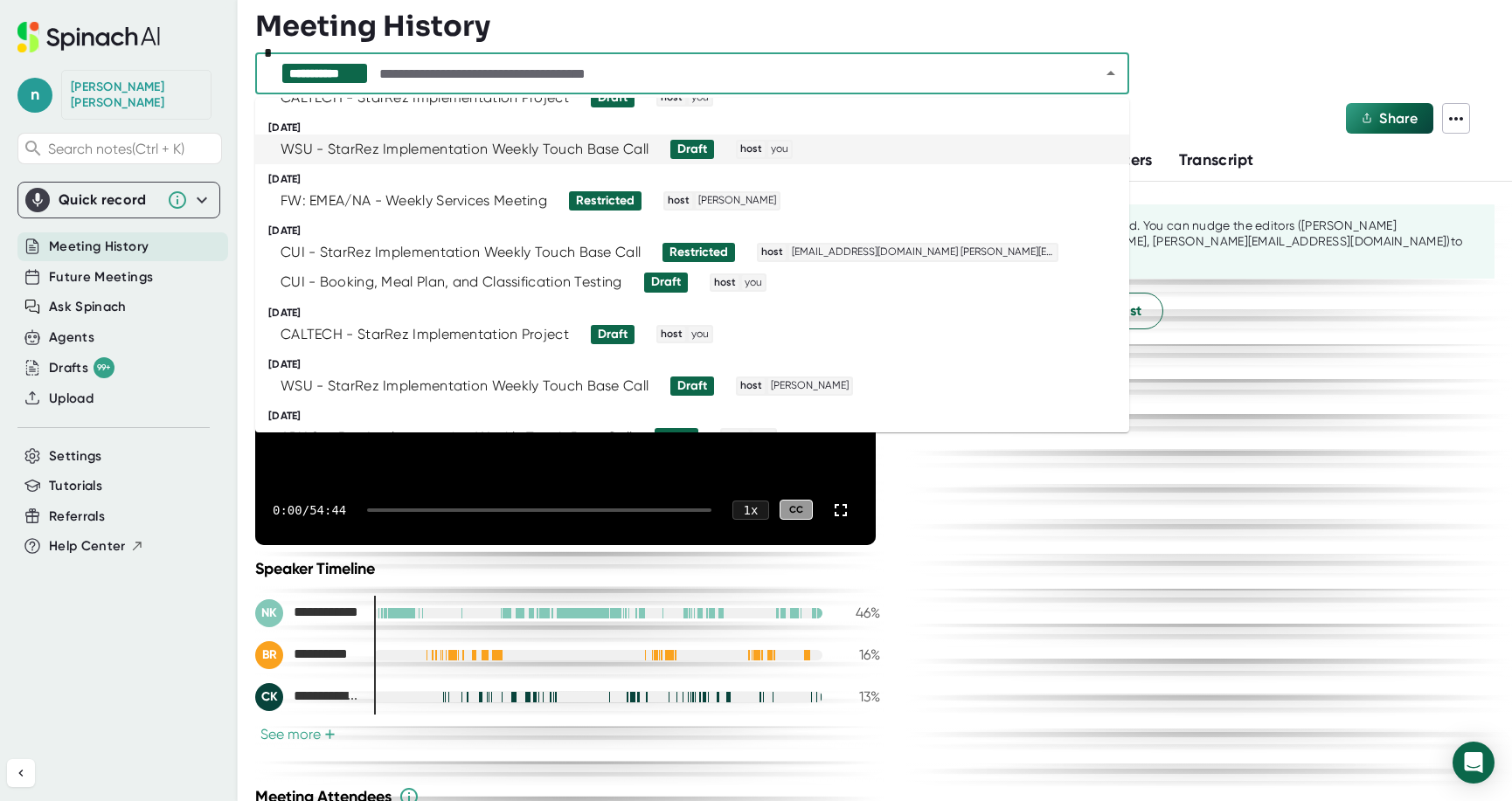
drag, startPoint x: 280, startPoint y: 146, endPoint x: 339, endPoint y: 152, distance: 59.3
click at [339, 151] on div "WSU - StarRez Implementation Weekly Touch Base Call" at bounding box center [464, 149] width 368 height 17
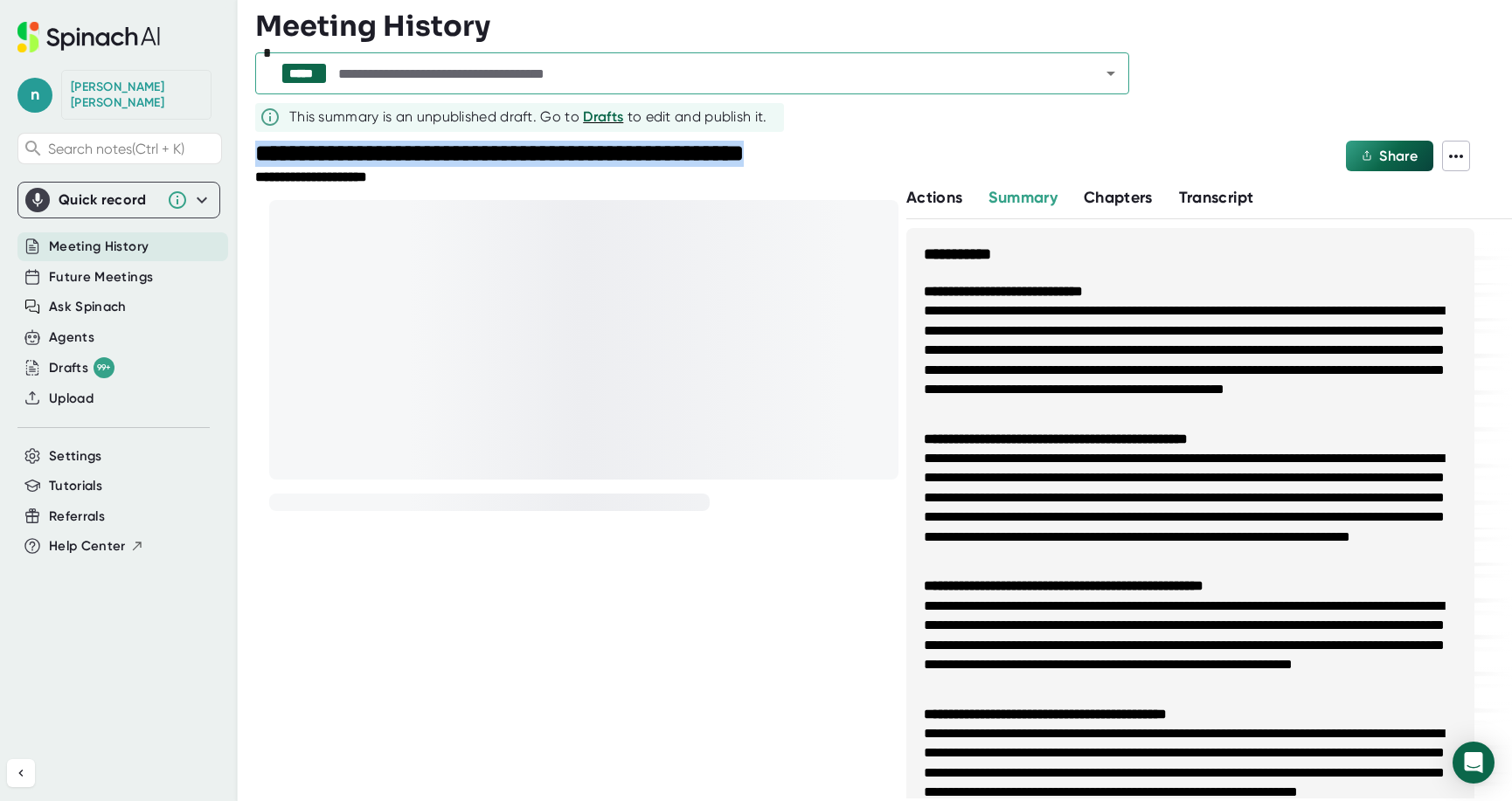
drag, startPoint x: 259, startPoint y: 151, endPoint x: 856, endPoint y: 157, distance: 597.0
click at [856, 157] on div "**********" at bounding box center [557, 155] width 603 height 29
copy div "**********"
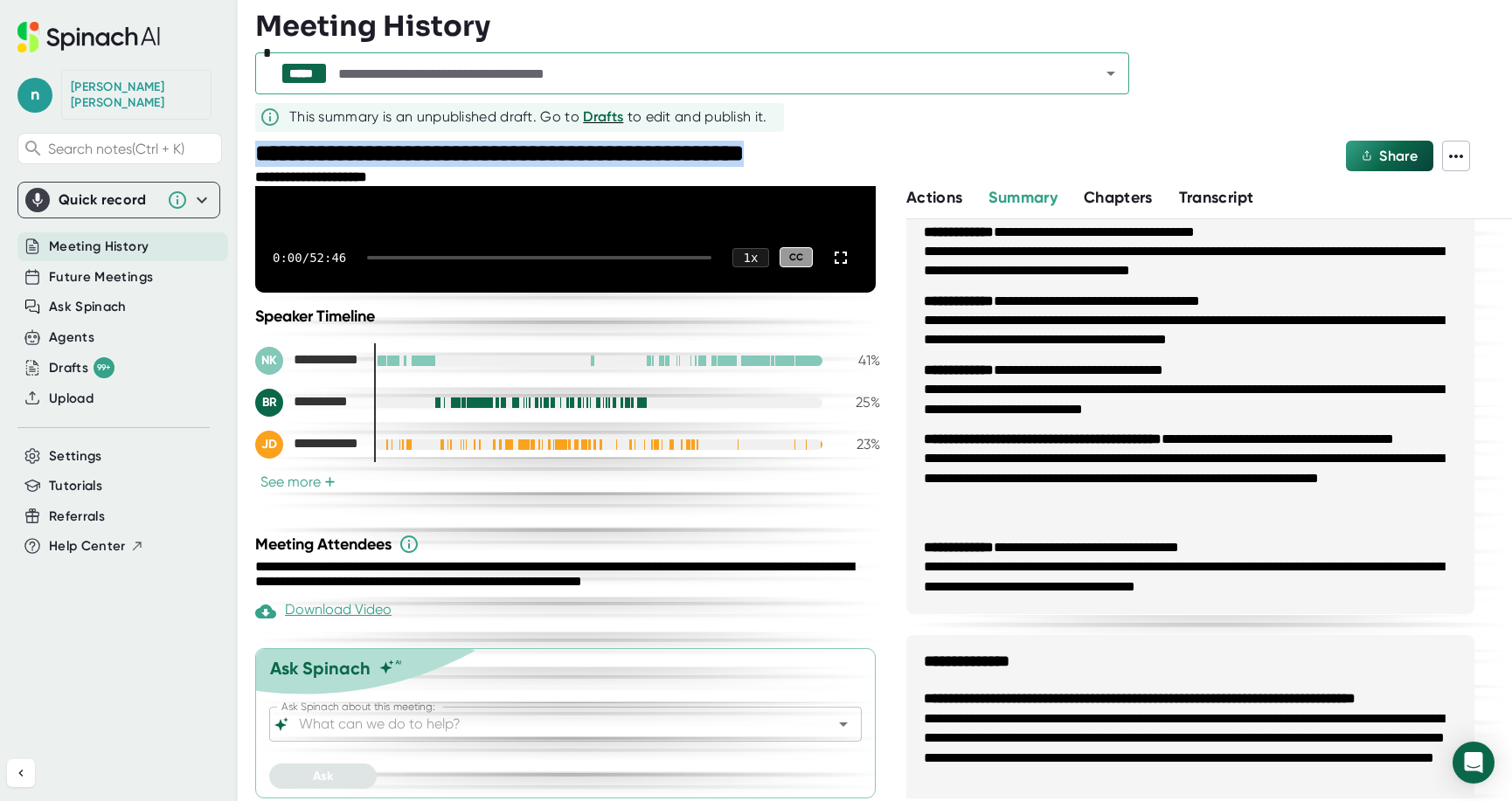
scroll to position [296, 0]
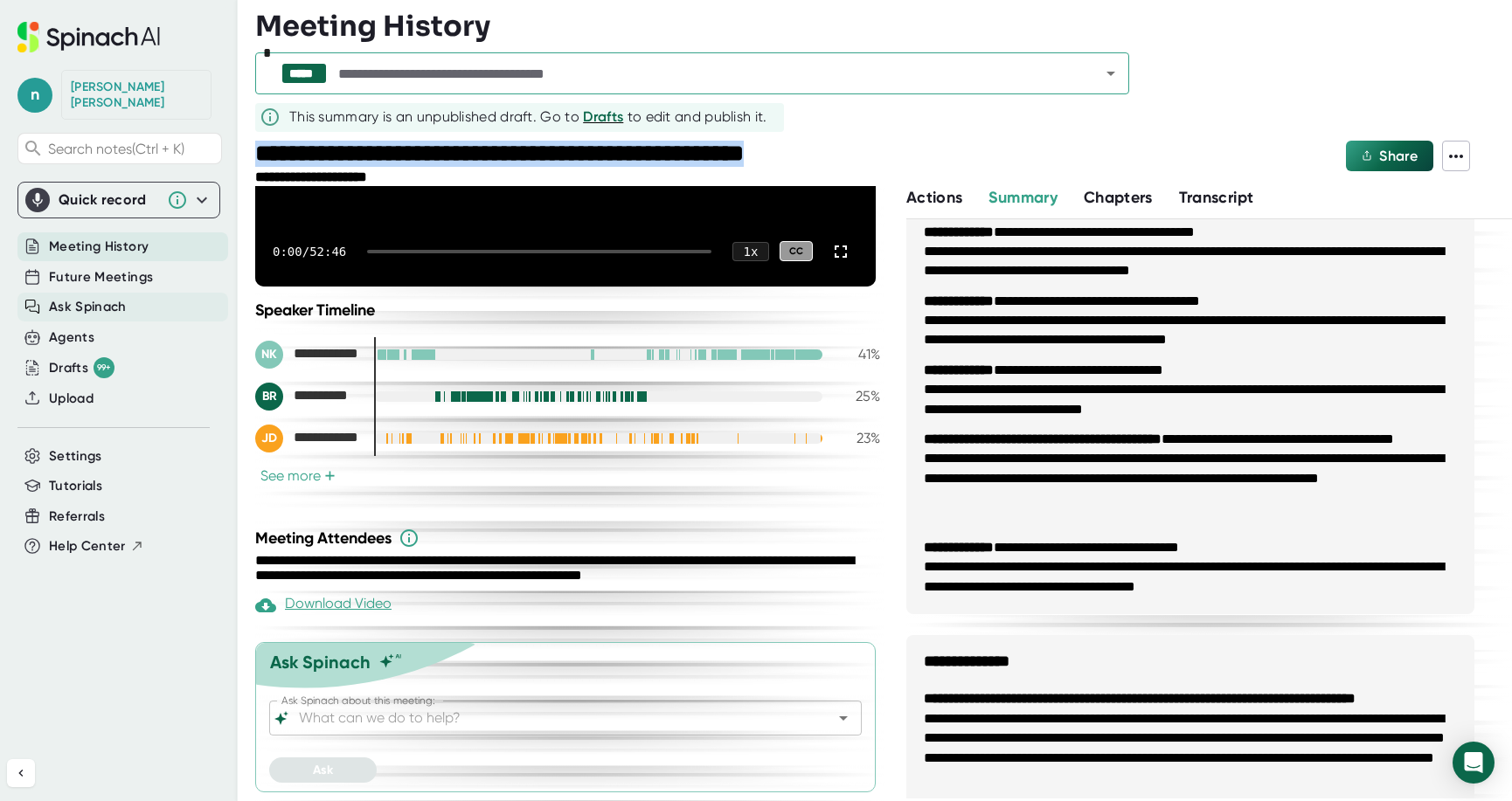
click at [74, 297] on span "Ask Spinach" at bounding box center [87, 307] width 77 height 20
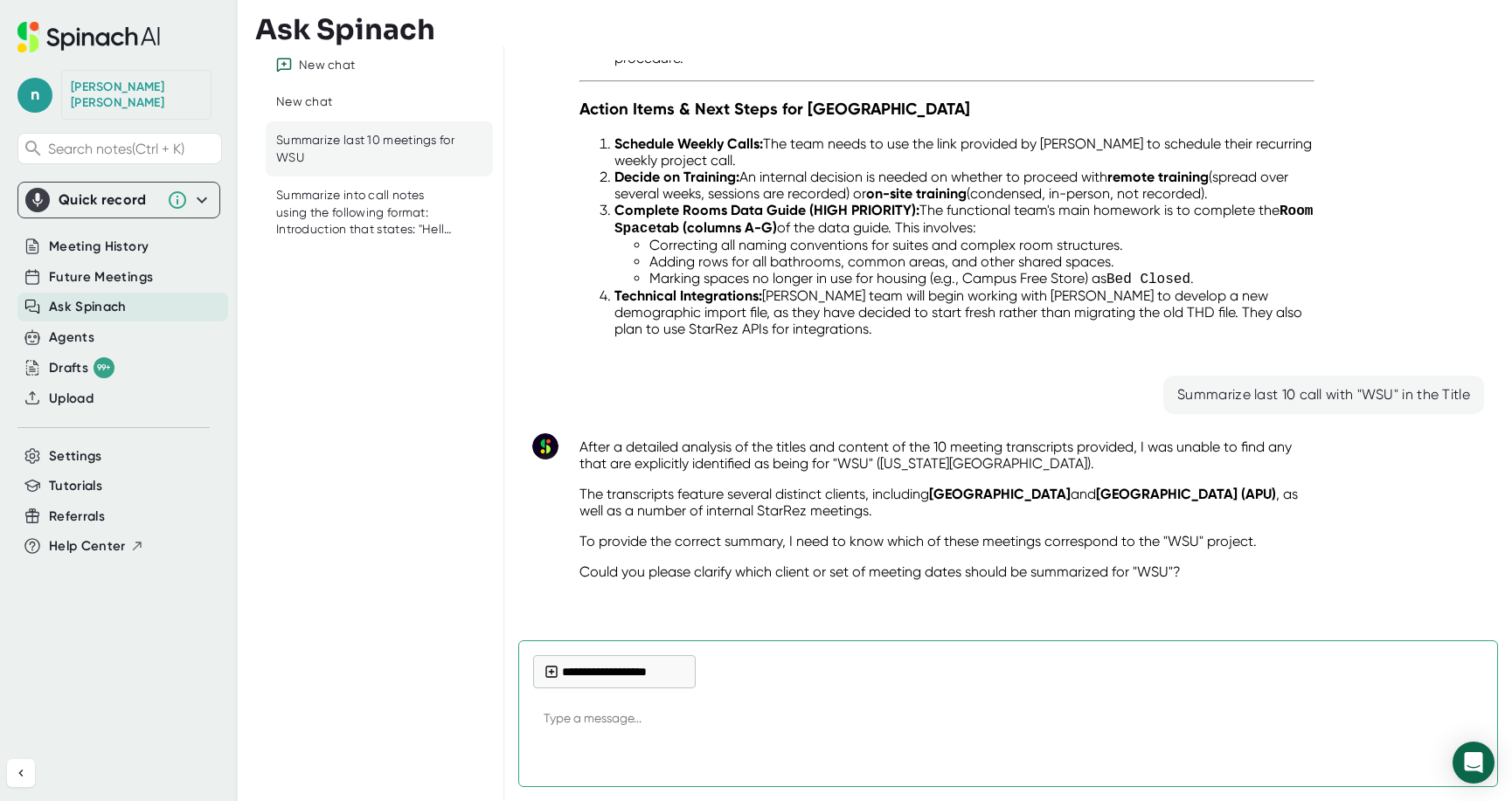
scroll to position [1714, 0]
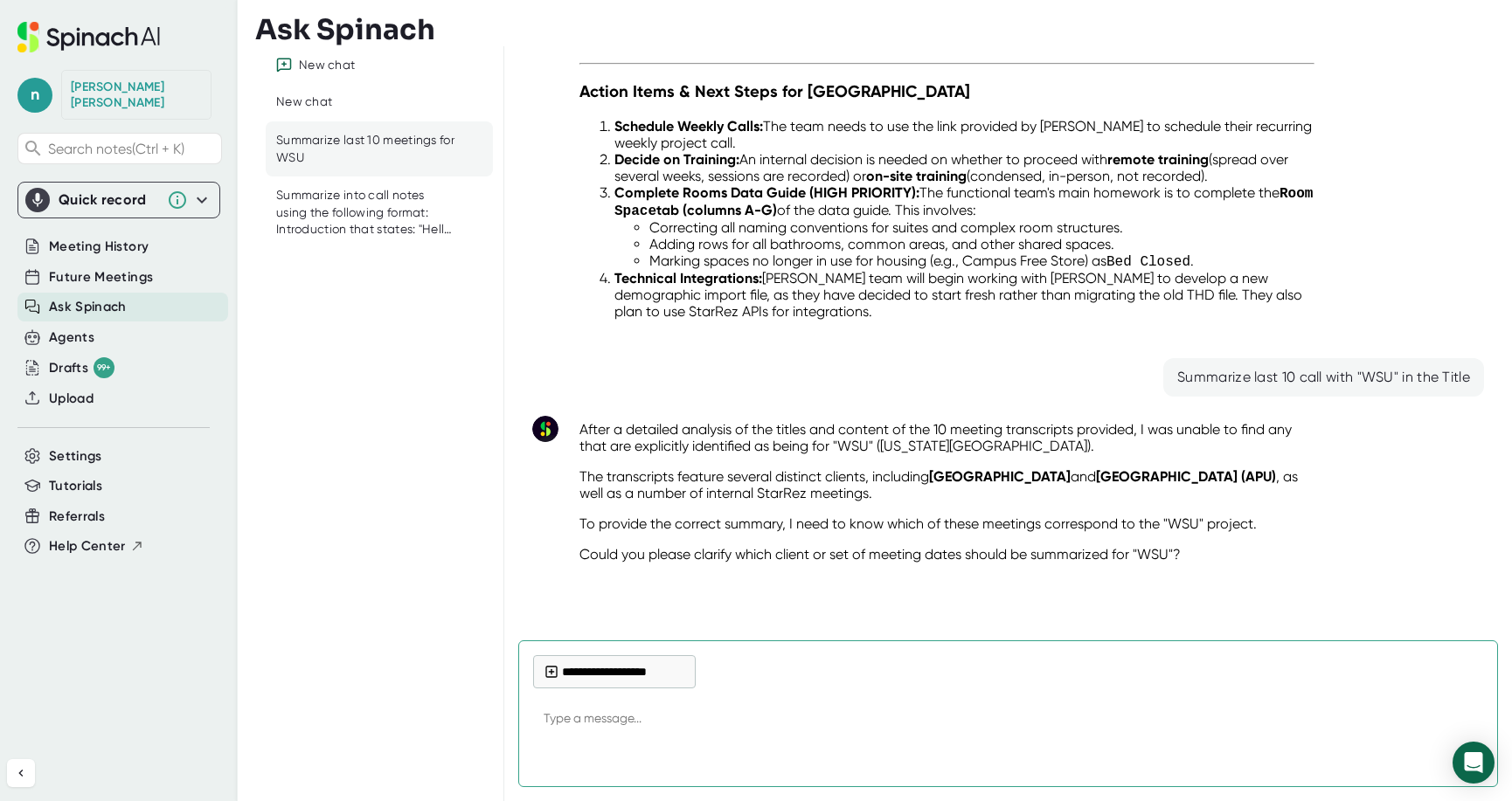
click at [362, 137] on div "Summarize last 10 meetings for WSU" at bounding box center [366, 149] width 180 height 34
click at [320, 63] on div "New chat" at bounding box center [326, 65] width 55 height 15
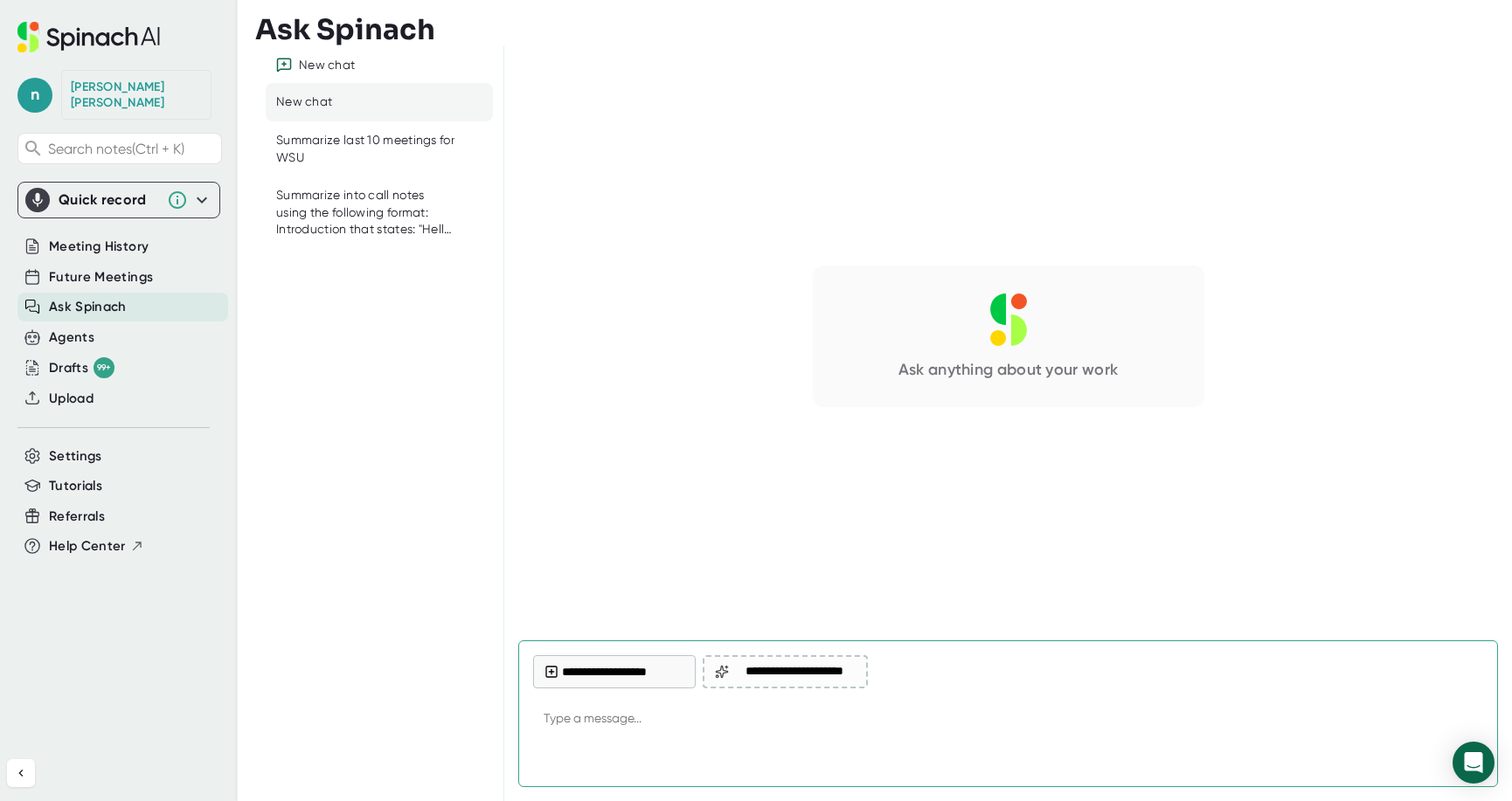
click at [683, 715] on textarea at bounding box center [1007, 720] width 950 height 42
click at [541, 713] on textarea "WSU - StarRez Implementation Weekly Touch Base Call" at bounding box center [1007, 720] width 950 height 42
click at [1159, 713] on textarea "Create a summary with sentiment from calls titled "WSU - StarRez Implementation…" at bounding box center [1007, 720] width 950 height 42
click at [1178, 714] on textarea "Create a summary with sentiment from calls titled "WSU - StarRez Implementation…" at bounding box center [1007, 720] width 950 height 42
click at [772, 718] on textarea "Create a summary with sentiment from calls titled "WSU - StarRez Implementation…" at bounding box center [1007, 720] width 950 height 42
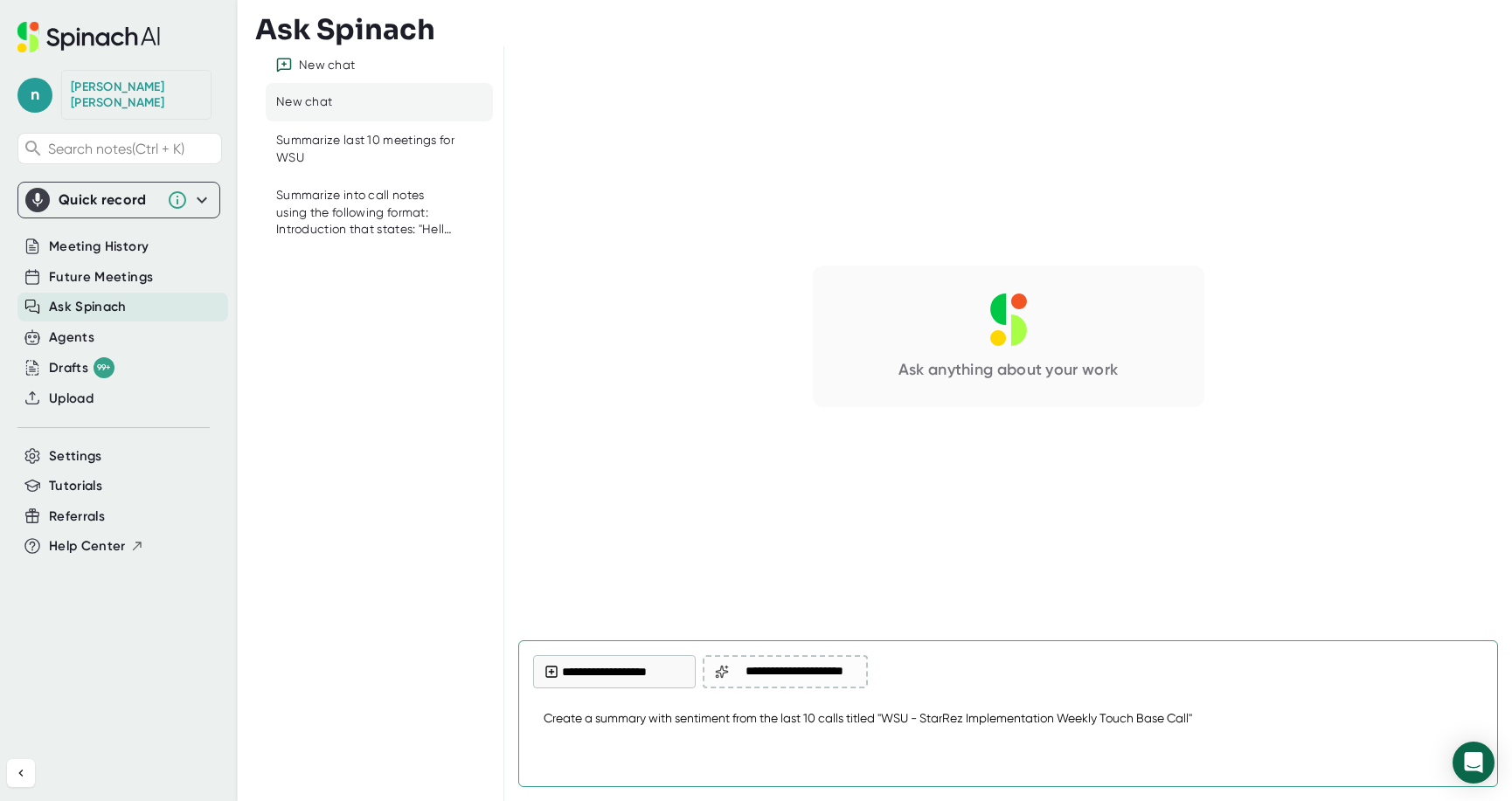
click at [1256, 724] on textarea "Create a summary with sentiment from the last 10 calls titled "WSU - StarRez Im…" at bounding box center [1007, 720] width 950 height 42
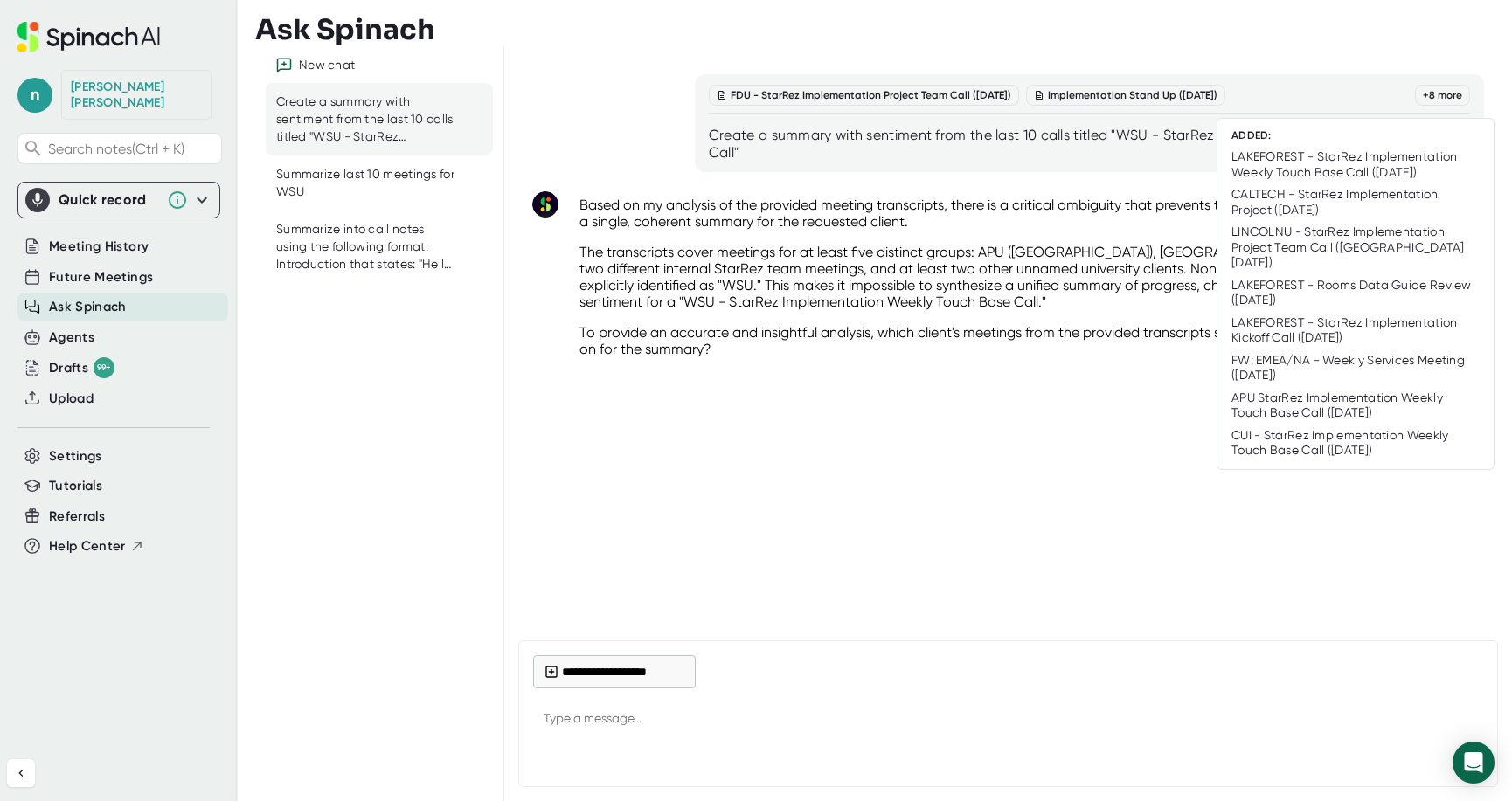
click at [1445, 96] on div "+ 8 more" at bounding box center [1442, 96] width 55 height 21
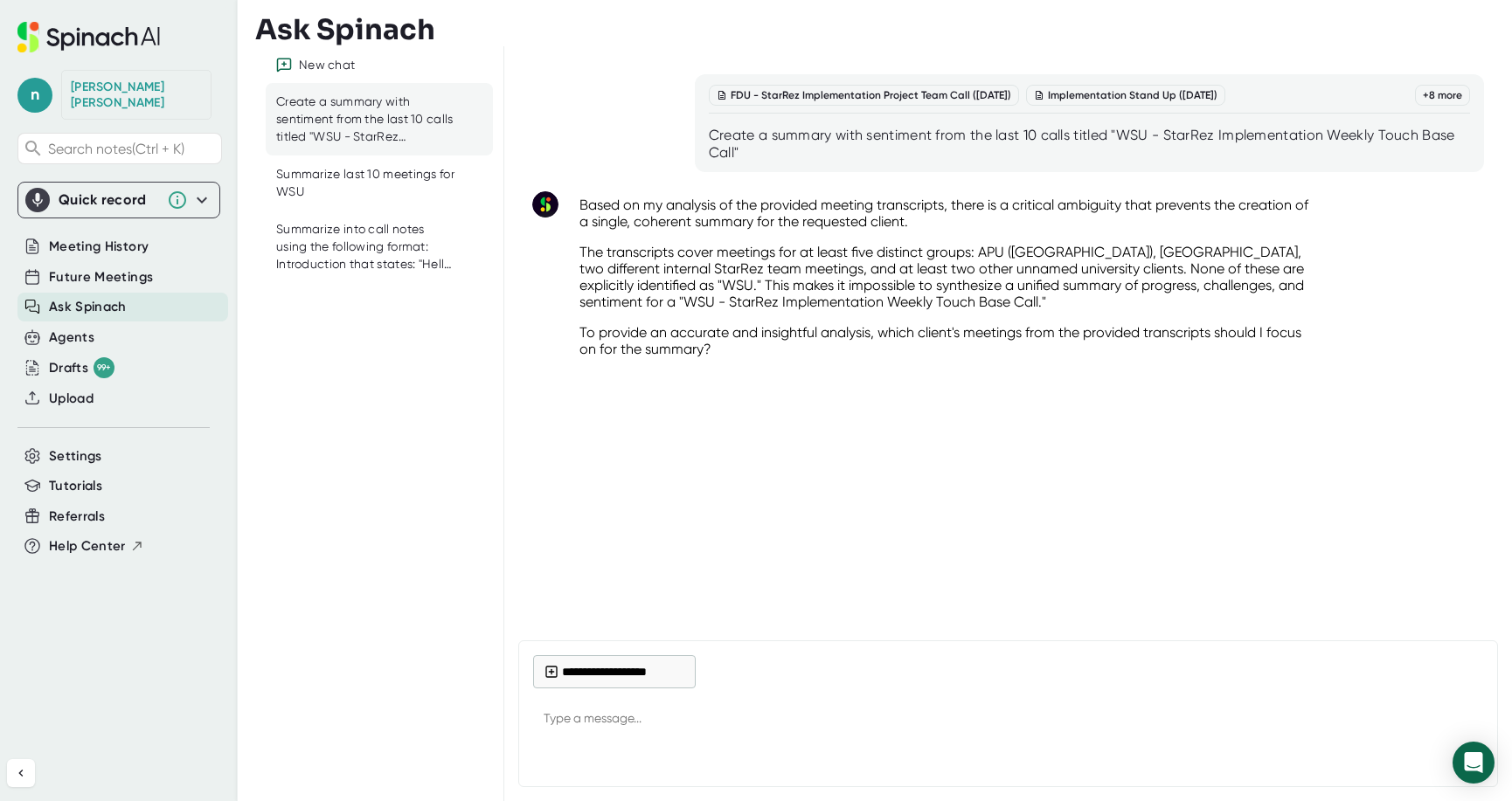
click at [309, 66] on div "New chat" at bounding box center [326, 65] width 55 height 15
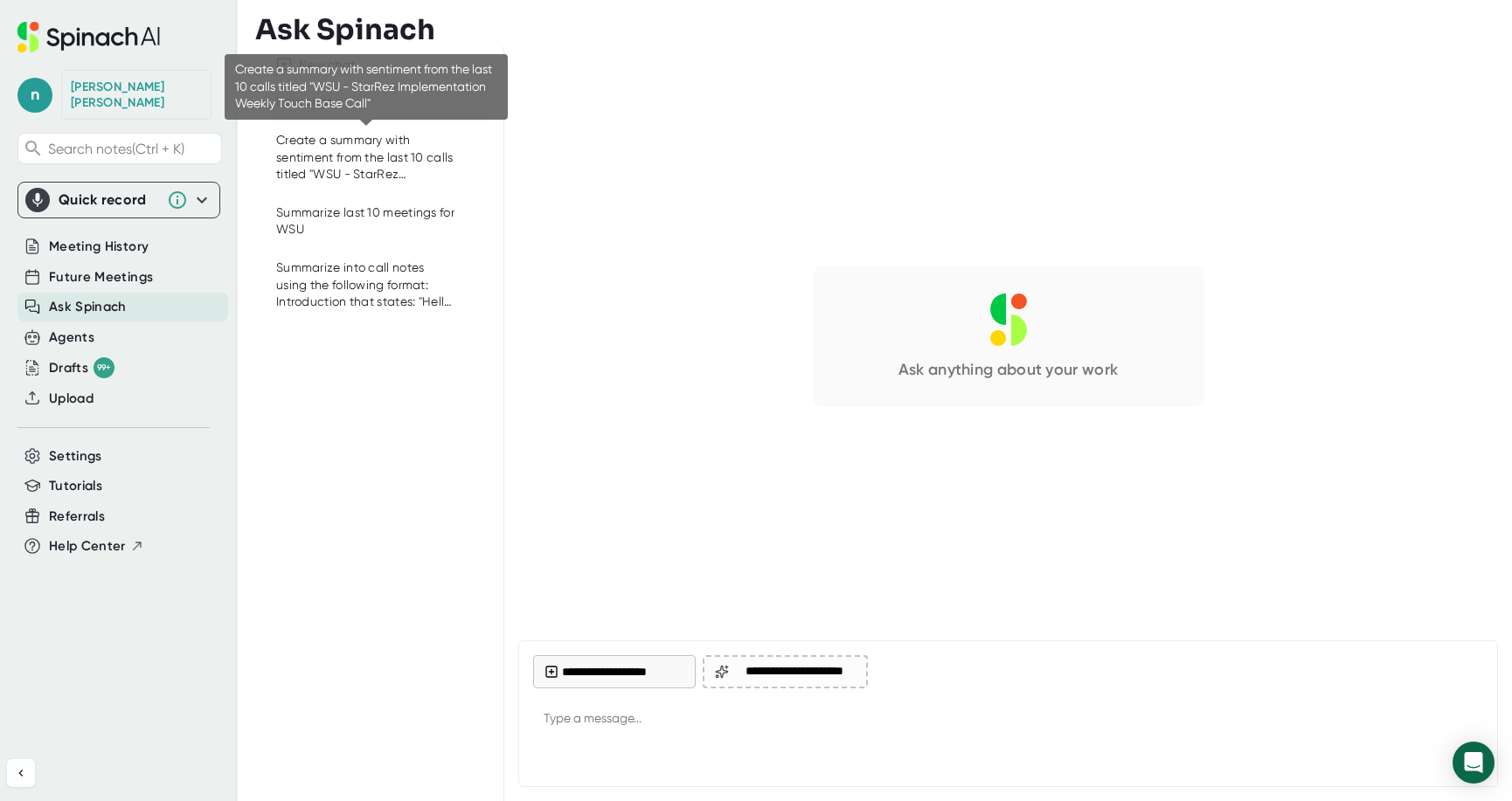
click at [340, 157] on div "Create a summary with sentiment from the last 10 calls titled "WSU - StarRez Im…" at bounding box center [366, 158] width 180 height 52
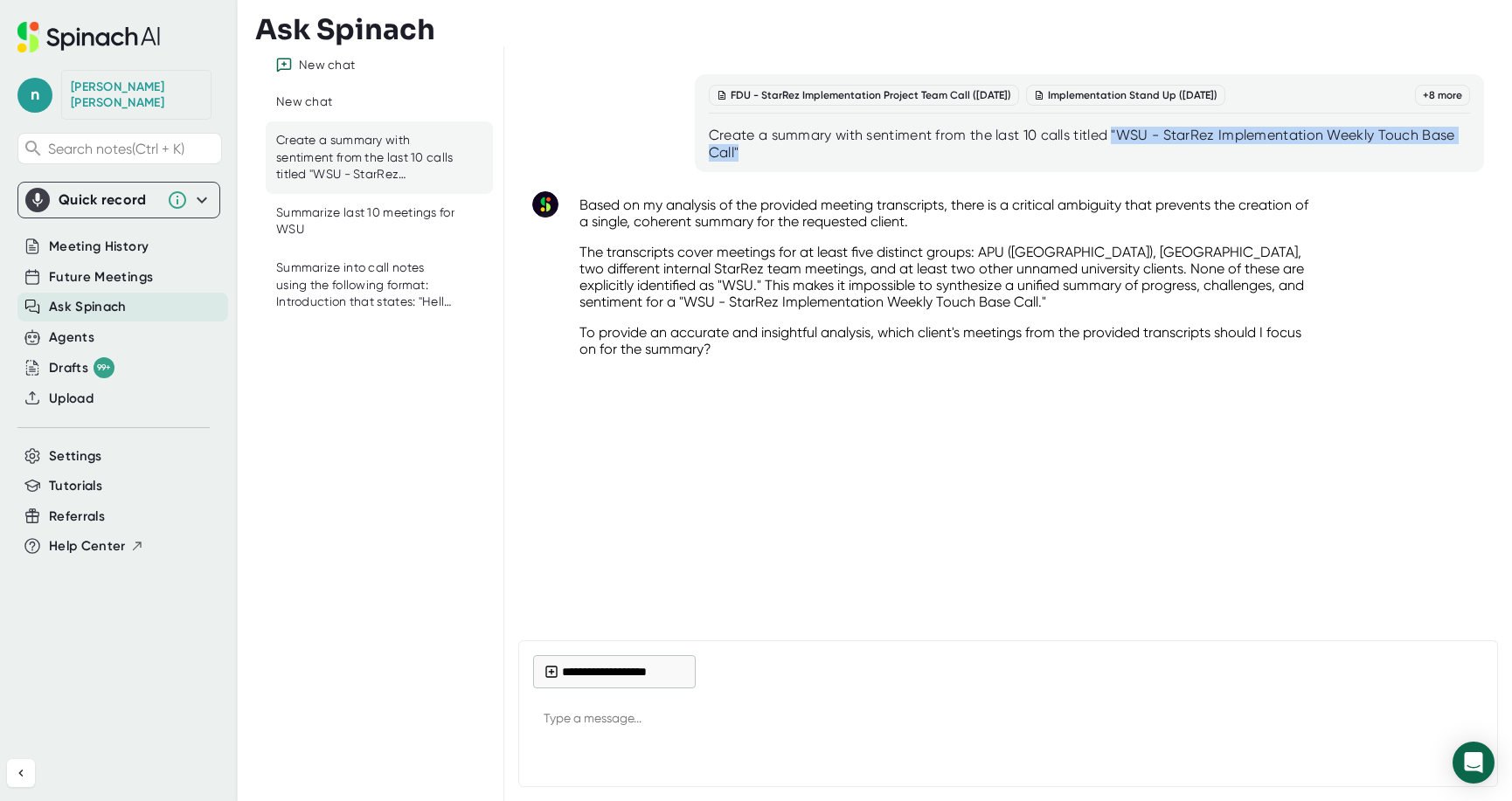
drag, startPoint x: 1115, startPoint y: 132, endPoint x: 739, endPoint y: 148, distance: 376.3
click at [739, 148] on div "Create a summary with sentiment from the last 10 calls titled "WSU - StarRez Im…" at bounding box center [1089, 143] width 761 height 35
copy div ""WSU - StarRez Implementation Weekly Touch Base Call""
click at [331, 66] on div "New chat" at bounding box center [326, 65] width 55 height 15
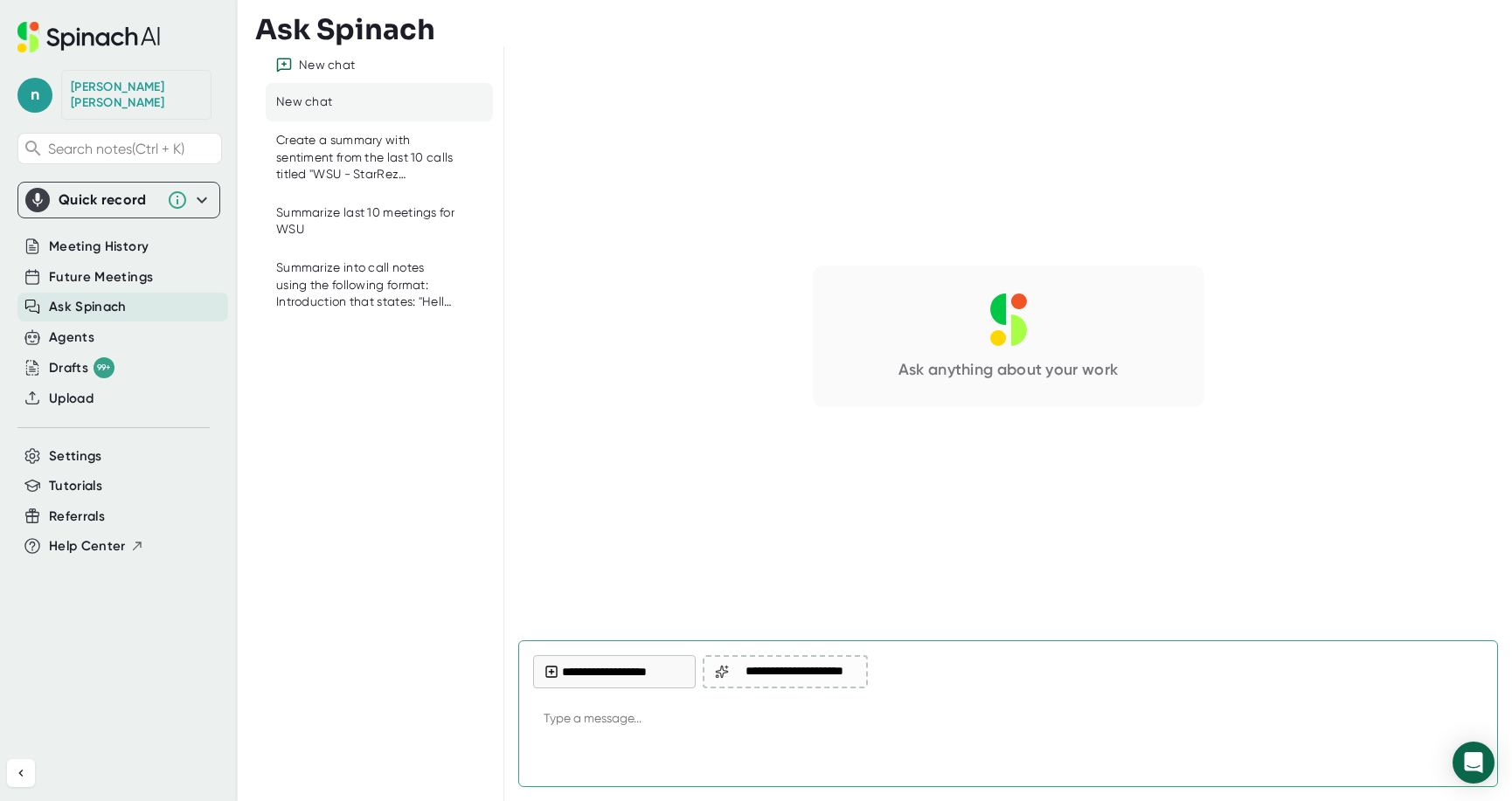
click at [596, 723] on textarea at bounding box center [1007, 720] width 950 height 42
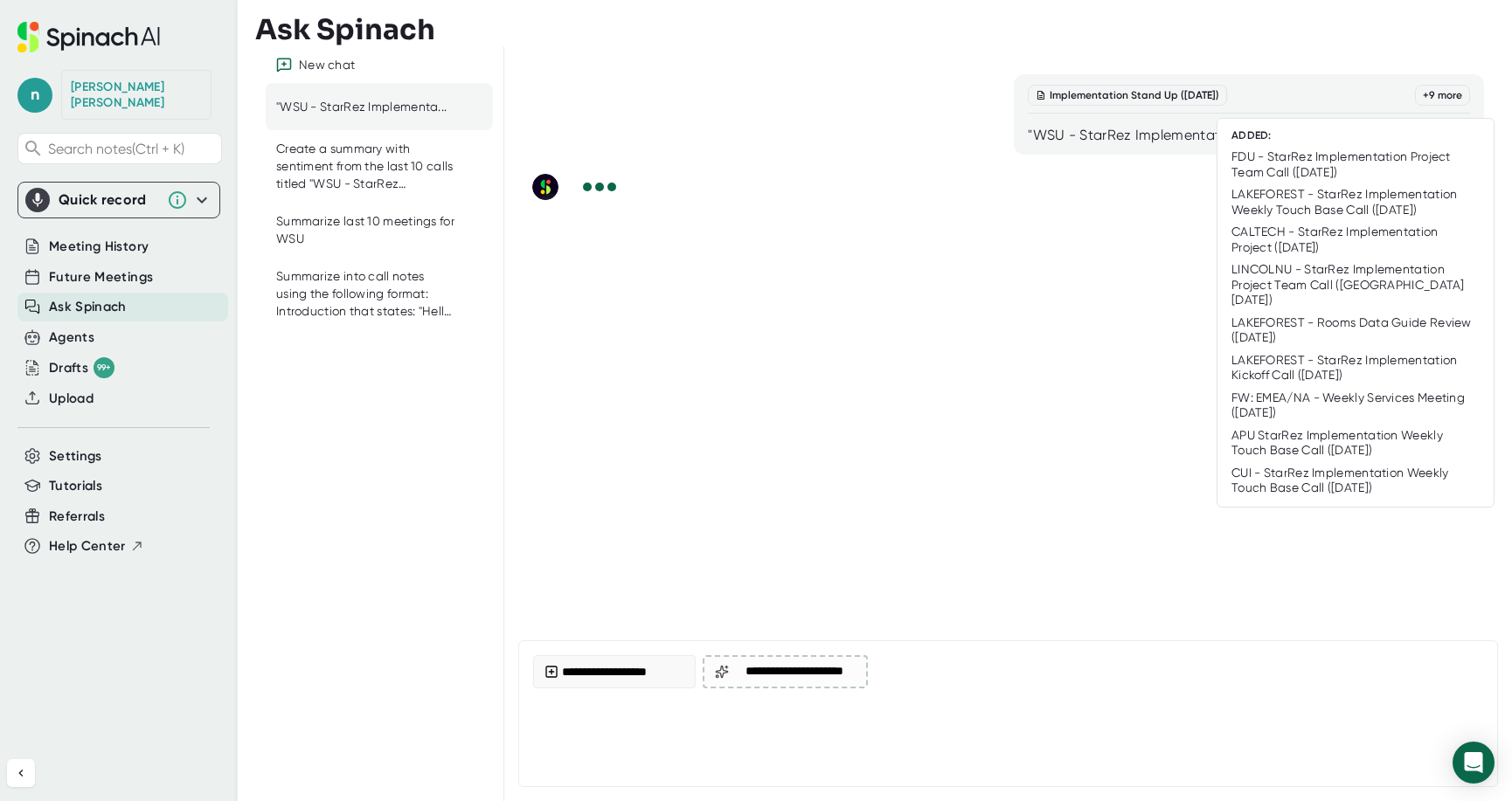
click at [1460, 94] on div "+ 9 more" at bounding box center [1442, 96] width 55 height 21
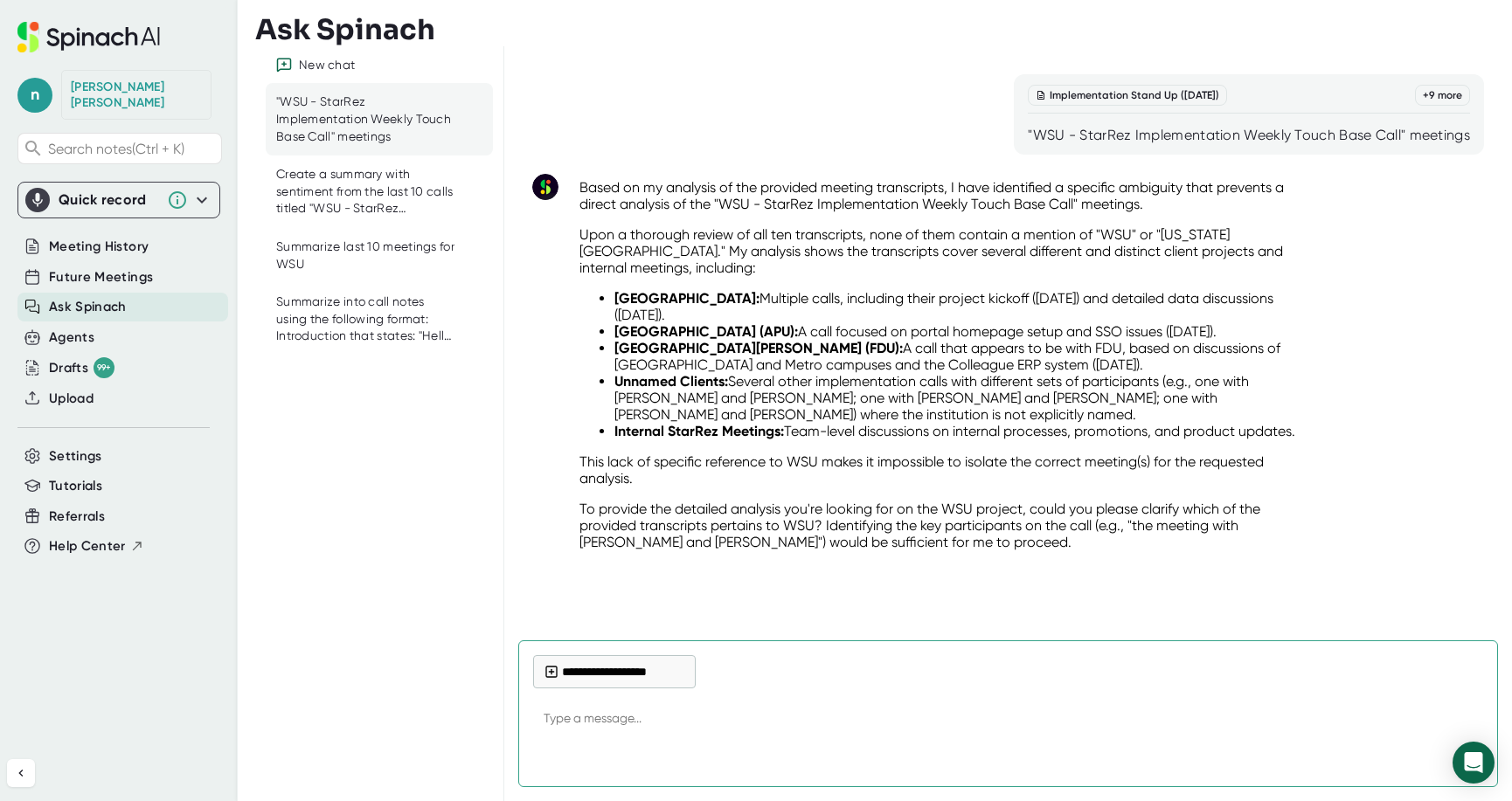
click at [317, 61] on div "New chat" at bounding box center [326, 65] width 55 height 15
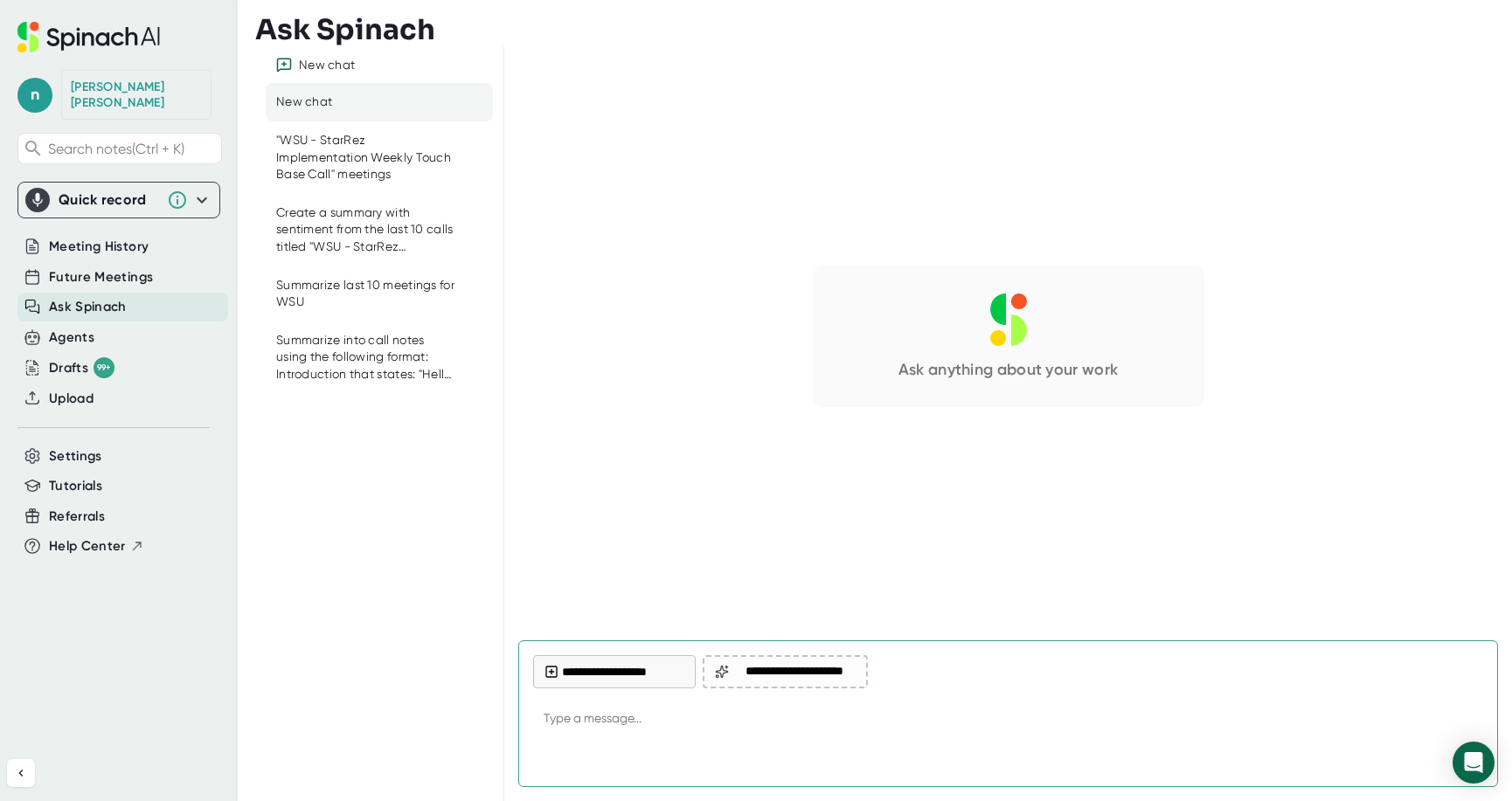
click at [581, 728] on textarea at bounding box center [1007, 720] width 950 height 42
click at [1109, 718] on textarea "Last 100 meetings summarize only "WSU - StarRez Implementation Weekly Touch Bas…" at bounding box center [1007, 720] width 950 height 42
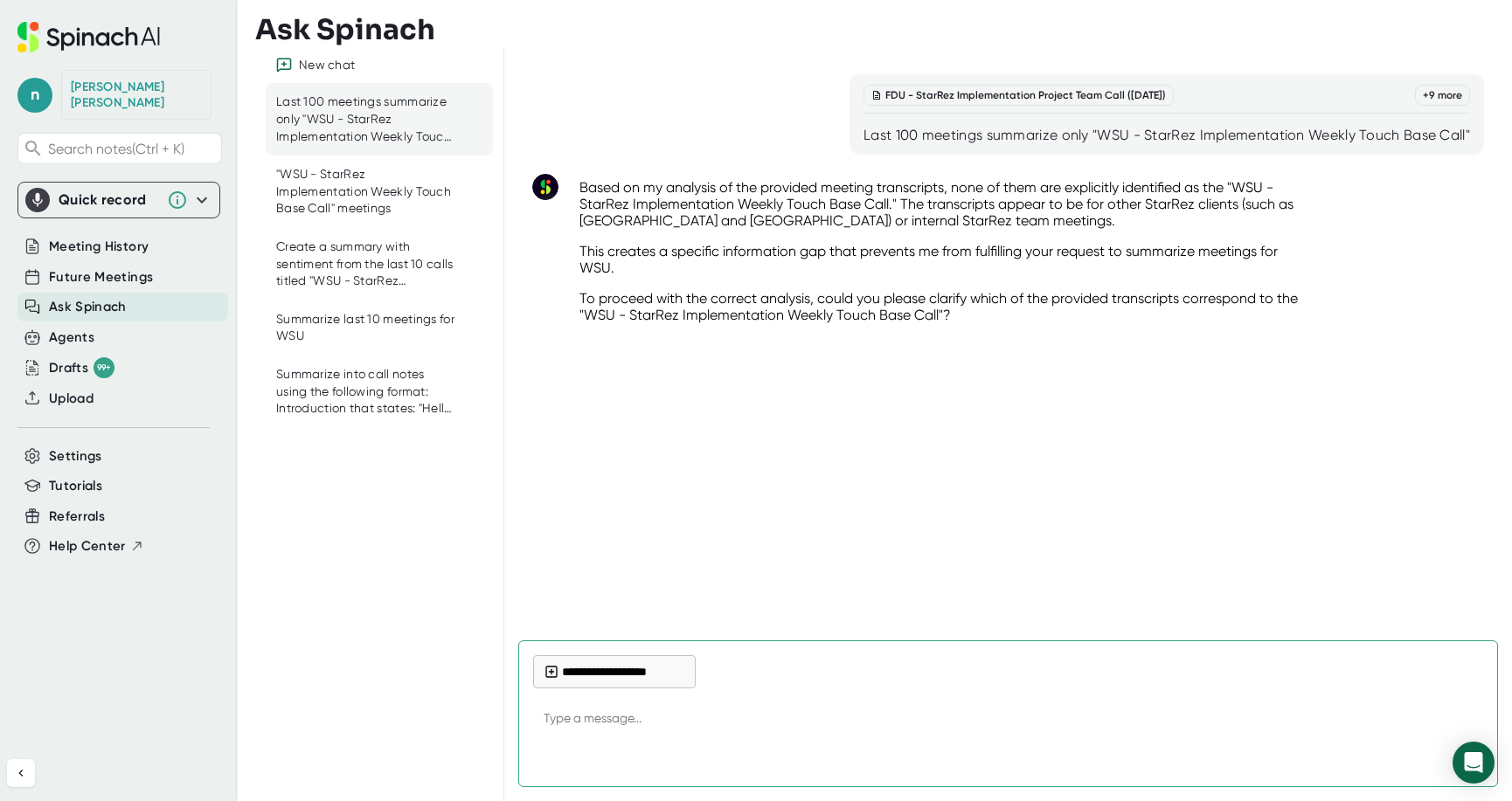
click at [596, 668] on button "**********" at bounding box center [614, 671] width 163 height 33
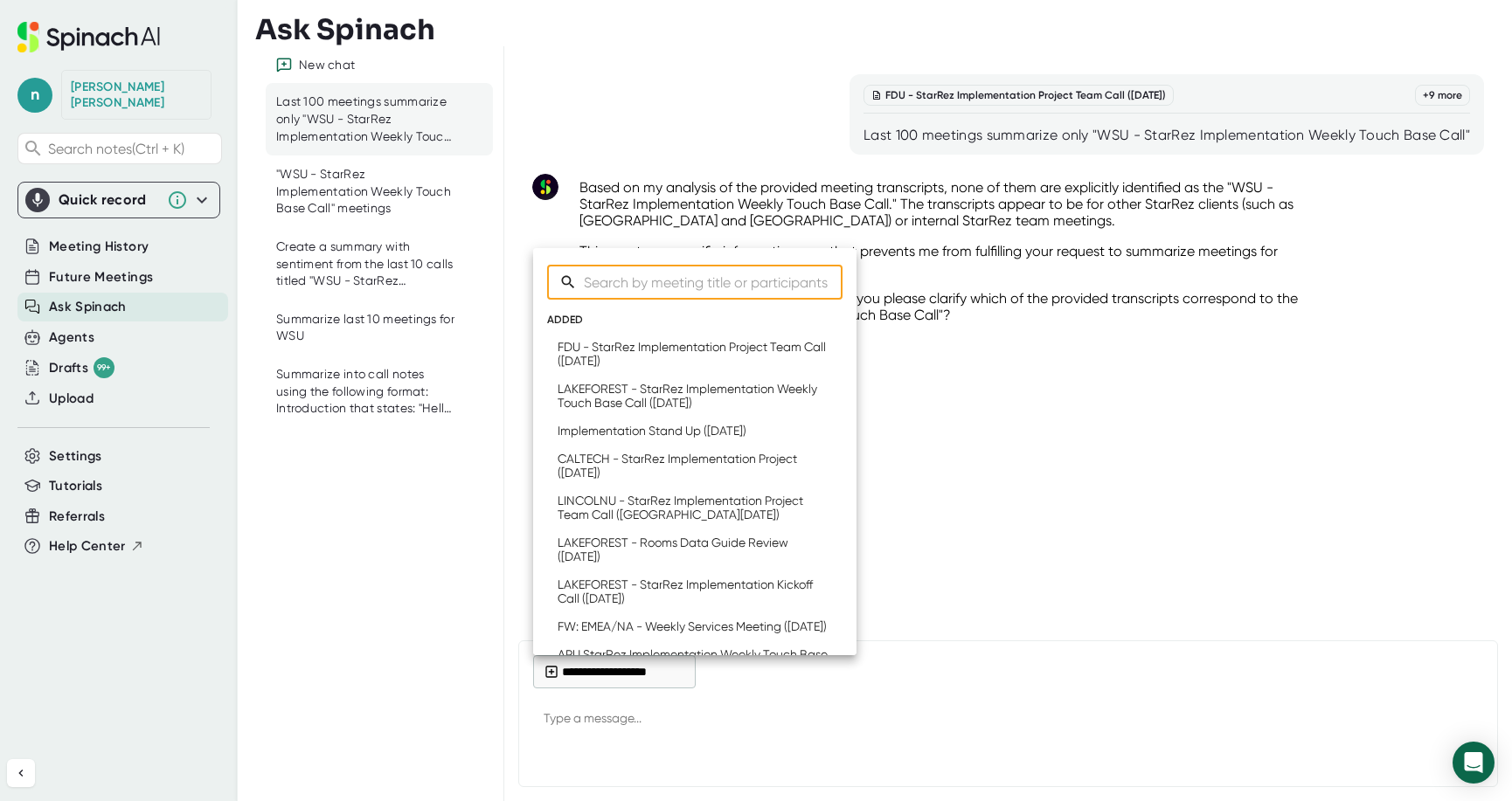
click at [751, 279] on input "Search meetings" at bounding box center [712, 282] width 258 height 35
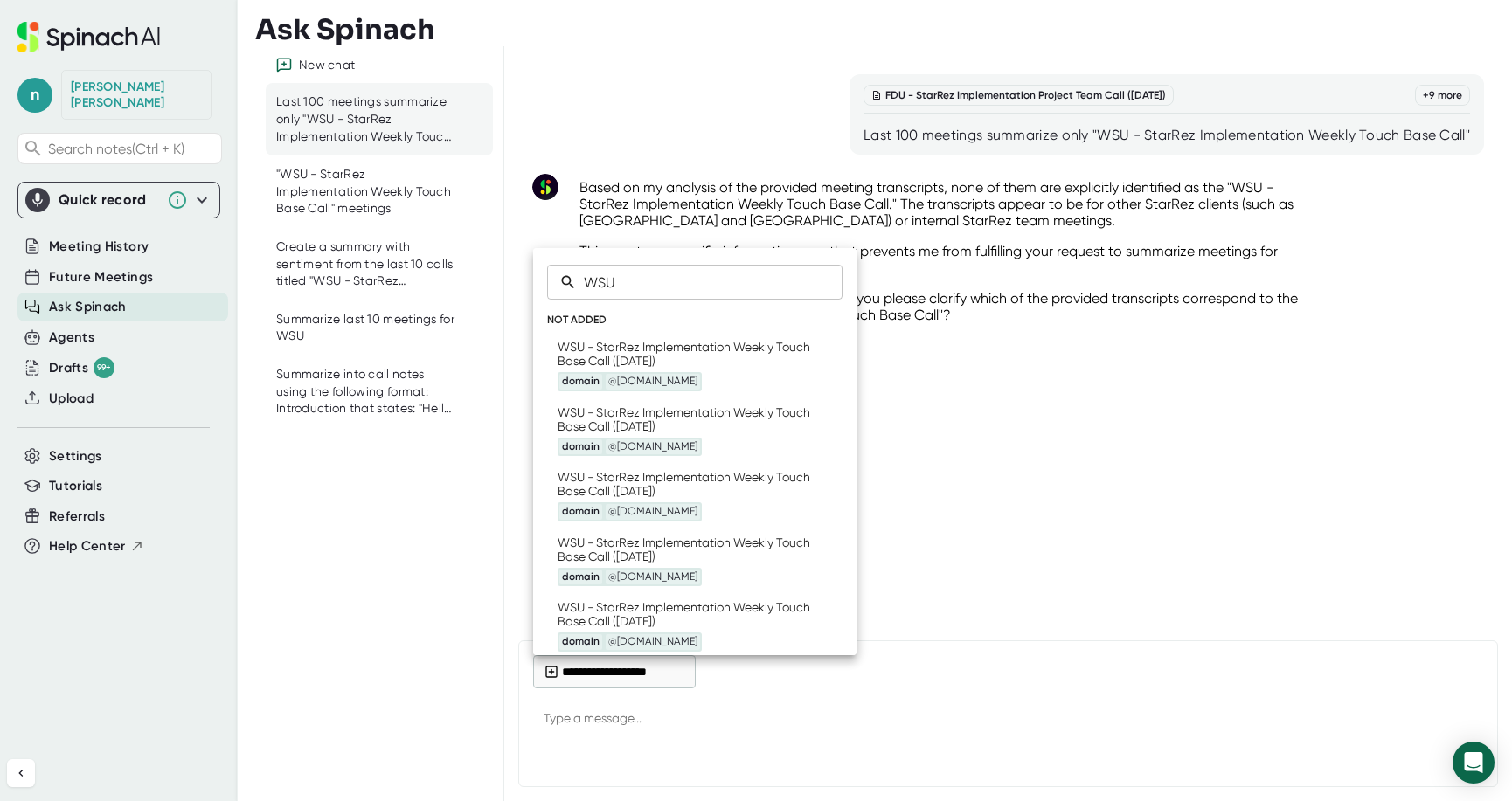
click at [818, 363] on icon at bounding box center [822, 364] width 11 height 11
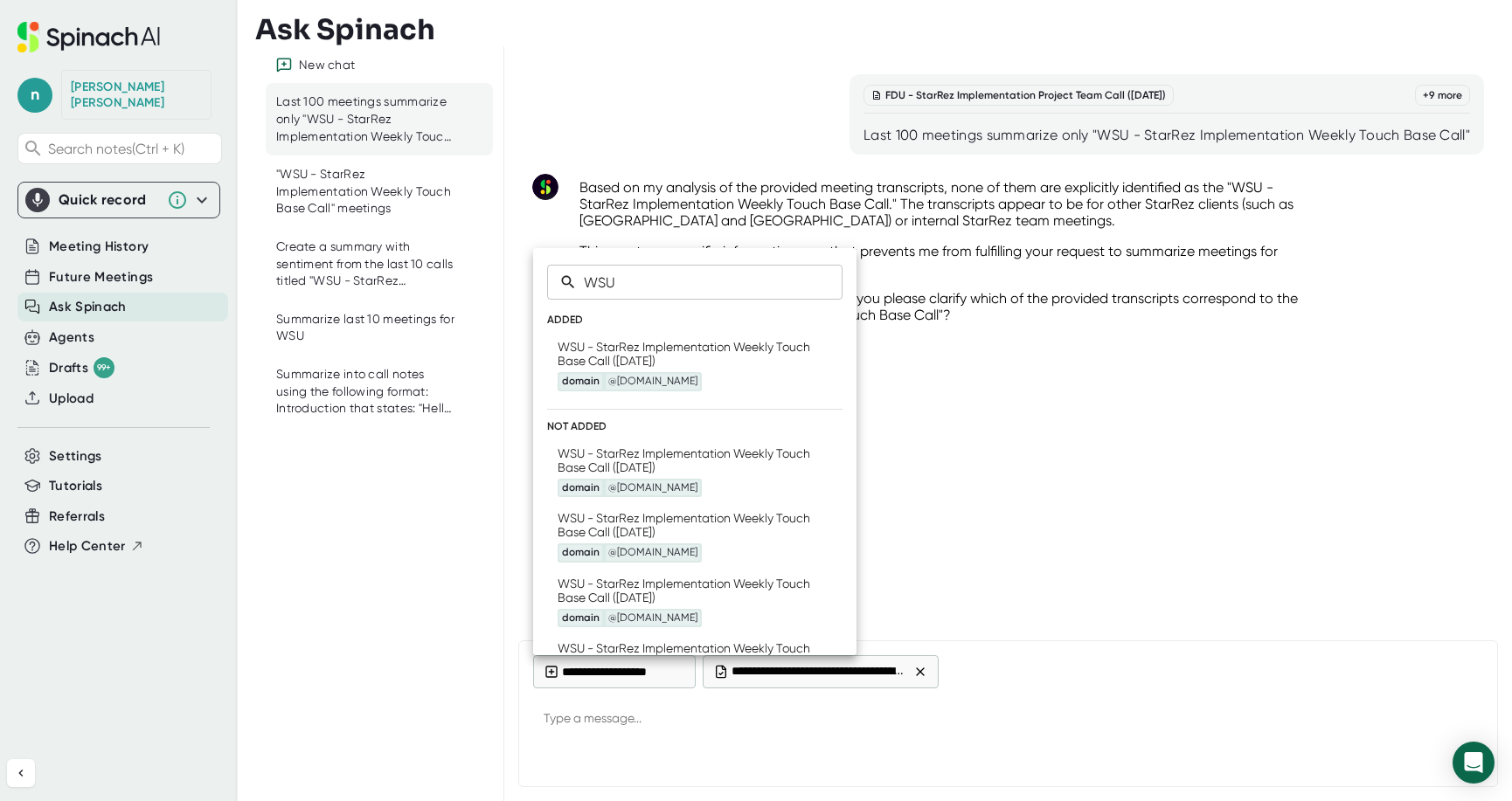
click at [815, 463] on icon at bounding box center [823, 471] width 17 height 17
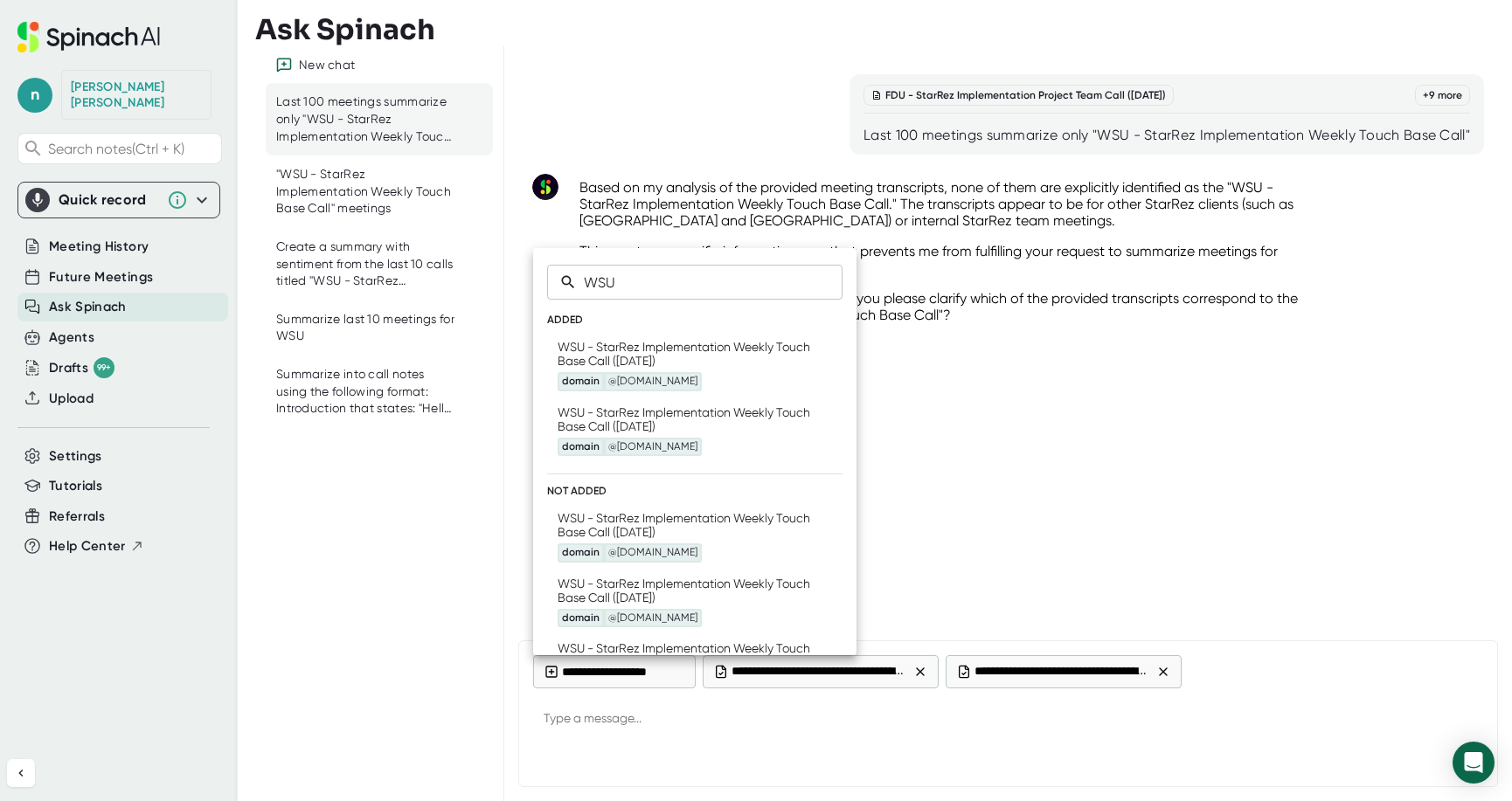
click at [818, 532] on icon at bounding box center [822, 536] width 11 height 11
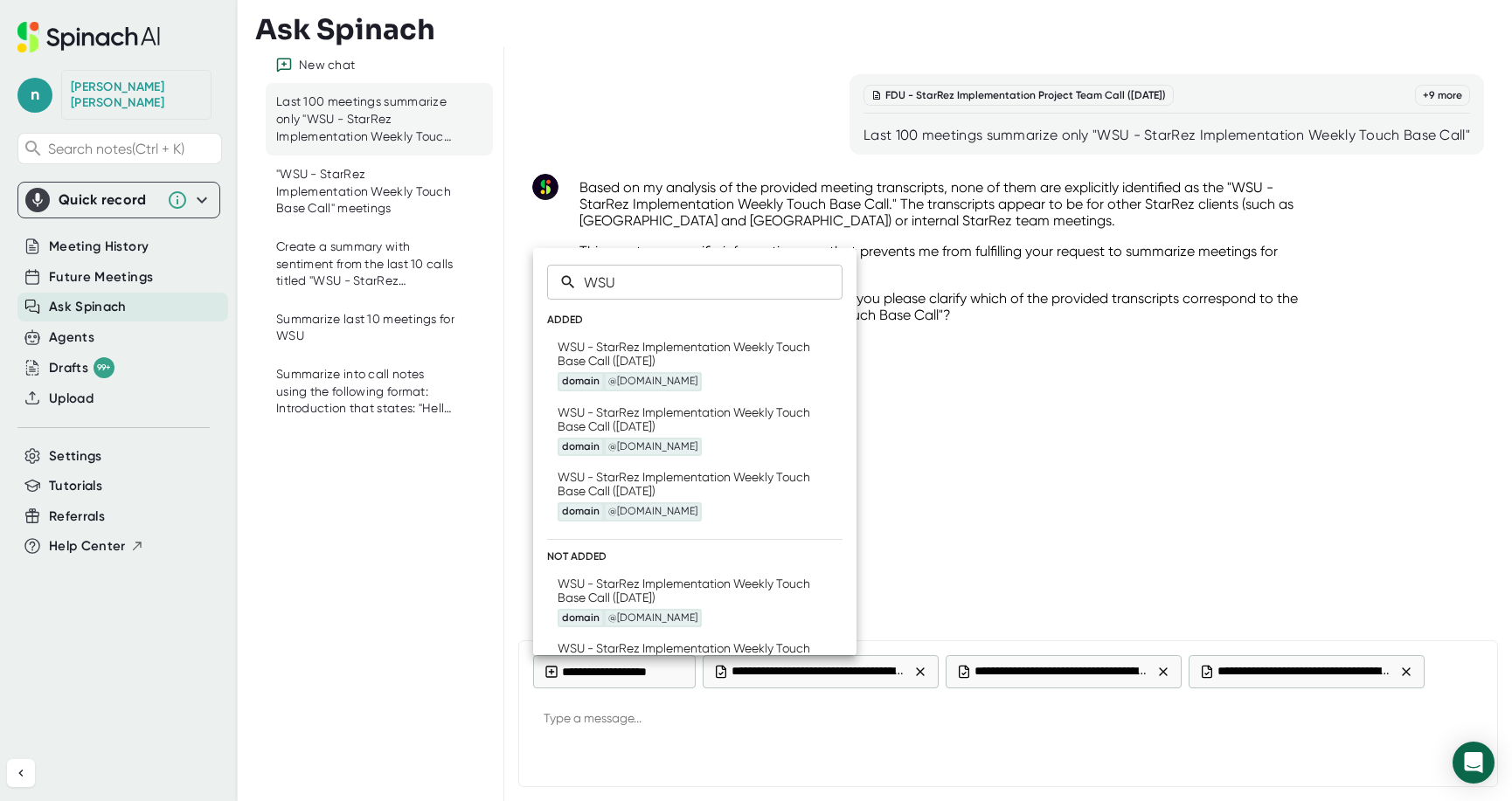
click at [815, 595] on icon at bounding box center [823, 601] width 17 height 17
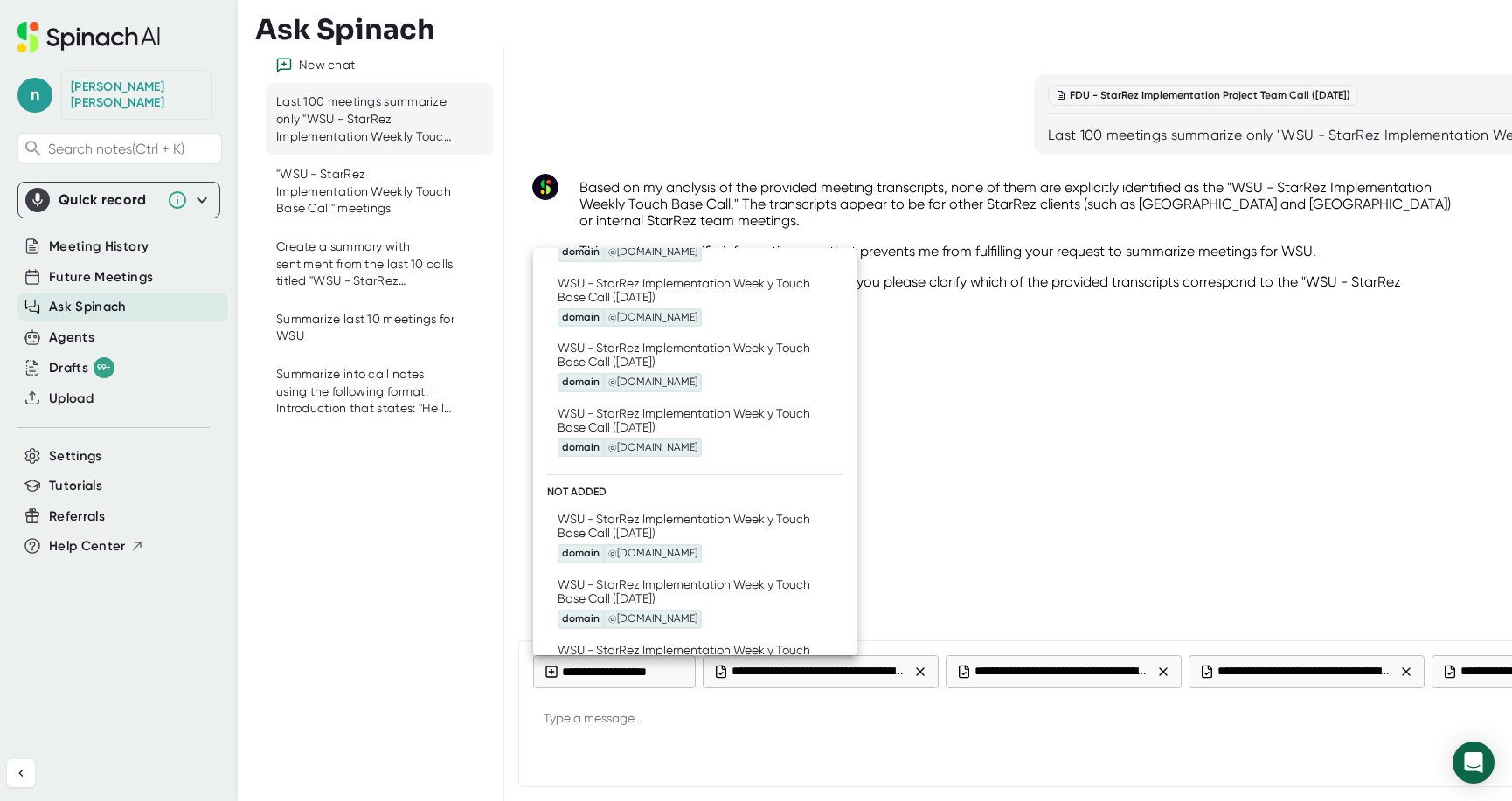
scroll to position [175, 0]
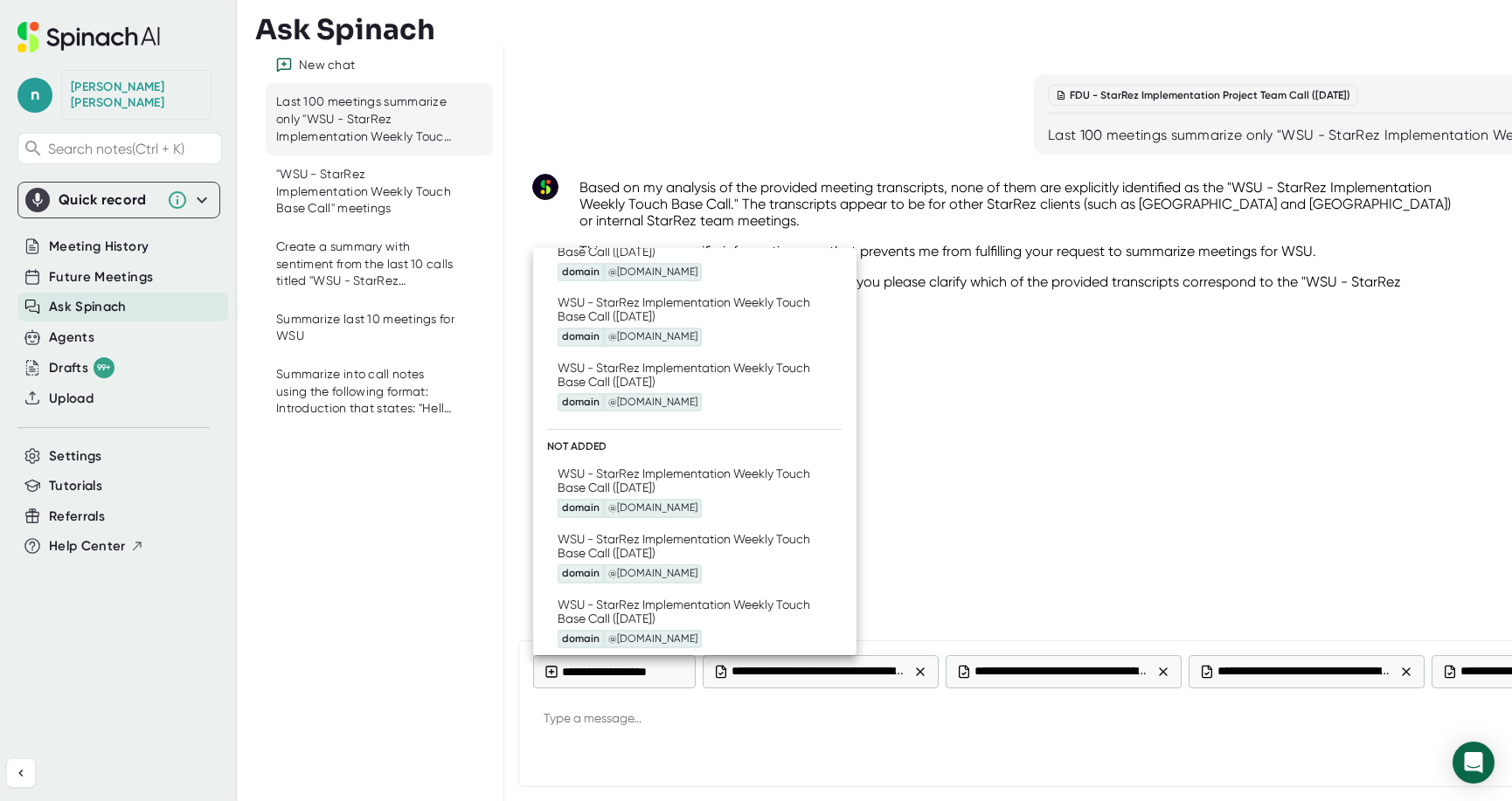
click at [815, 494] on icon at bounding box center [823, 492] width 17 height 17
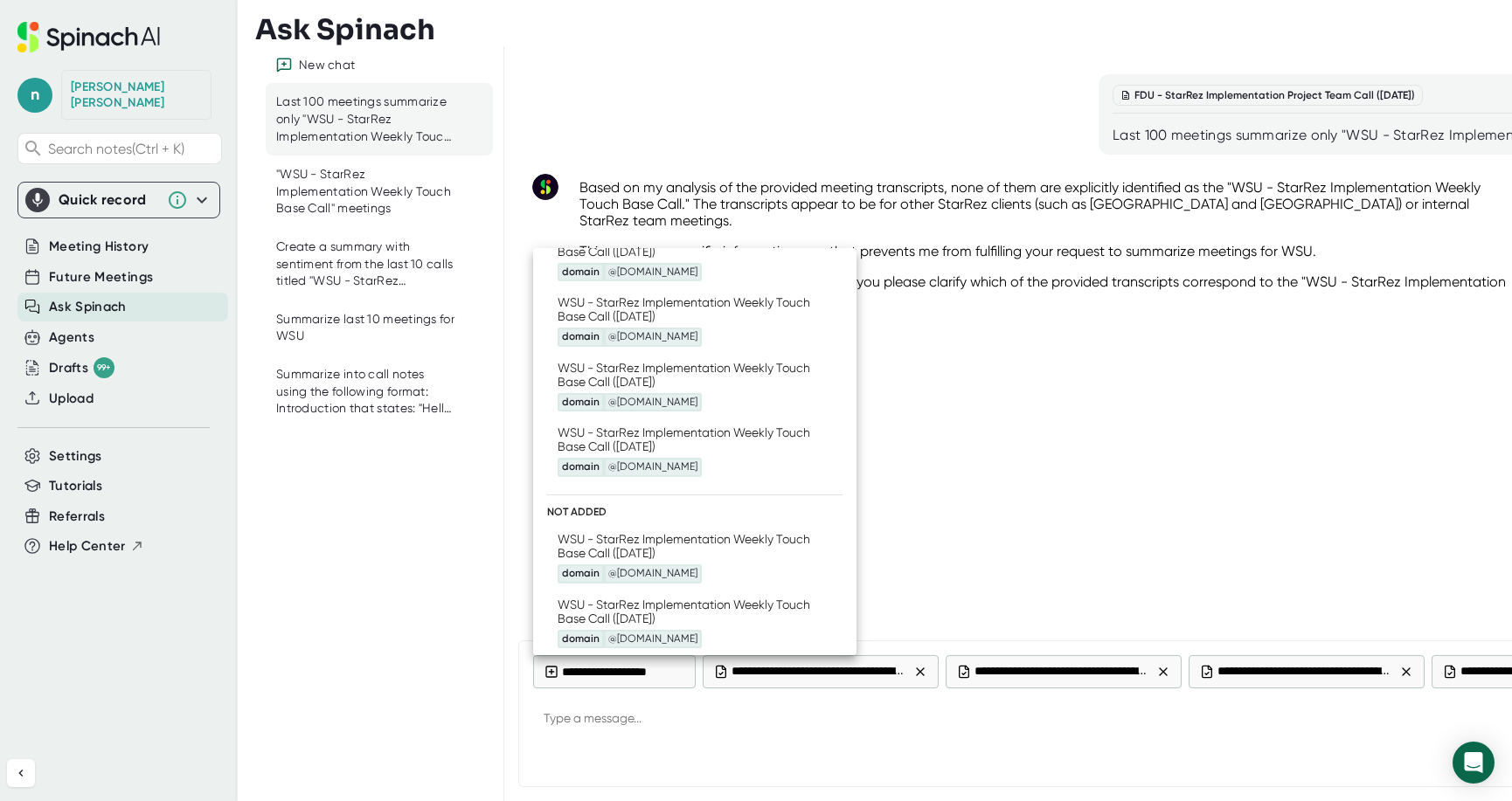
click at [815, 550] on icon at bounding box center [823, 557] width 17 height 17
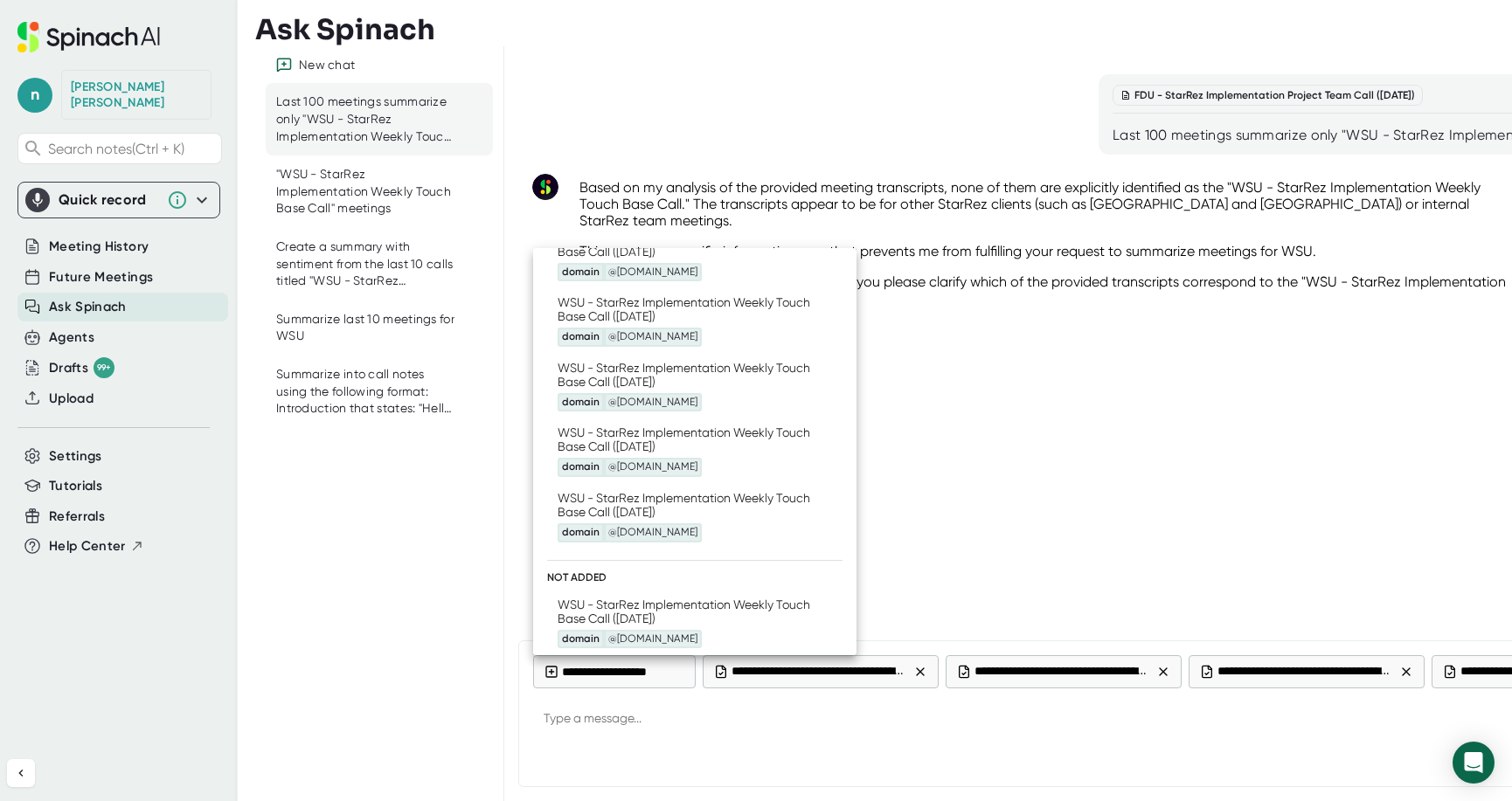
click at [815, 618] on icon at bounding box center [823, 622] width 17 height 17
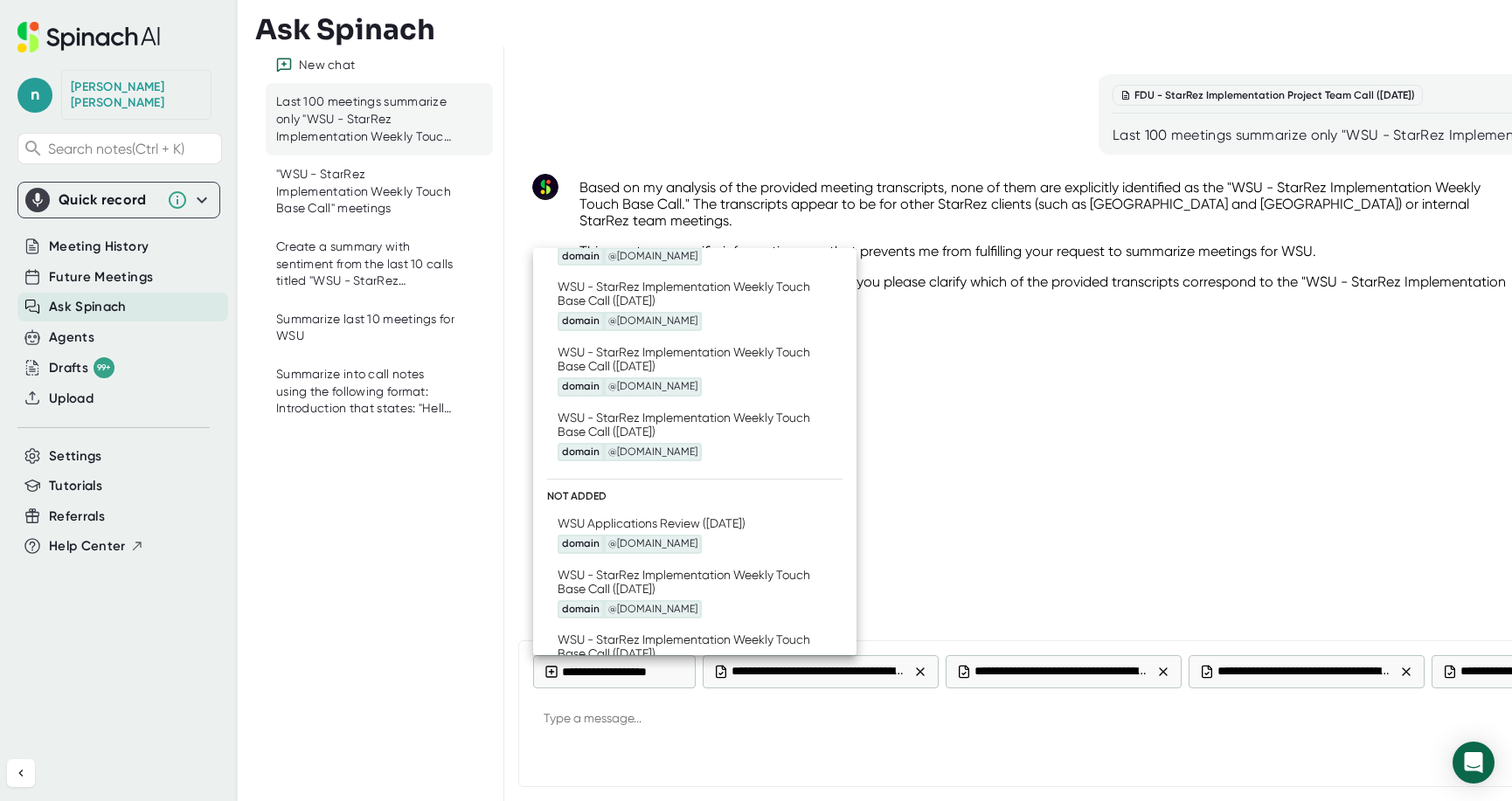
scroll to position [437, 0]
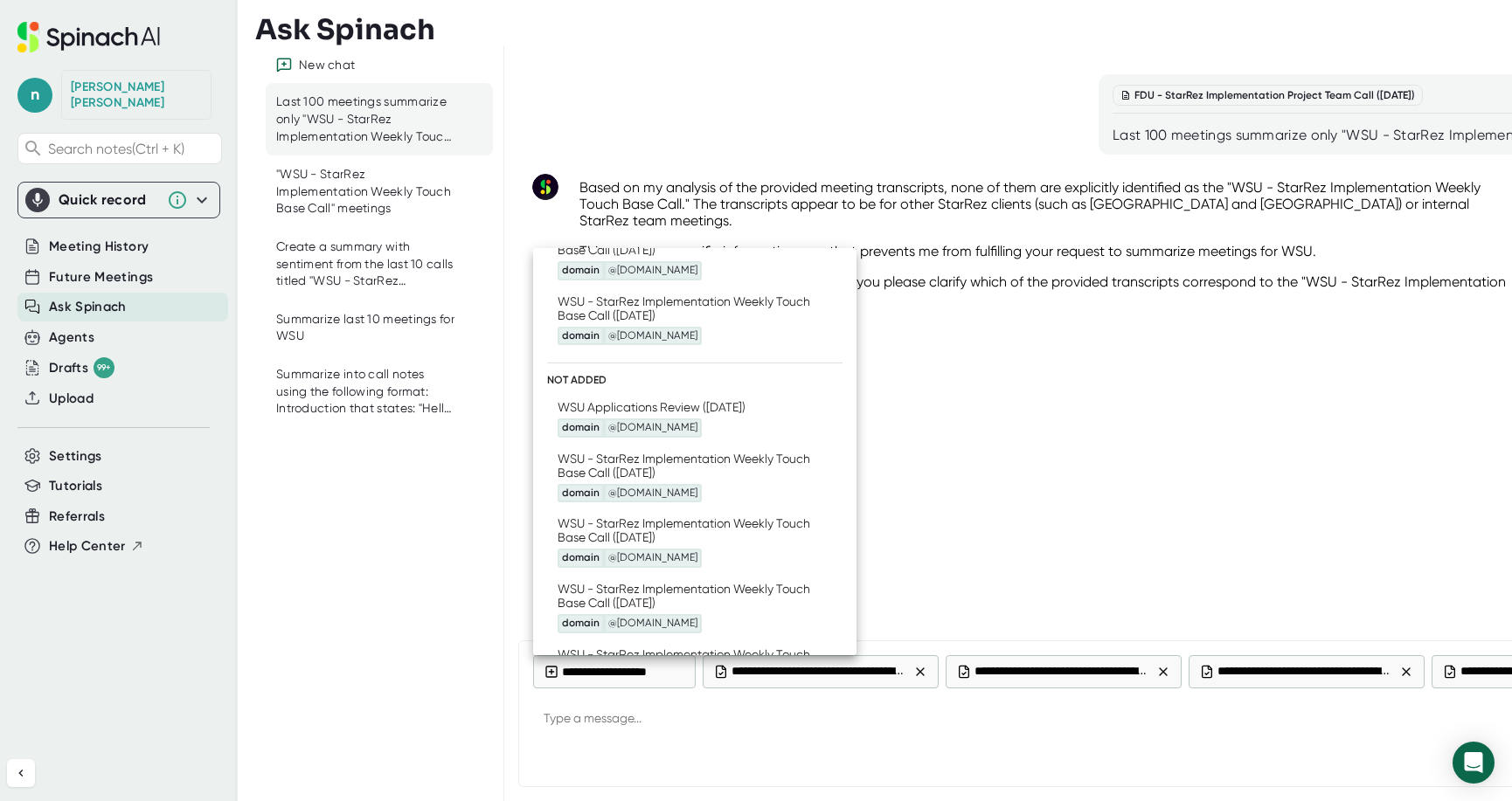
click at [815, 418] on icon at bounding box center [823, 419] width 17 height 17
click at [815, 475] on icon at bounding box center [823, 477] width 17 height 17
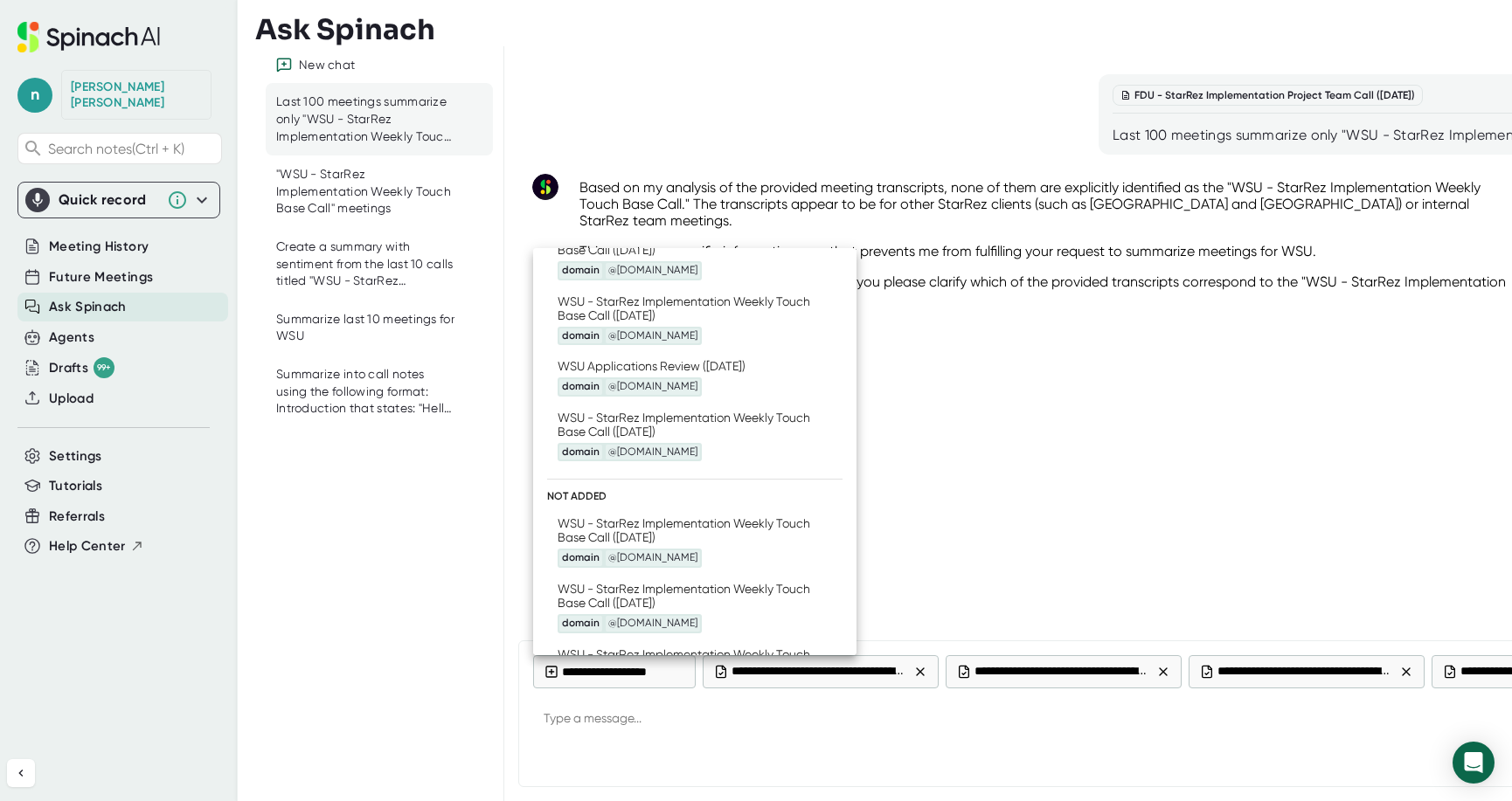
click at [760, 726] on div at bounding box center [756, 400] width 1512 height 801
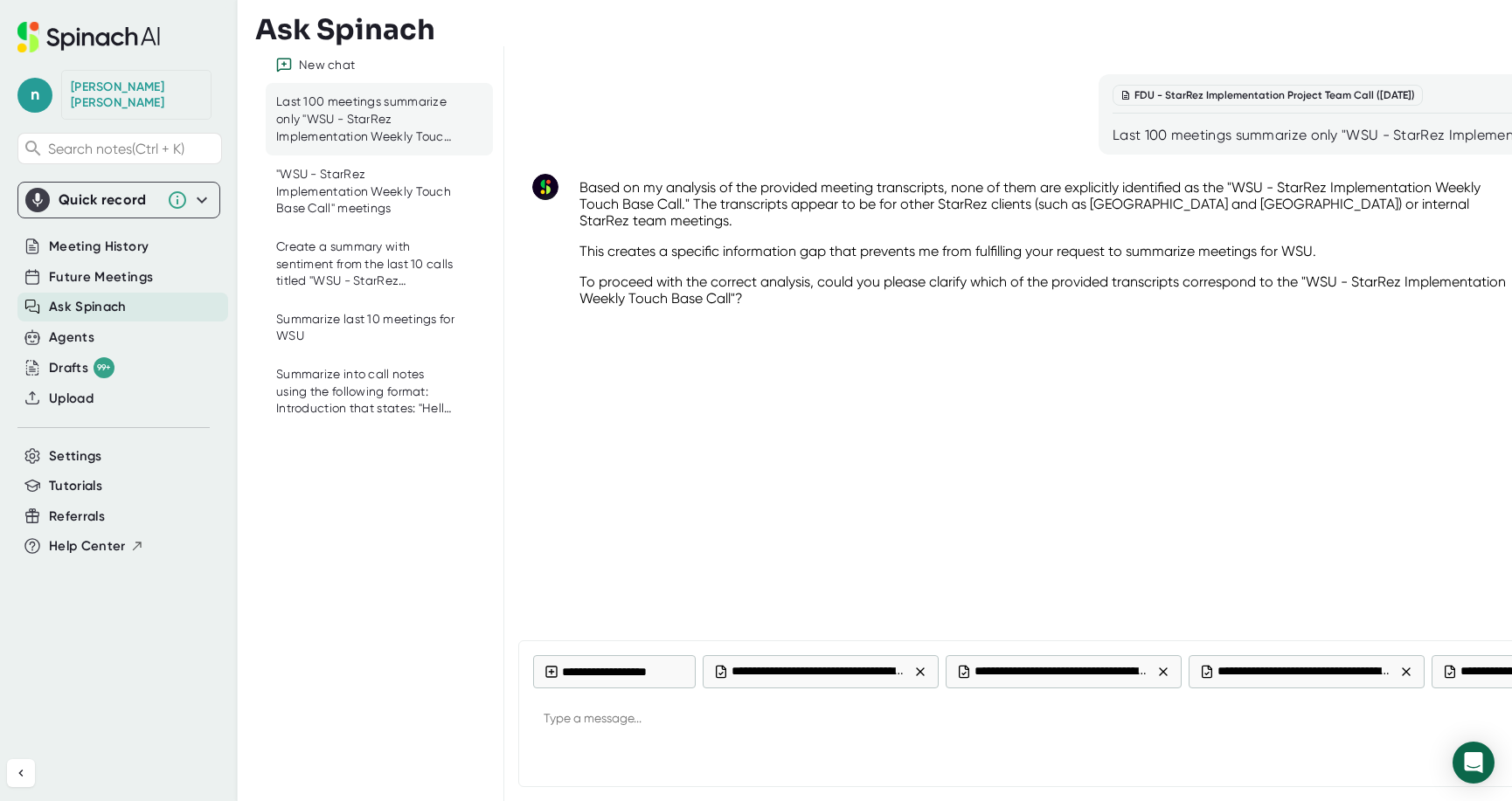
click at [668, 749] on div at bounding box center [1132, 756] width 1199 height 32
click at [667, 726] on textarea at bounding box center [1132, 720] width 1199 height 42
click at [540, 717] on textarea "Summarize meetings with WSU" at bounding box center [1132, 720] width 1199 height 42
click at [773, 720] on textarea "Briefly Summarize meetings with WSU" at bounding box center [1132, 720] width 1199 height 42
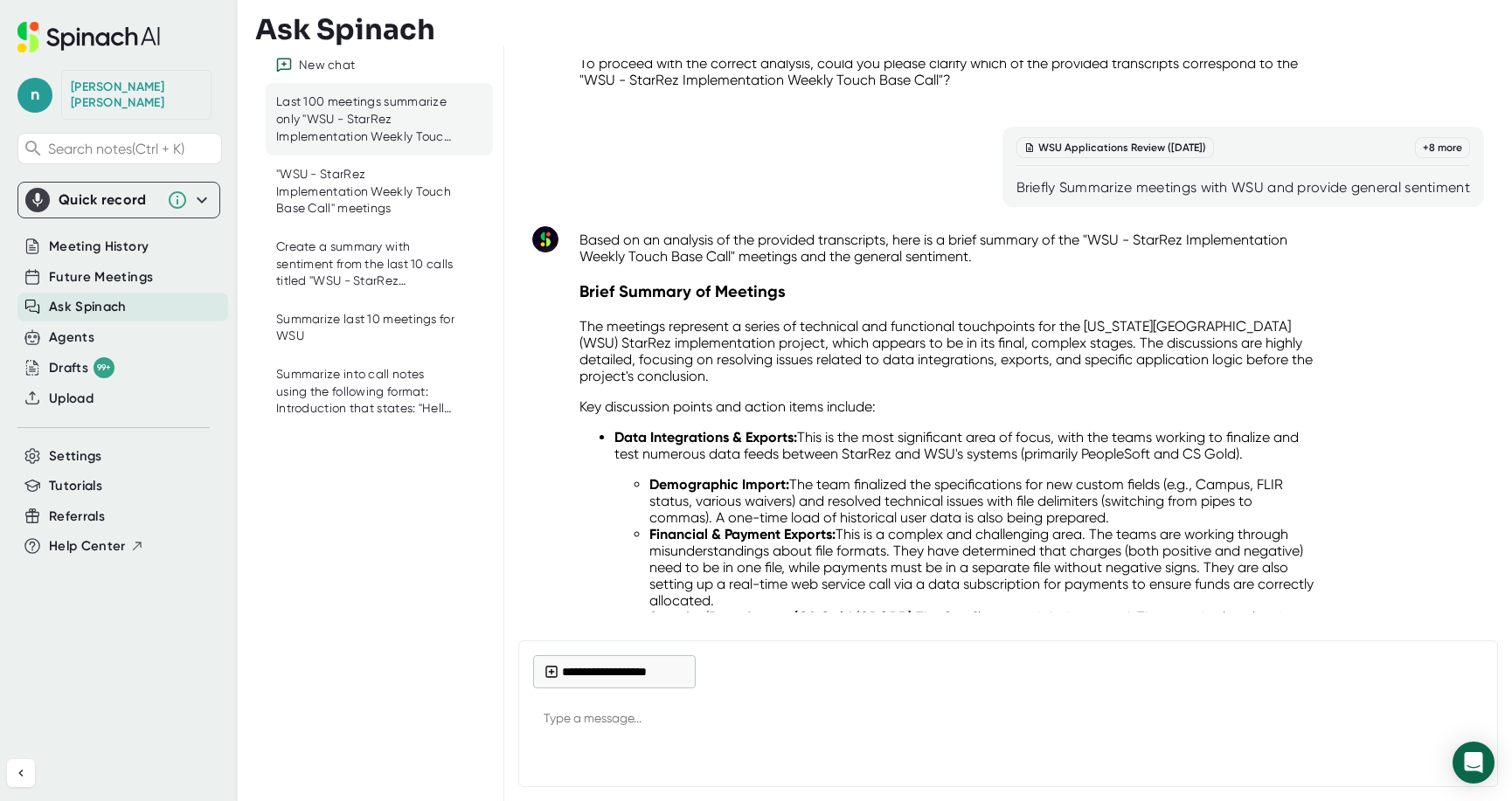
scroll to position [53, 0]
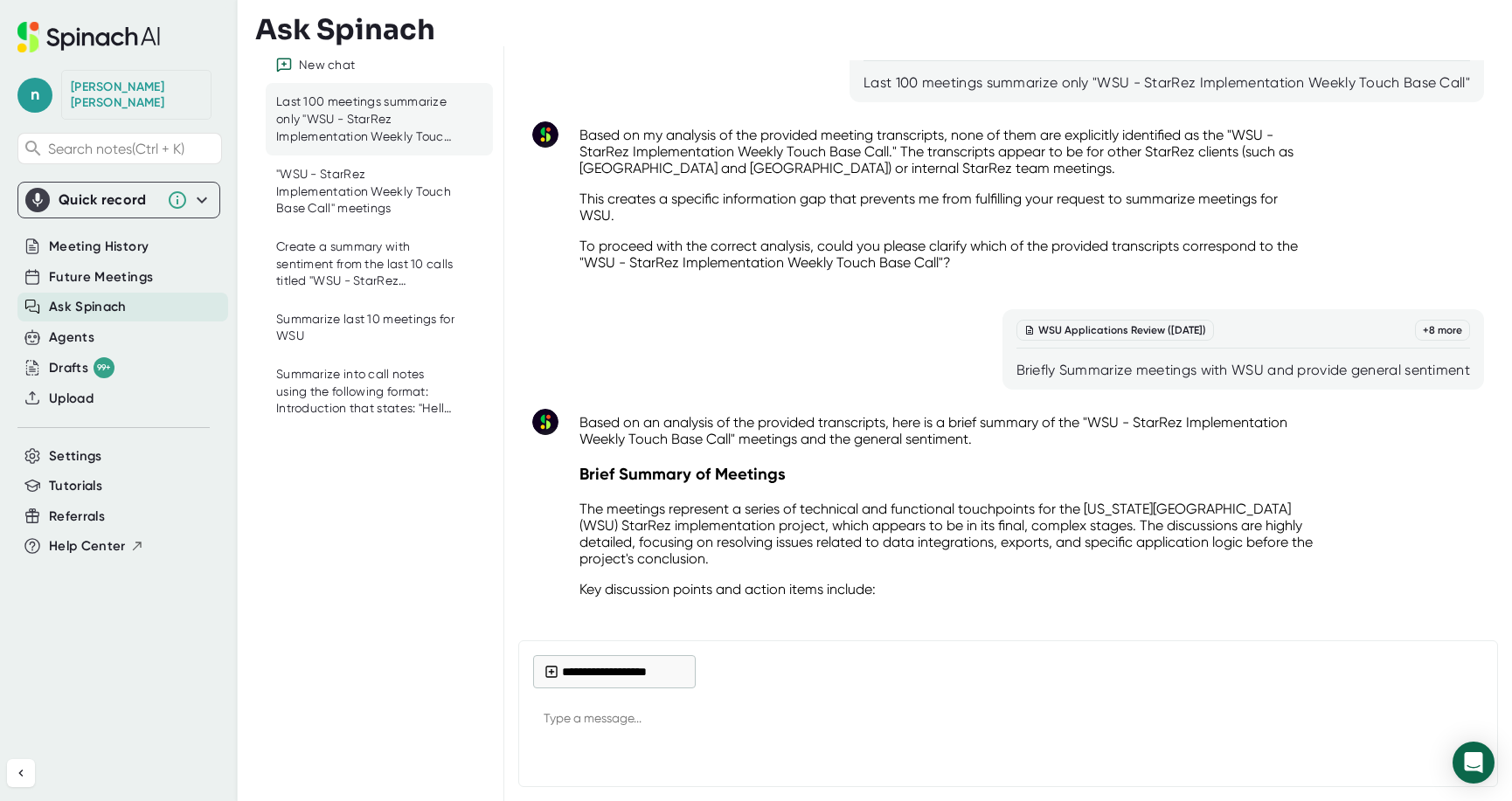
drag, startPoint x: 1119, startPoint y: 546, endPoint x: 580, endPoint y: 464, distance: 545.2
copy div "Brief Summary of Meetings The meetings represent a series of technical and func…"
